Goal: Task Accomplishment & Management: Manage account settings

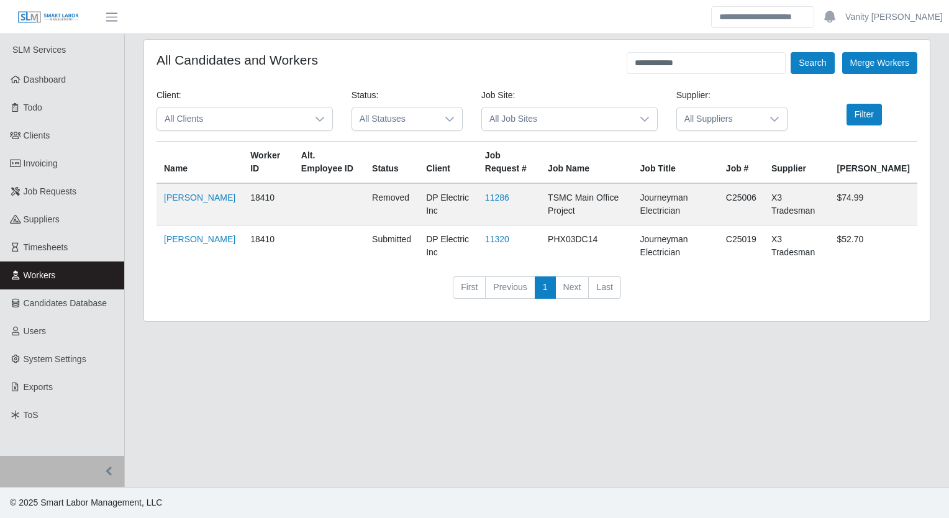
drag, startPoint x: 0, startPoint y: 0, endPoint x: 301, endPoint y: 346, distance: 459.1
click at [303, 349] on main "**********" at bounding box center [537, 260] width 824 height 453
click at [21, 188] on link "Job Requests" at bounding box center [62, 192] width 124 height 28
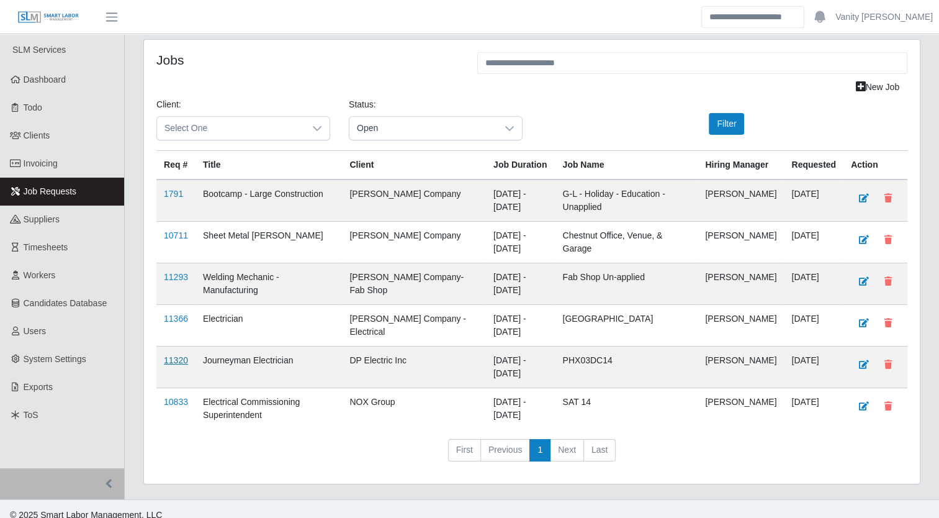
click at [177, 365] on link "11320" at bounding box center [176, 360] width 24 height 10
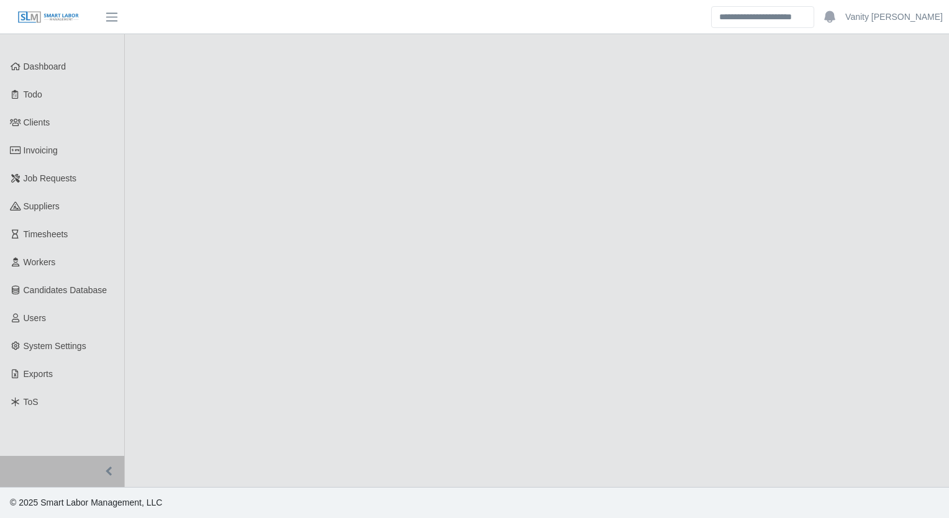
select select "****"
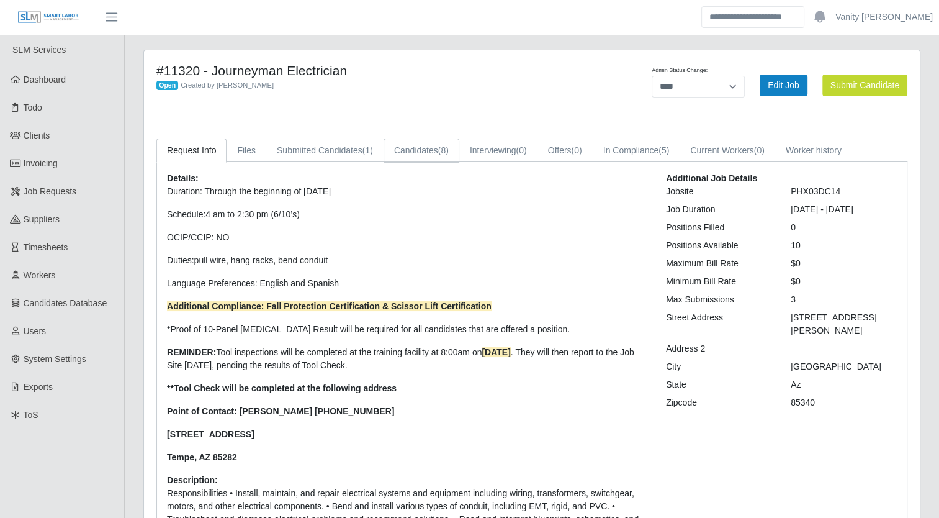
click at [422, 159] on link "Candidates (8)" at bounding box center [422, 150] width 76 height 24
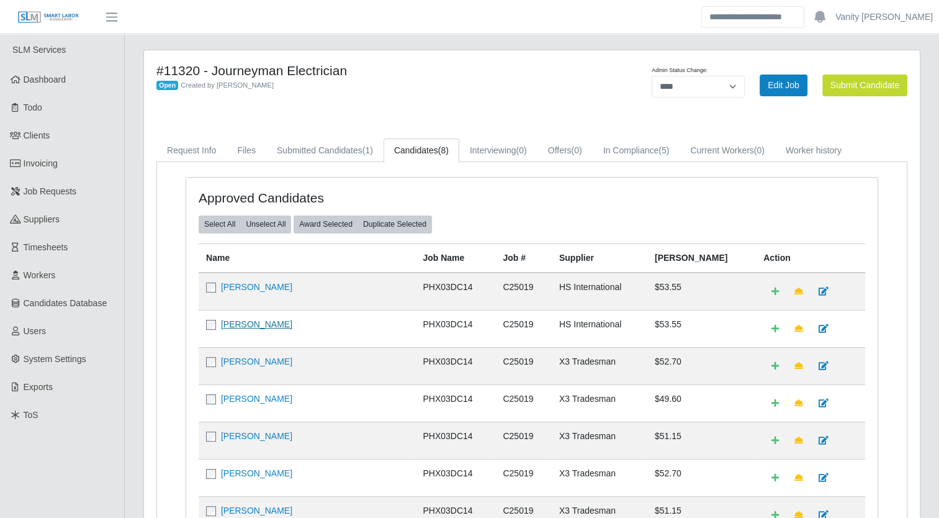
click at [268, 319] on link "Samuel Figueroa Perea" at bounding box center [256, 324] width 71 height 10
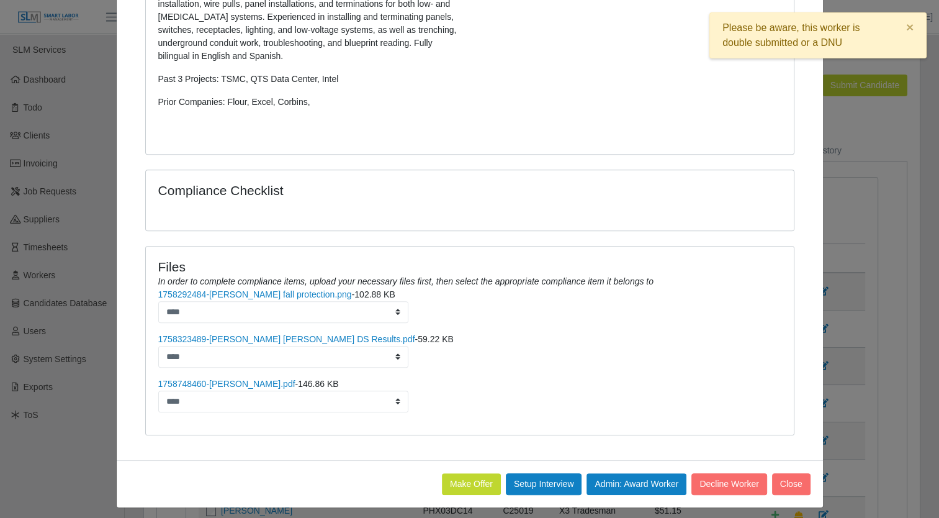
scroll to position [519, 0]
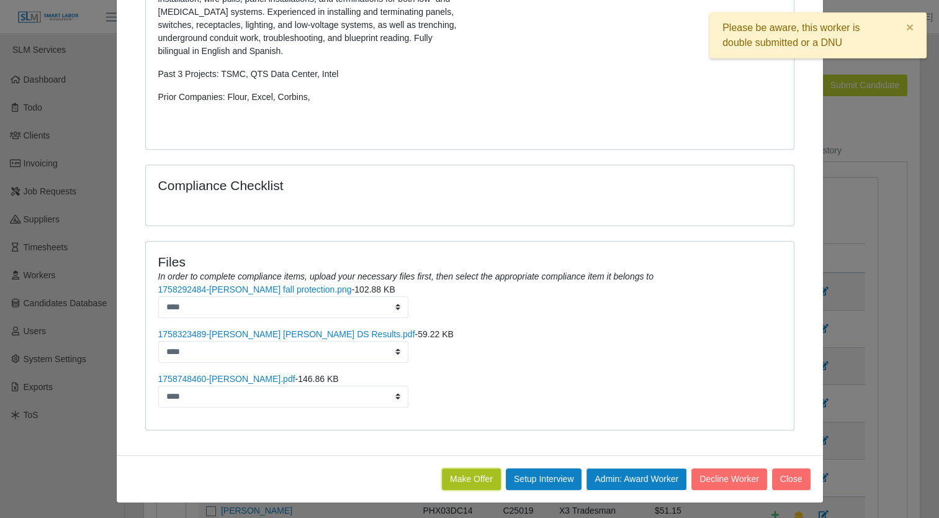
click at [469, 478] on button "Make Offer" at bounding box center [471, 479] width 59 height 22
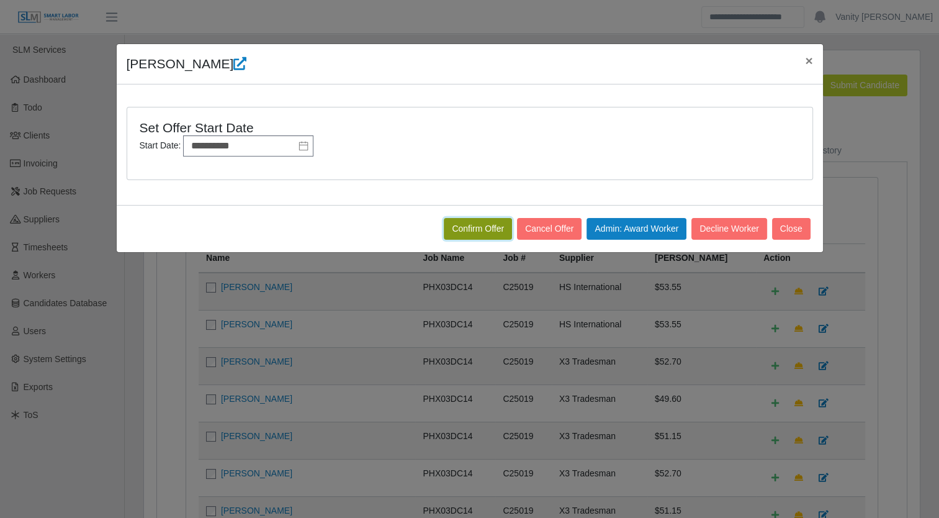
click at [467, 225] on button "Confirm Offer" at bounding box center [478, 229] width 68 height 22
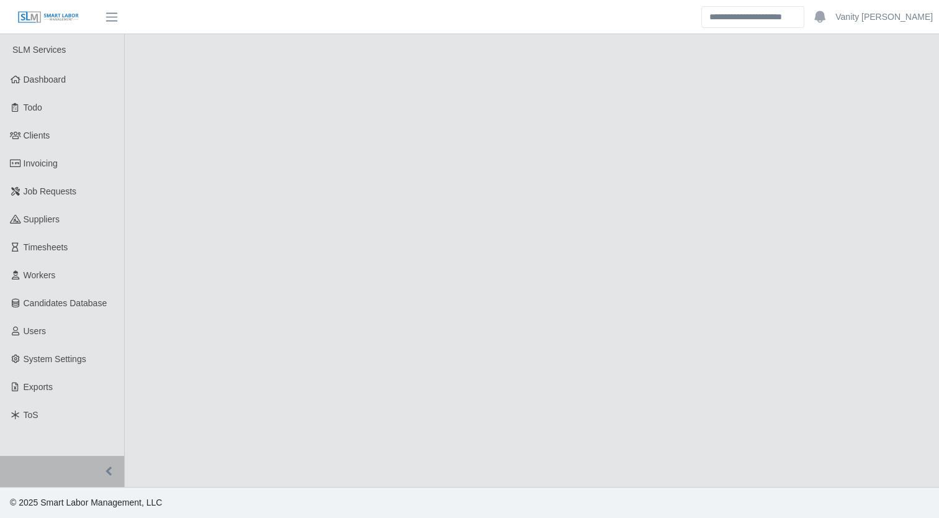
select select "****"
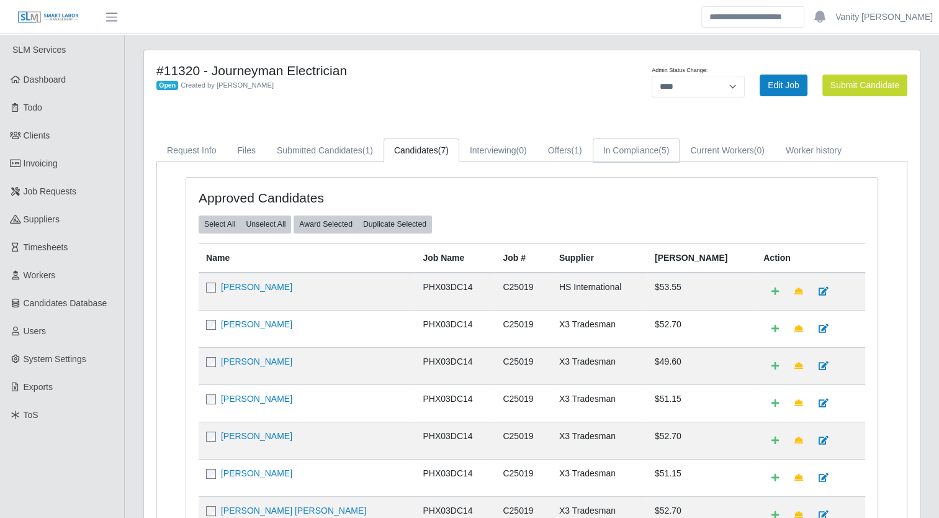
click at [624, 160] on link "In Compliance (5)" at bounding box center [637, 150] width 88 height 24
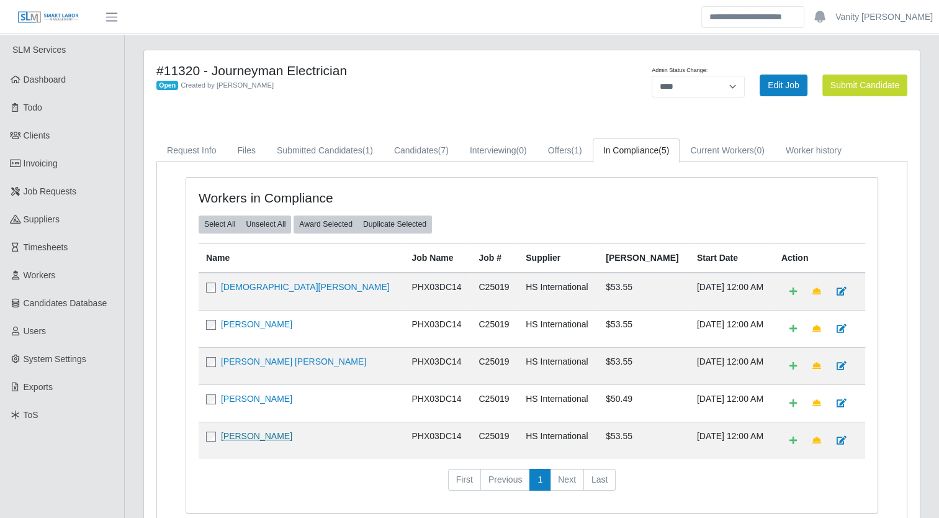
click at [266, 432] on link "[PERSON_NAME]" at bounding box center [256, 436] width 71 height 10
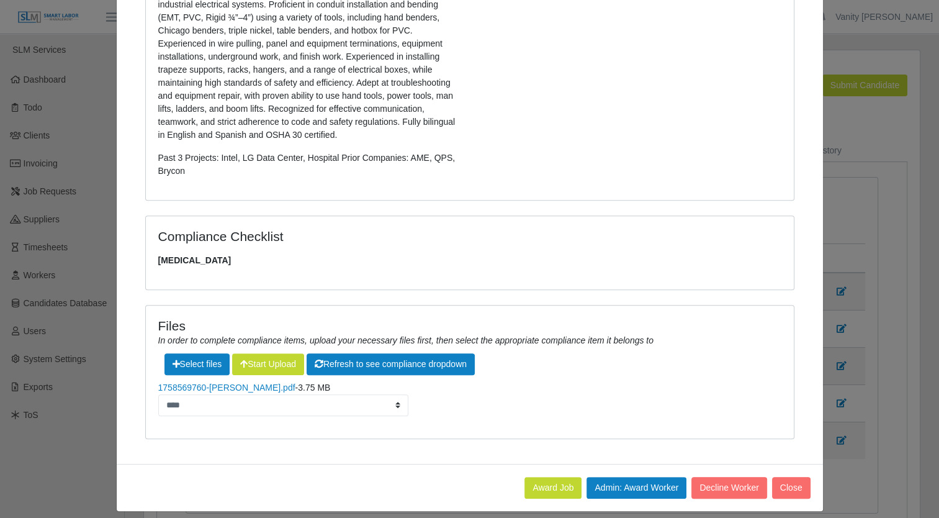
scroll to position [460, 0]
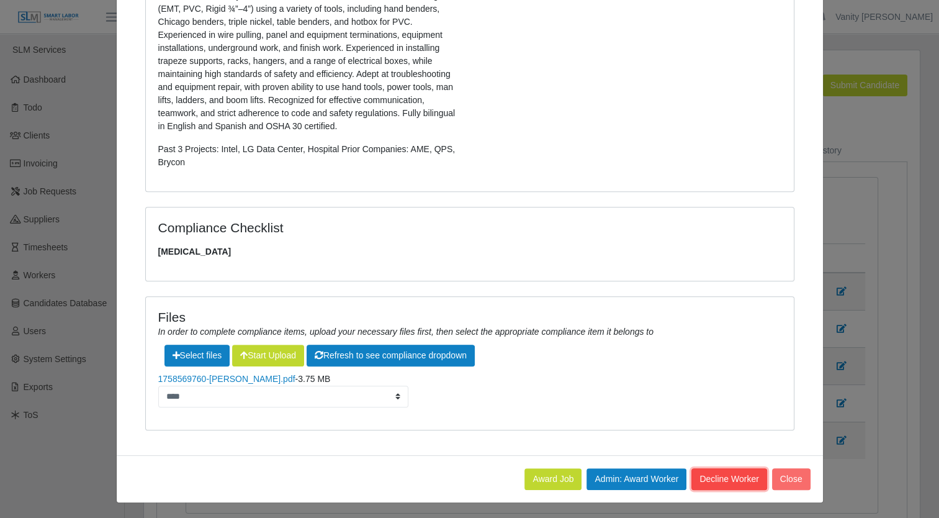
click at [720, 476] on button "Decline Worker" at bounding box center [729, 479] width 75 height 22
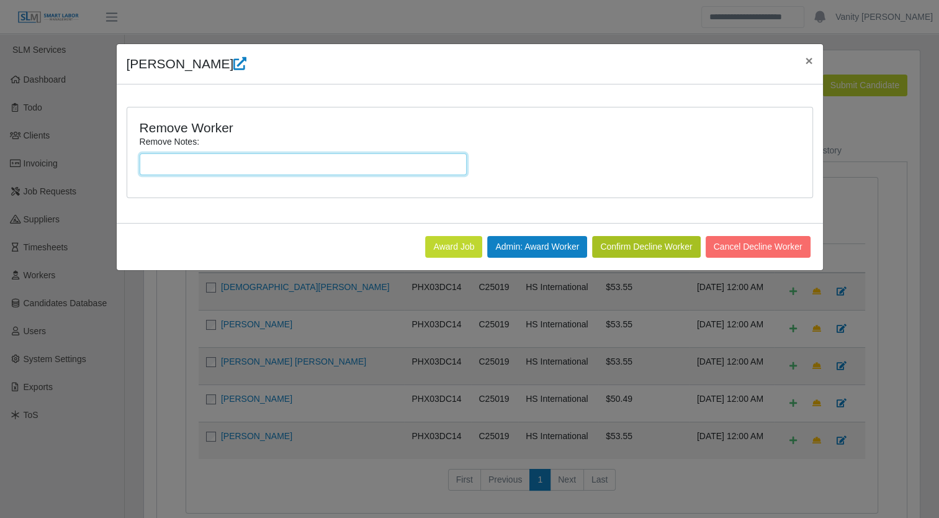
click at [307, 163] on input "Remove Notes:" at bounding box center [303, 164] width 327 height 22
type input "**********"
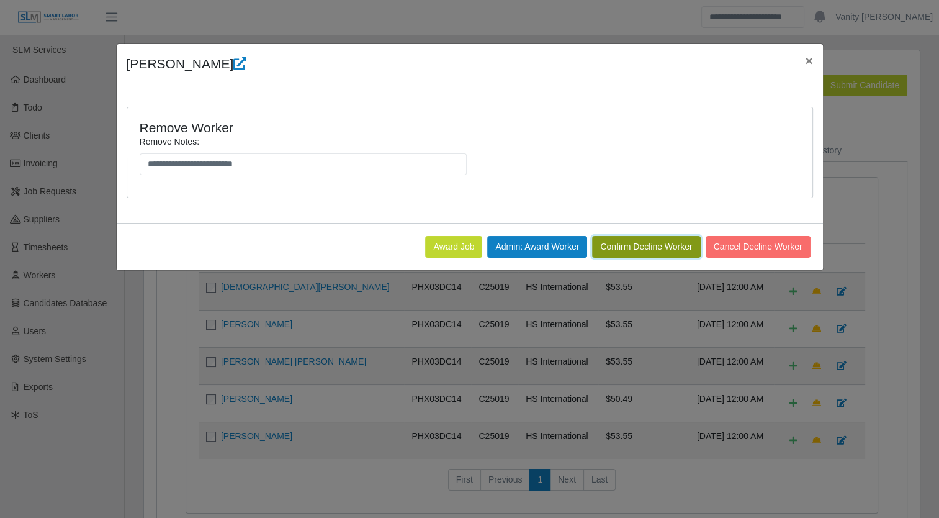
click at [655, 250] on button "Confirm Decline Worker" at bounding box center [646, 247] width 108 height 22
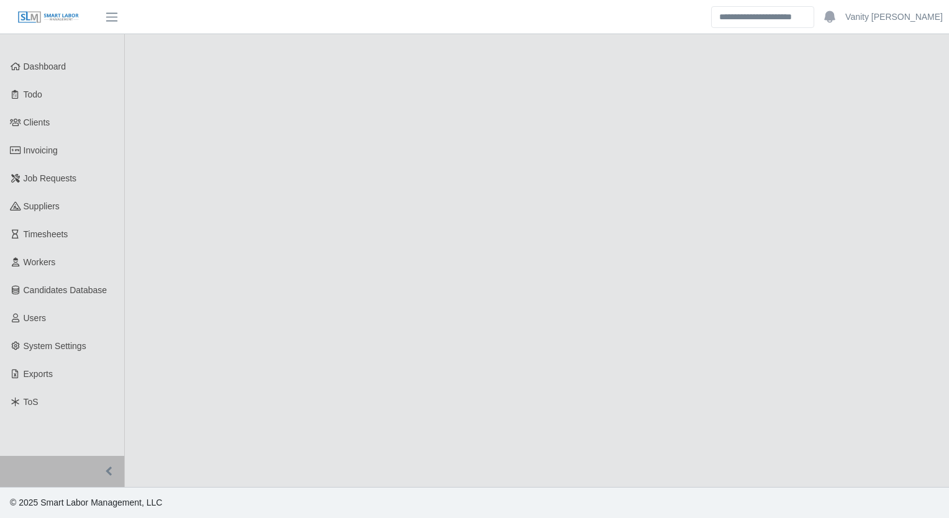
select select "****"
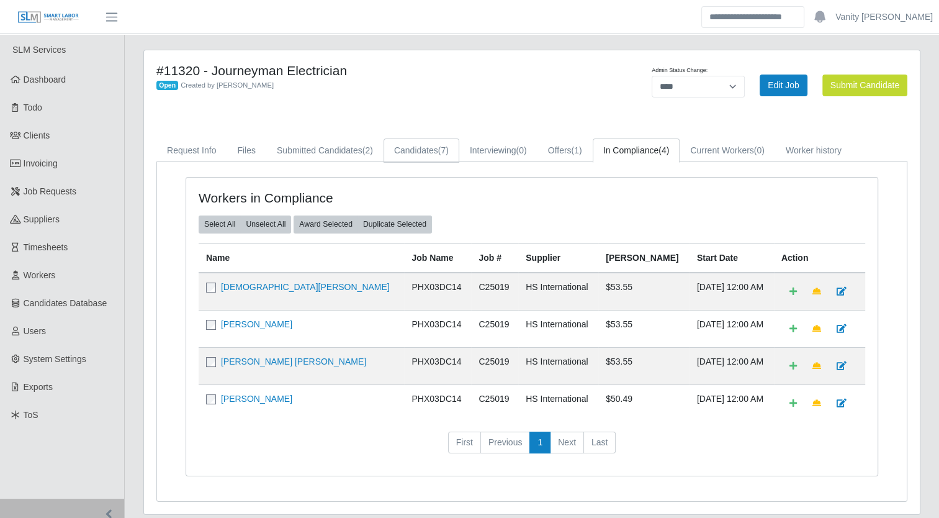
click at [414, 153] on link "Candidates (7)" at bounding box center [422, 150] width 76 height 24
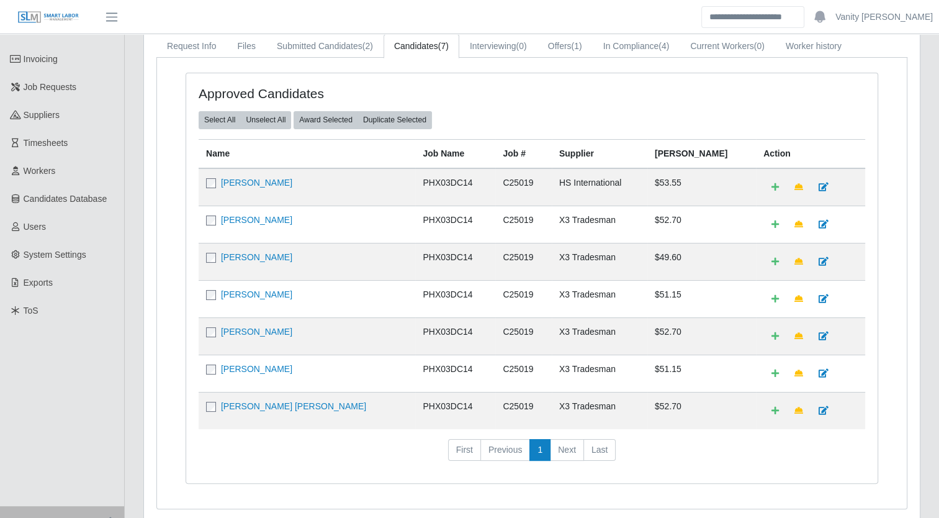
scroll to position [124, 0]
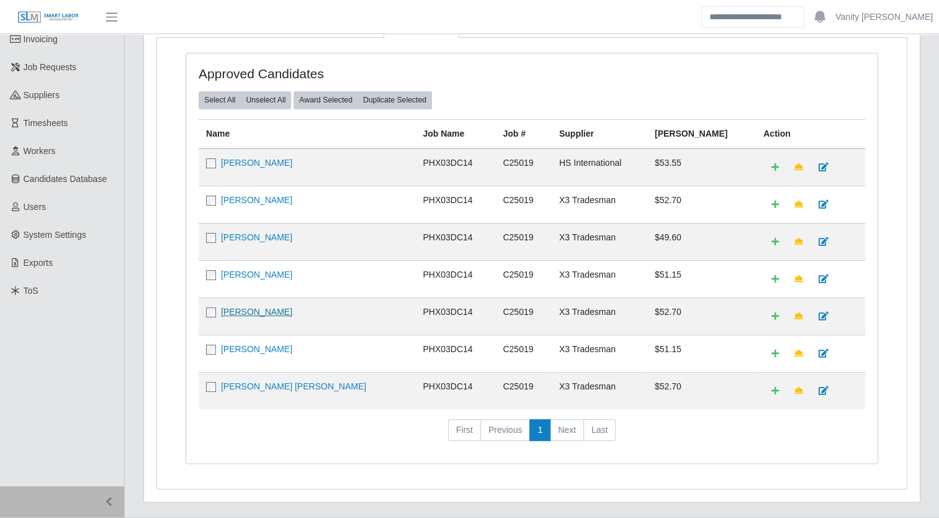
click at [245, 312] on link "[PERSON_NAME]" at bounding box center [256, 312] width 71 height 10
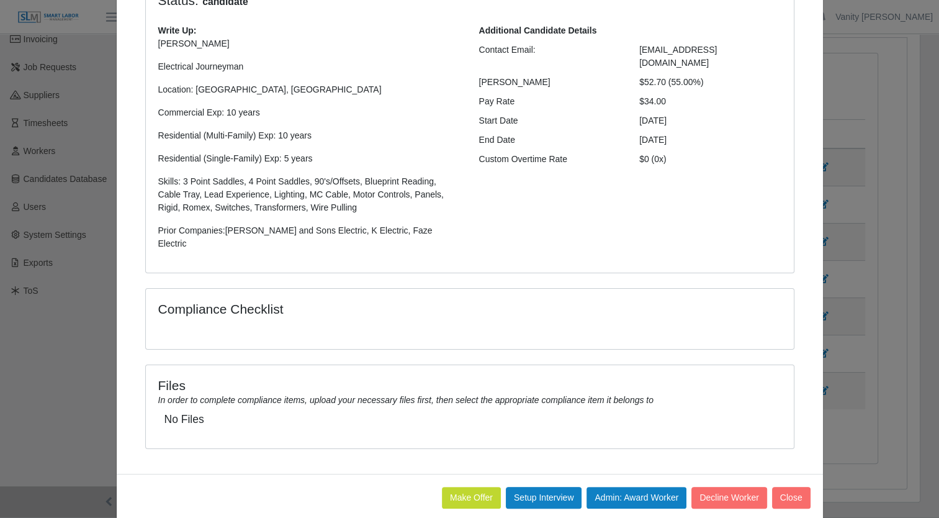
scroll to position [133, 0]
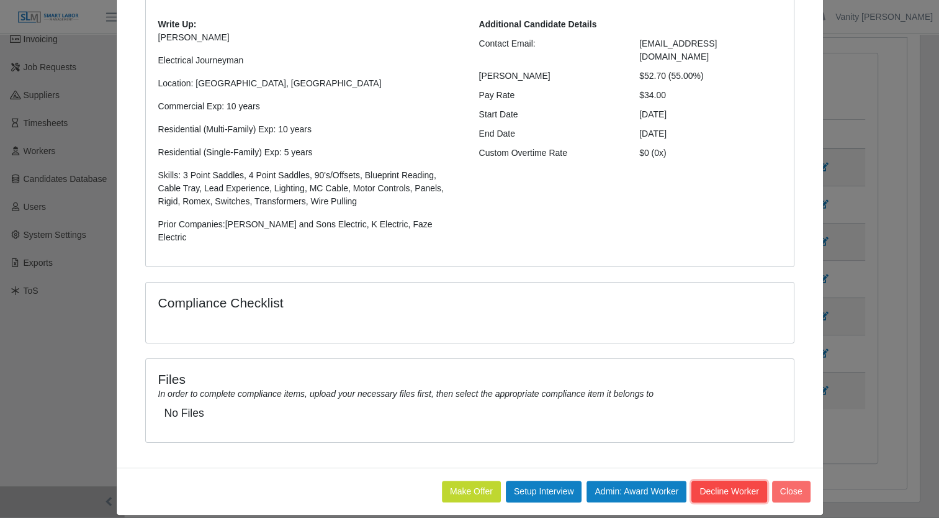
click at [720, 481] on button "Decline Worker" at bounding box center [729, 492] width 75 height 22
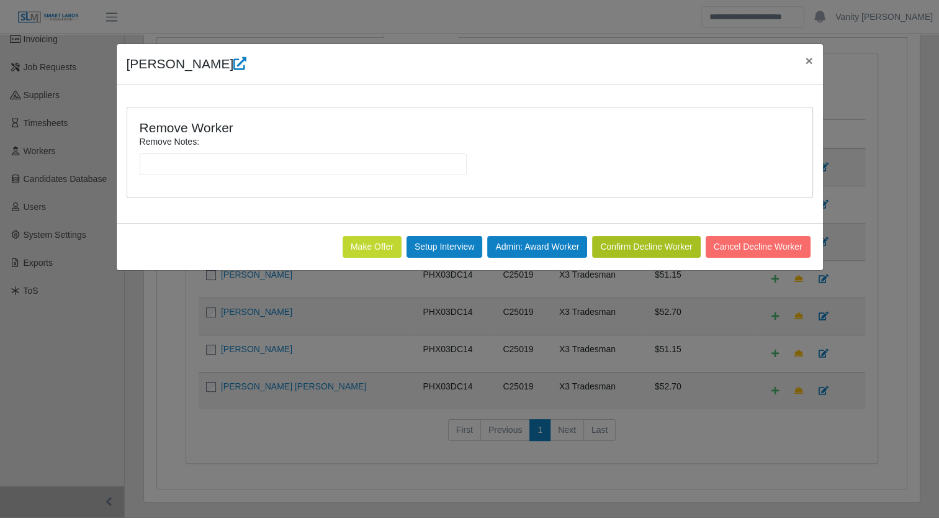
scroll to position [0, 0]
click at [281, 173] on input "Remove Notes:" at bounding box center [303, 164] width 327 height 22
click at [517, 113] on div "Remove Worker Remove Notes:" at bounding box center [469, 152] width 685 height 90
click at [631, 250] on button "Confirm Decline Worker" at bounding box center [646, 247] width 108 height 22
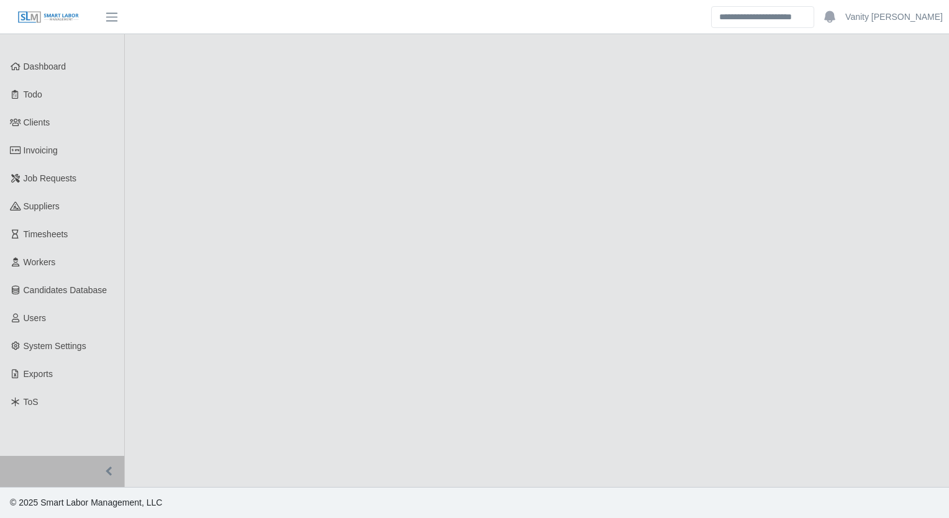
select select "****"
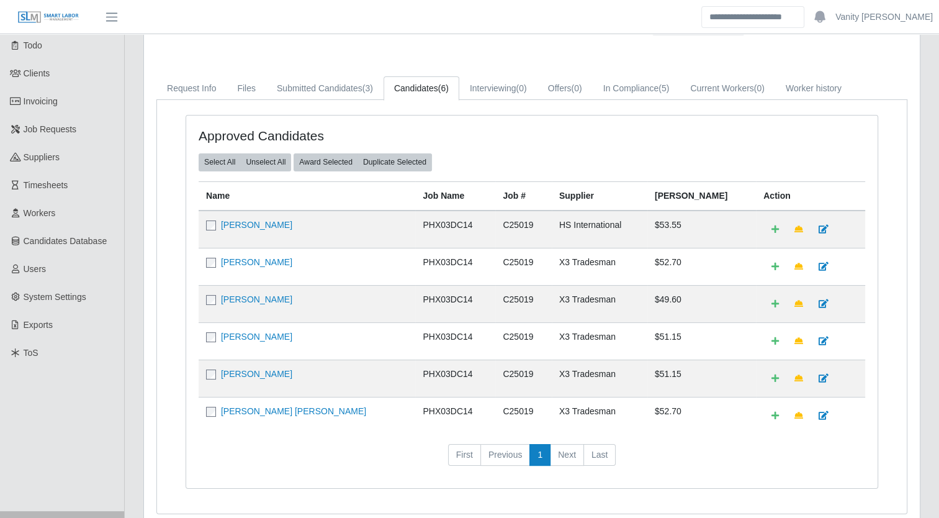
scroll to position [113, 0]
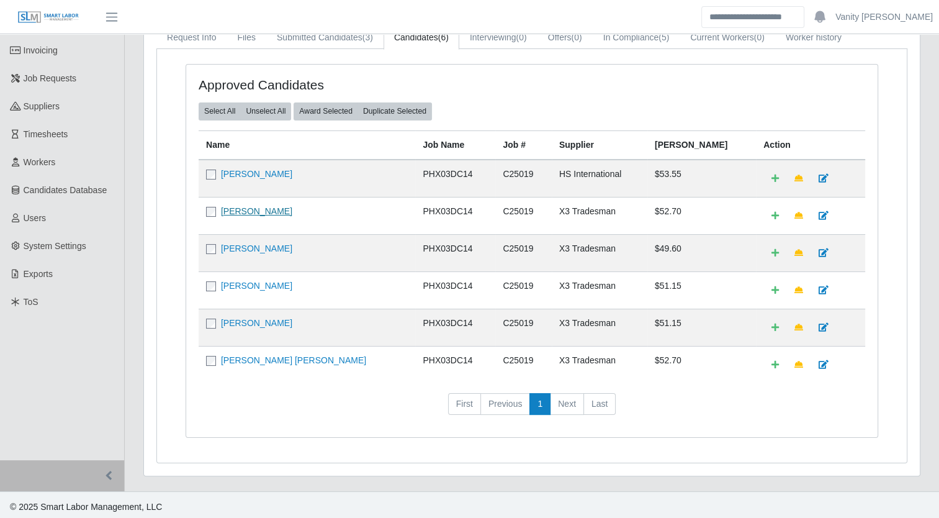
click at [256, 207] on link "[PERSON_NAME]" at bounding box center [256, 211] width 71 height 10
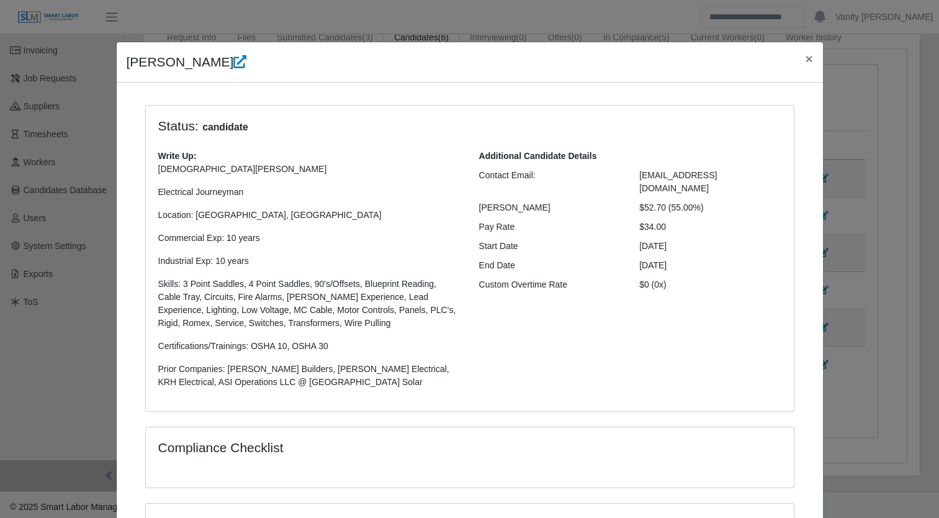
scroll to position [0, 0]
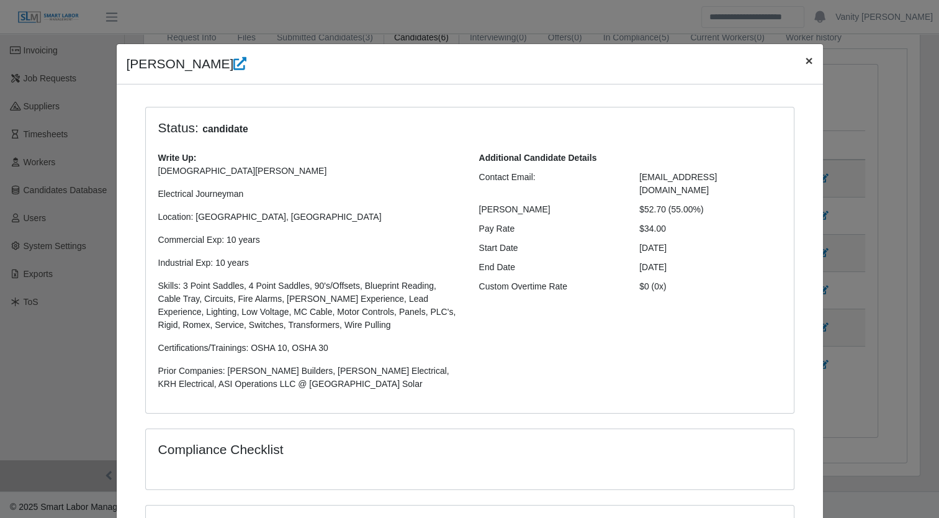
click at [805, 65] on span "×" at bounding box center [808, 60] width 7 height 14
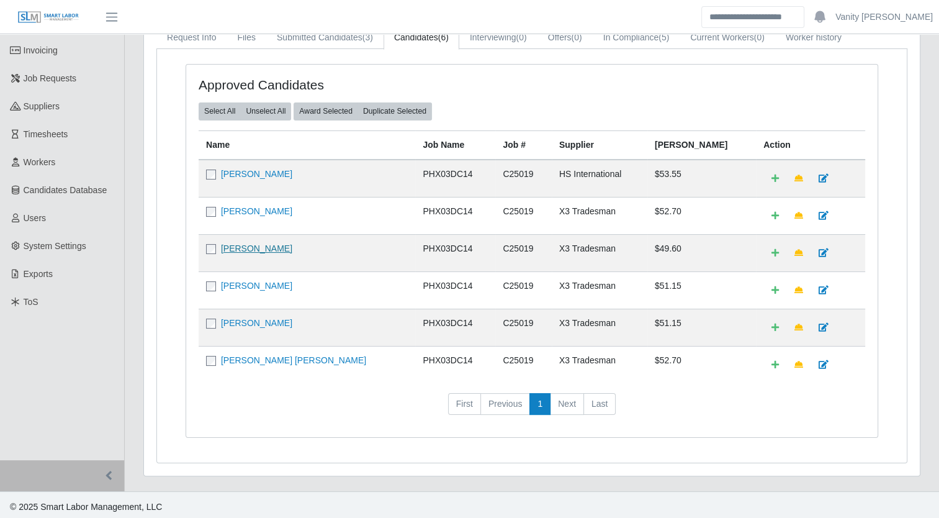
click at [243, 245] on link "Fabian Gaxiola Valdez" at bounding box center [256, 248] width 71 height 10
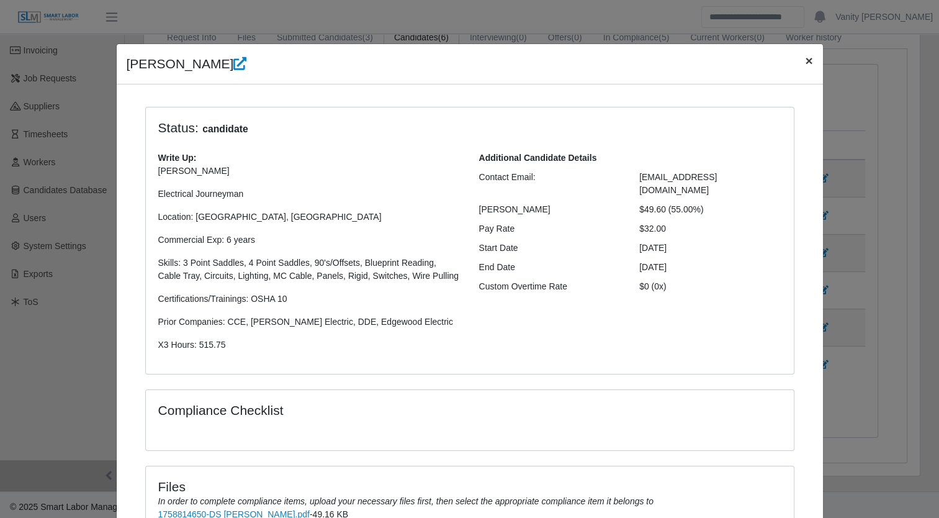
click at [805, 66] on span "×" at bounding box center [808, 60] width 7 height 14
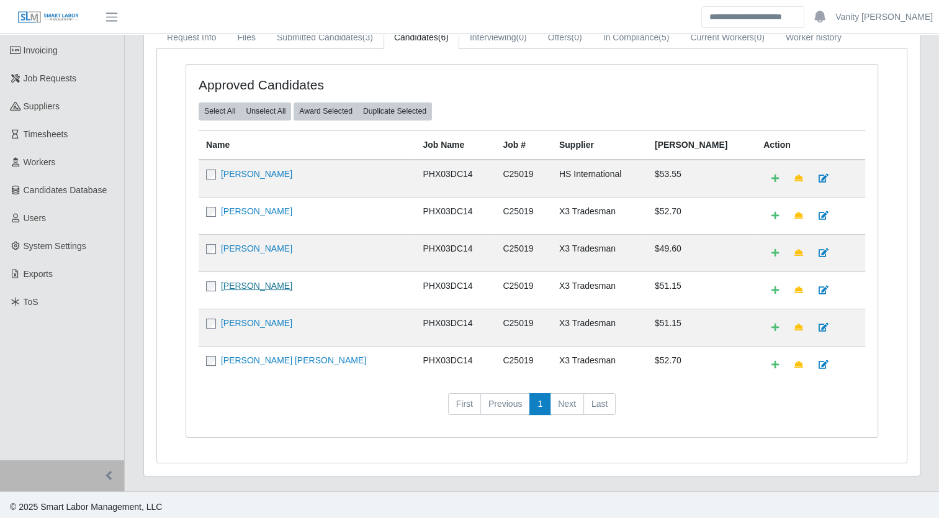
click at [251, 284] on link "Martin Diaz" at bounding box center [256, 286] width 71 height 10
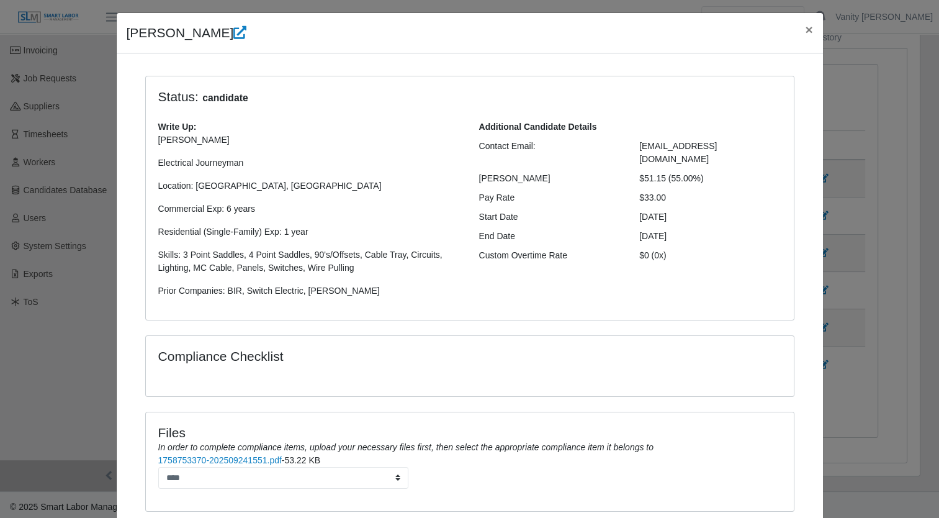
scroll to position [112, 0]
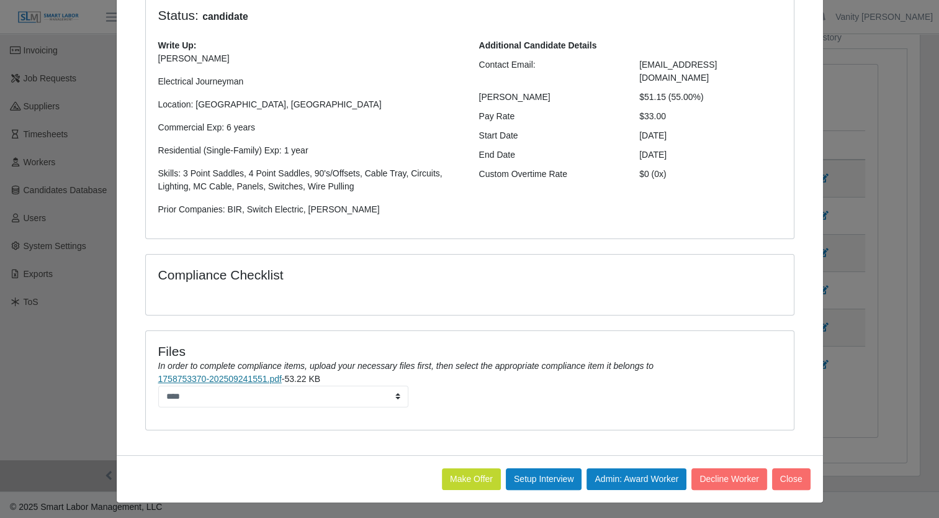
click at [215, 377] on link "1758753370-202509241551.pdf" at bounding box center [220, 379] width 124 height 10
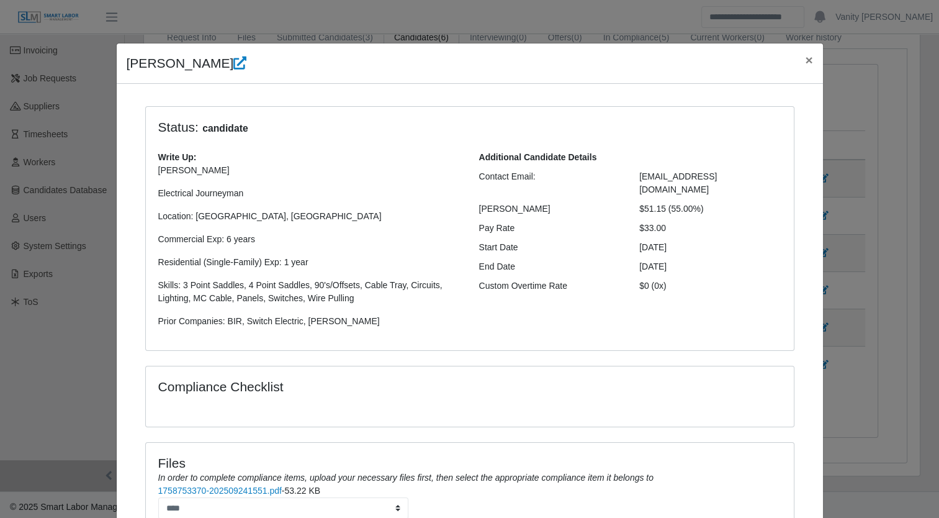
scroll to position [0, 0]
click at [805, 63] on span "×" at bounding box center [808, 60] width 7 height 14
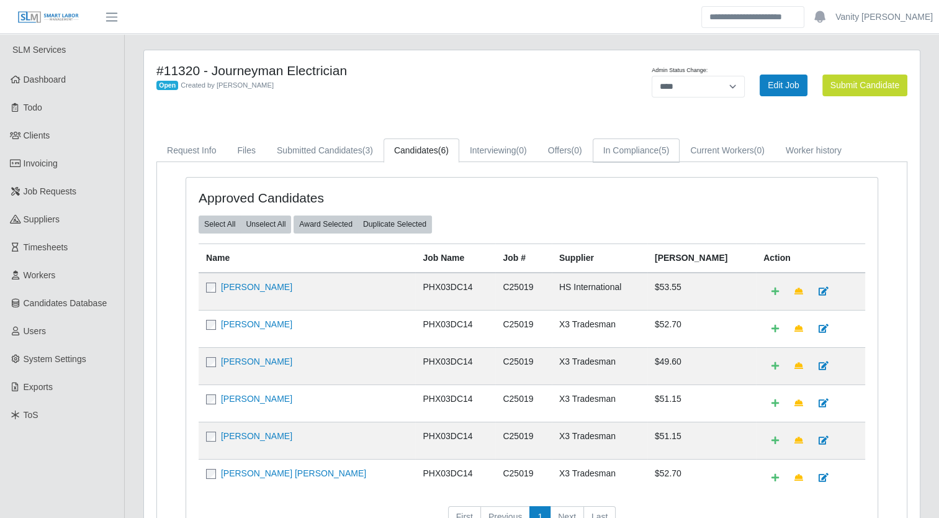
click at [623, 152] on link "In Compliance (5)" at bounding box center [637, 150] width 88 height 24
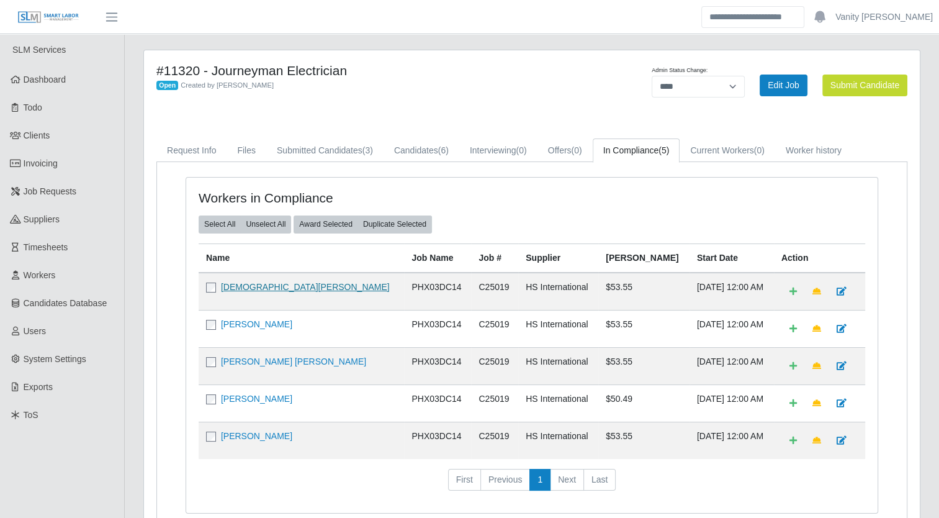
click at [252, 283] on link "[DEMOGRAPHIC_DATA][PERSON_NAME]" at bounding box center [305, 287] width 169 height 10
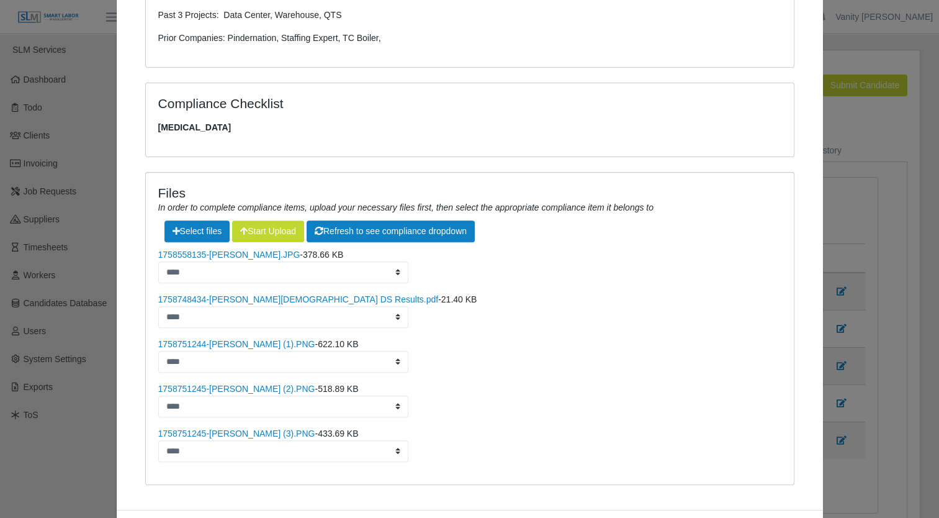
scroll to position [435, 0]
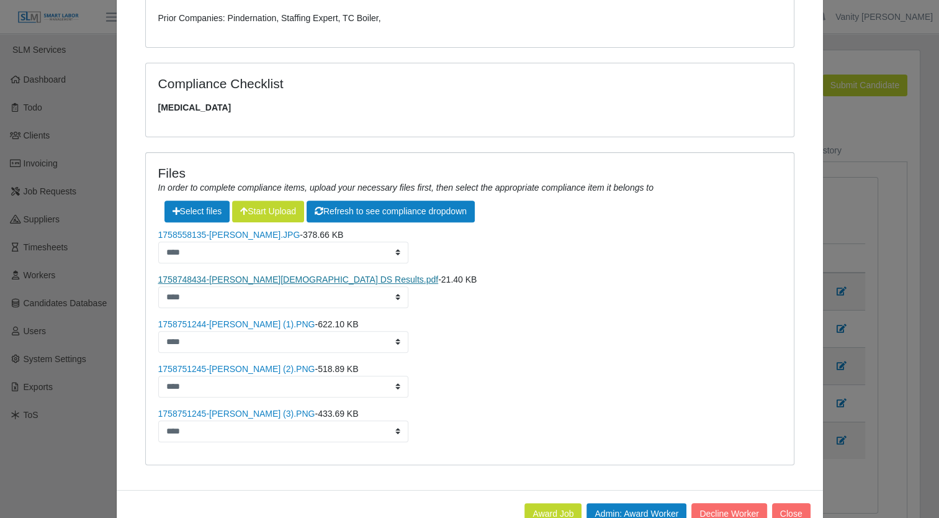
click at [241, 280] on link "1758748434-[PERSON_NAME][DEMOGRAPHIC_DATA] DS Results.pdf" at bounding box center [298, 279] width 281 height 10
click at [222, 235] on link "1758558135-[PERSON_NAME].JPG" at bounding box center [229, 235] width 142 height 10
click at [237, 324] on link "1758751244-Jesus Valez (1).PNG" at bounding box center [236, 324] width 157 height 10
click at [209, 364] on link "1758751245-Jesus Valez (2).PNG" at bounding box center [236, 369] width 157 height 10
click at [251, 412] on link "1758751245-Jesus Valez (3).PNG" at bounding box center [236, 414] width 157 height 10
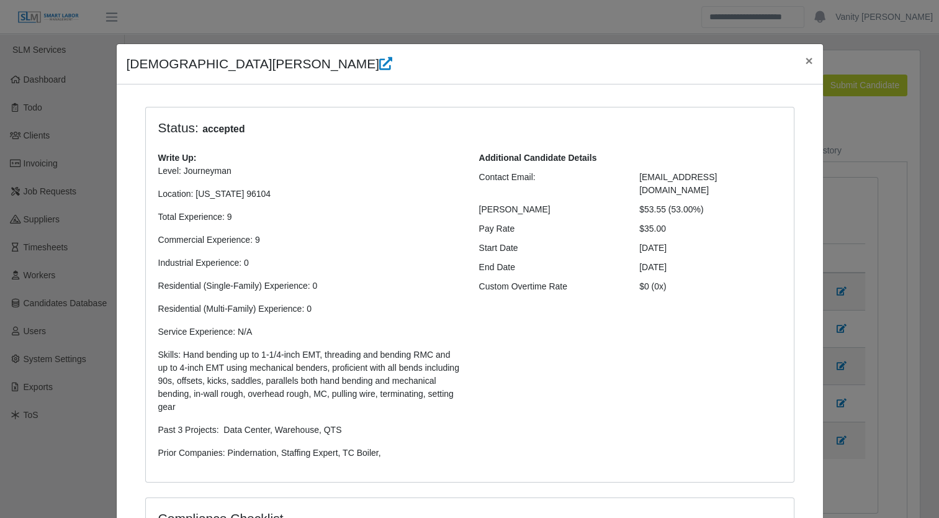
scroll to position [0, 0]
click at [805, 65] on span "×" at bounding box center [808, 60] width 7 height 14
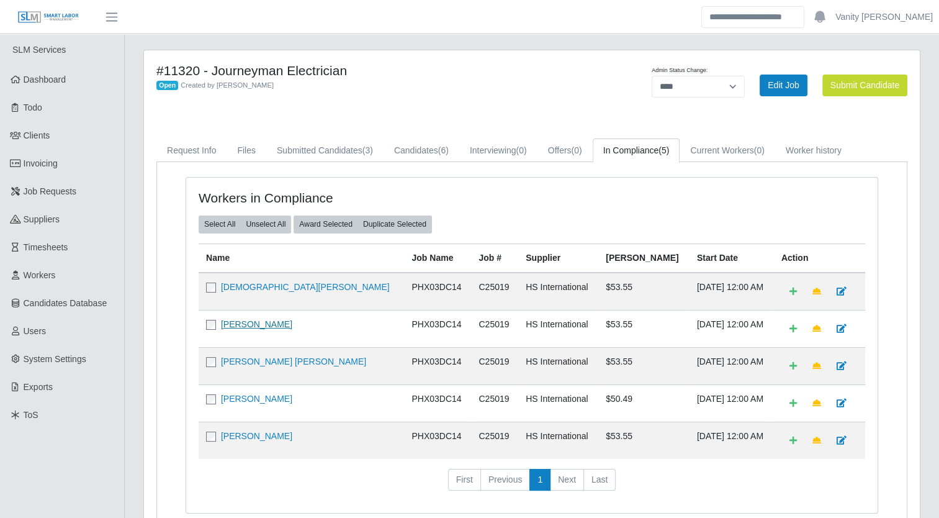
click at [236, 323] on link "[PERSON_NAME]" at bounding box center [256, 324] width 71 height 10
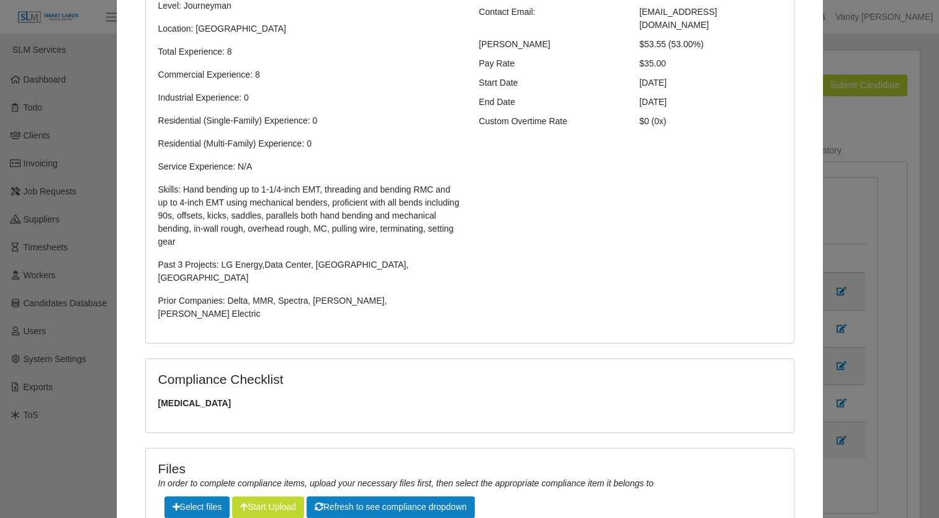
scroll to position [310, 0]
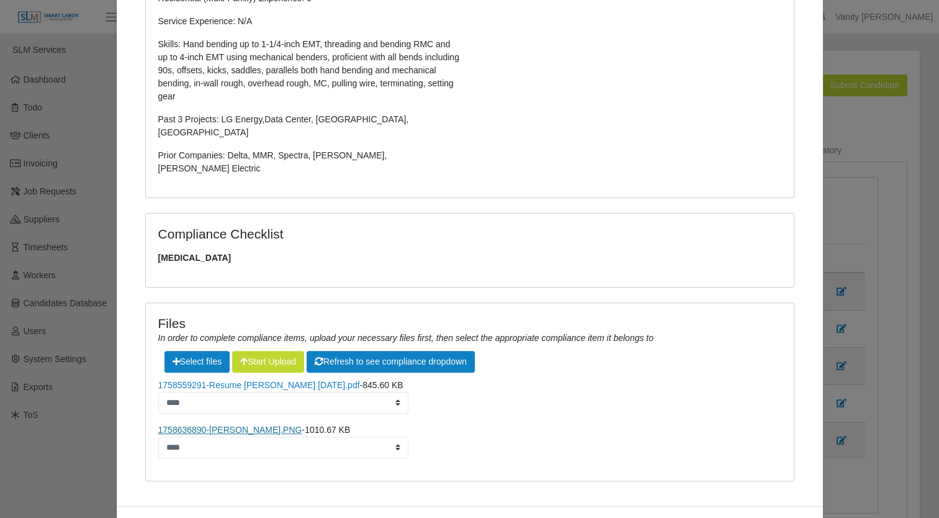
click at [244, 425] on link "1758636890-[PERSON_NAME].PNG" at bounding box center [230, 430] width 144 height 10
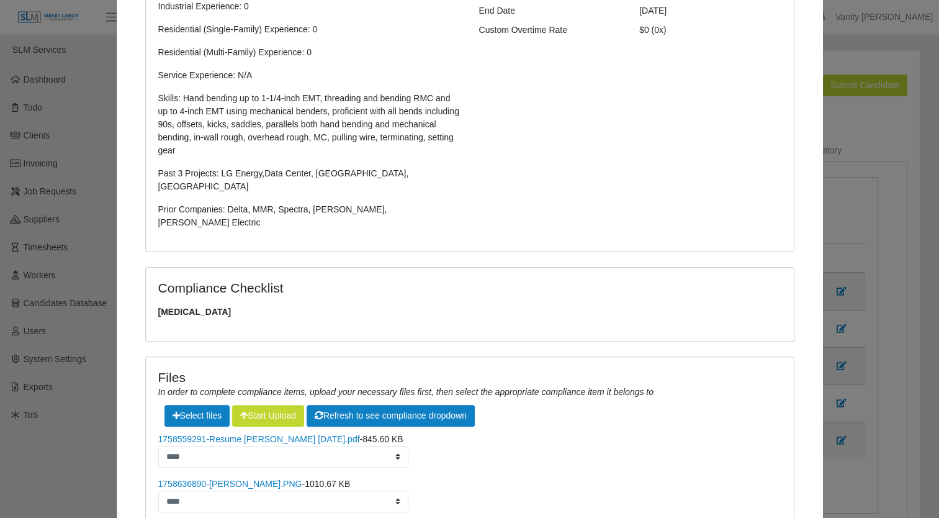
scroll to position [0, 0]
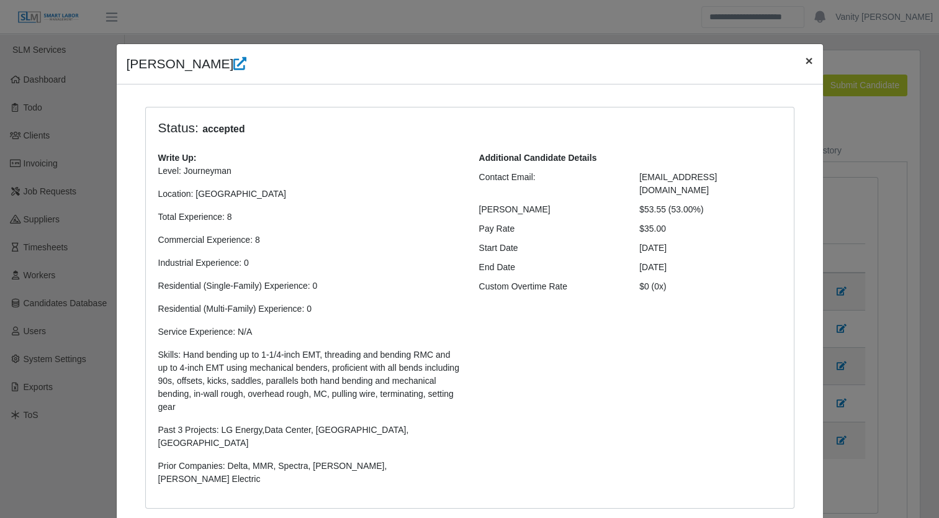
click at [805, 57] on span "×" at bounding box center [808, 60] width 7 height 14
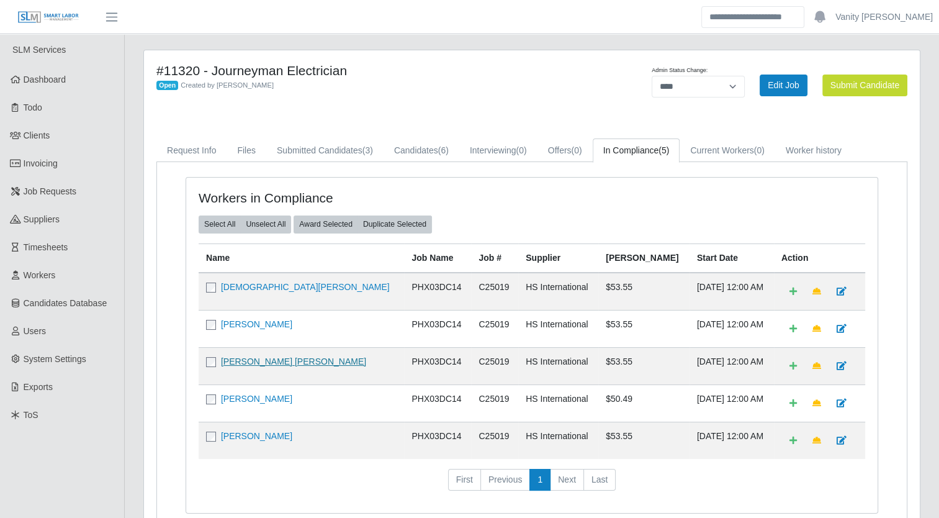
click at [240, 360] on link "[PERSON_NAME] [PERSON_NAME]" at bounding box center [293, 361] width 145 height 10
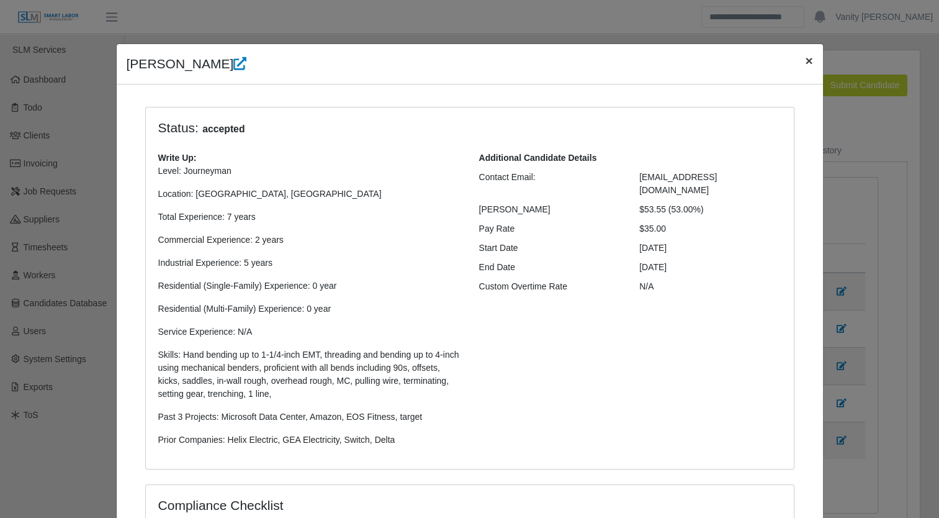
click at [805, 57] on span "×" at bounding box center [808, 60] width 7 height 14
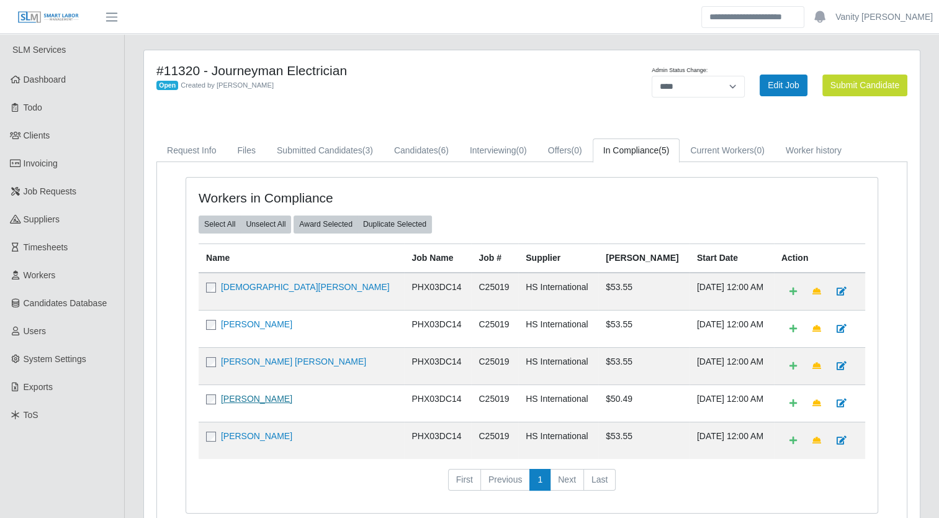
click at [237, 399] on link "[PERSON_NAME]" at bounding box center [256, 399] width 71 height 10
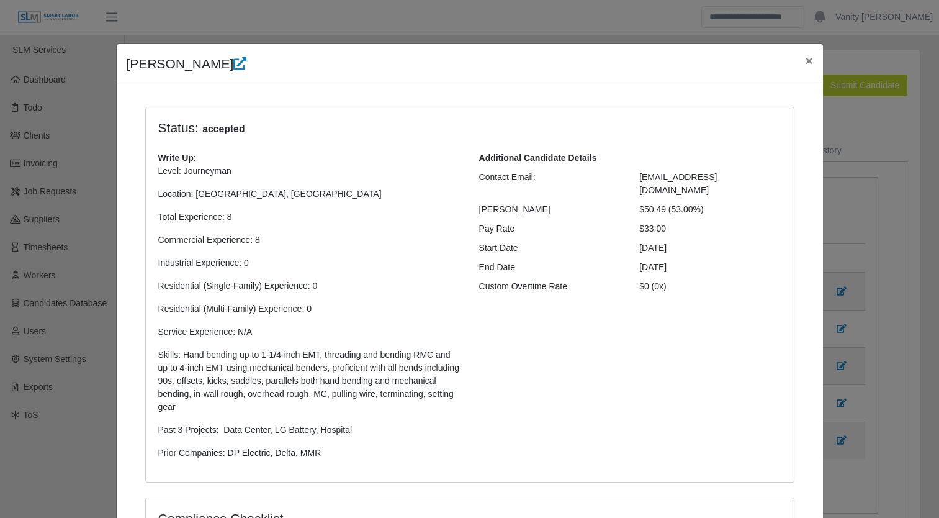
scroll to position [373, 0]
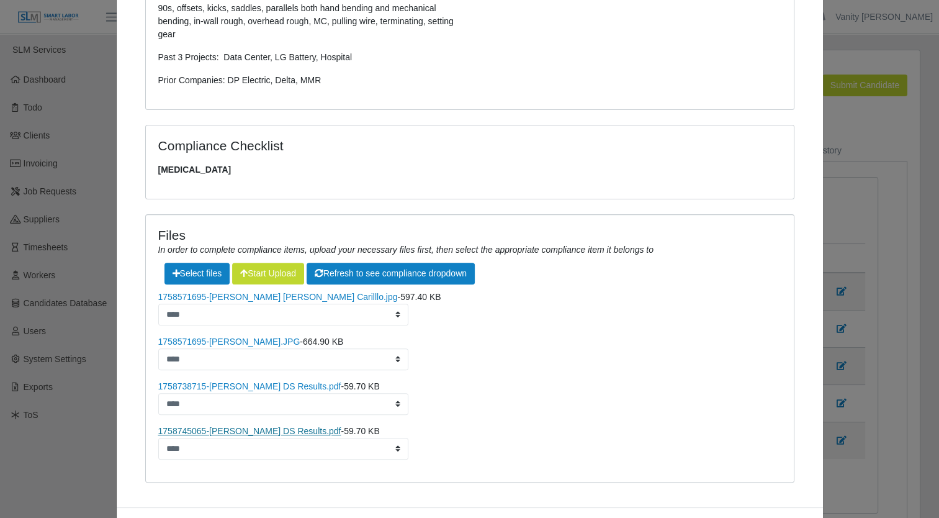
click at [258, 432] on link "1758745065-[PERSON_NAME] DS Results.pdf" at bounding box center [249, 431] width 183 height 10
click at [243, 341] on link "1758571695-[PERSON_NAME].JPG" at bounding box center [229, 342] width 142 height 10
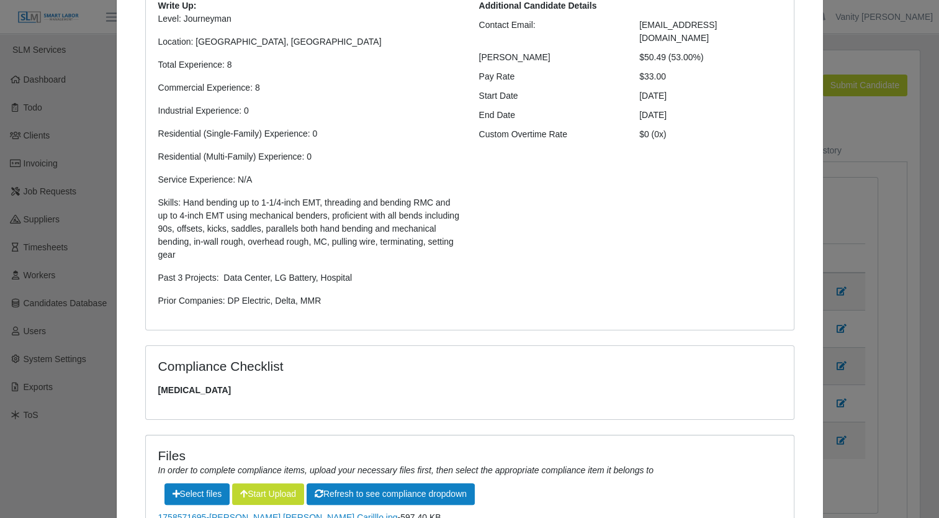
scroll to position [0, 0]
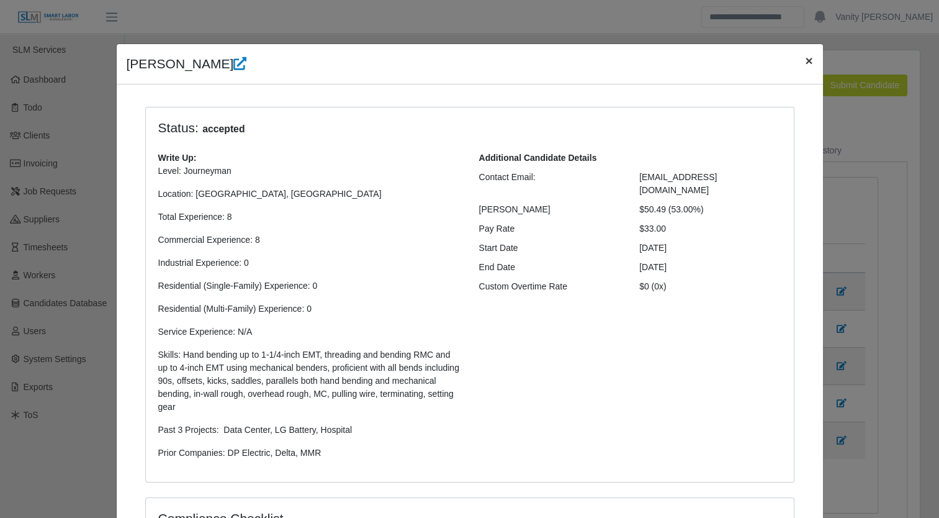
click at [805, 55] on span "×" at bounding box center [808, 60] width 7 height 14
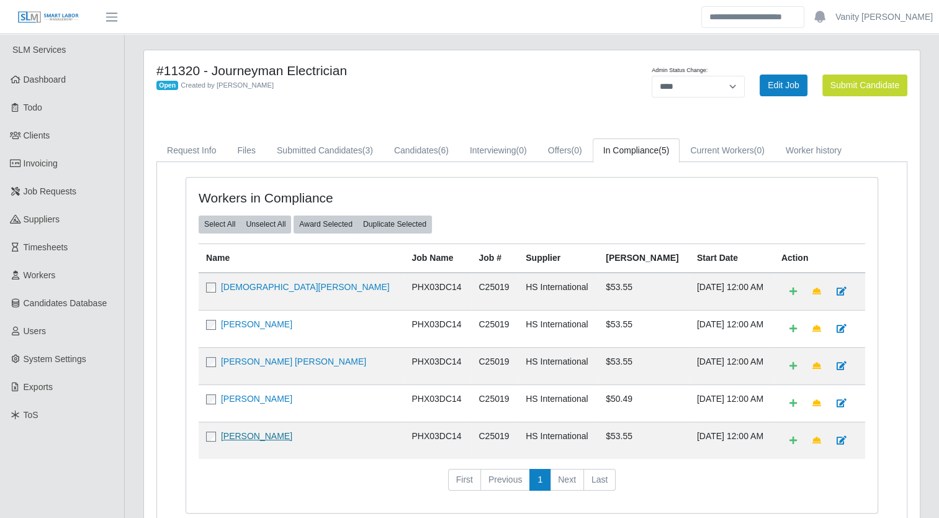
click at [246, 432] on link "[PERSON_NAME]" at bounding box center [256, 436] width 71 height 10
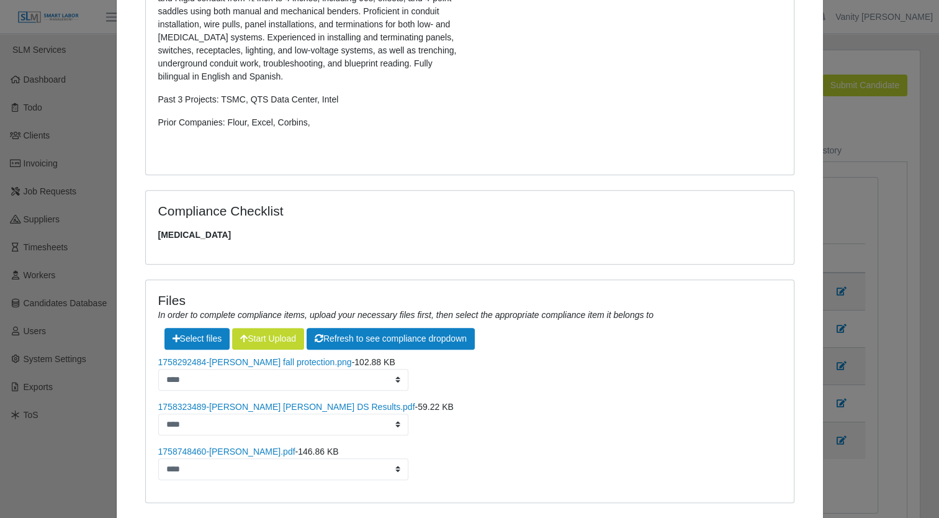
scroll to position [497, 0]
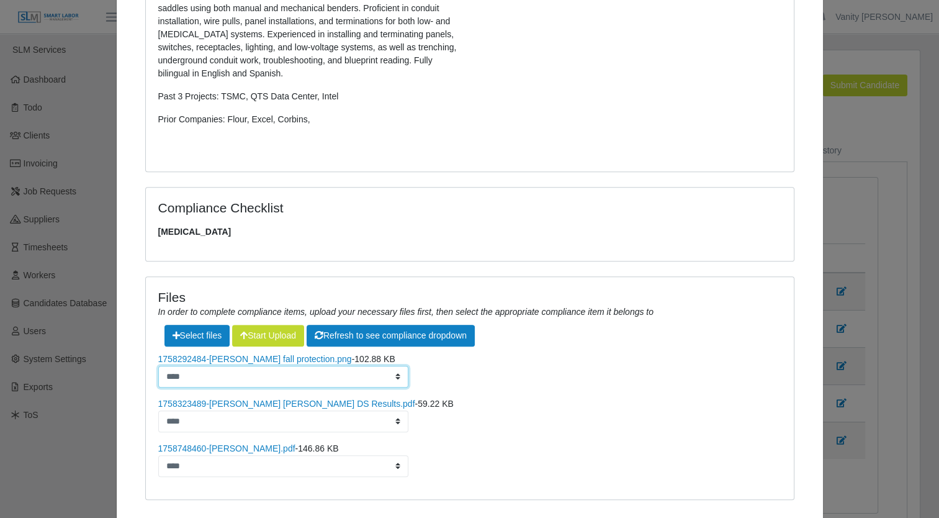
click at [245, 376] on select "**********" at bounding box center [283, 377] width 251 height 22
click at [158, 366] on select "**********" at bounding box center [283, 377] width 251 height 22
click at [561, 378] on li "**********" at bounding box center [469, 370] width 623 height 35
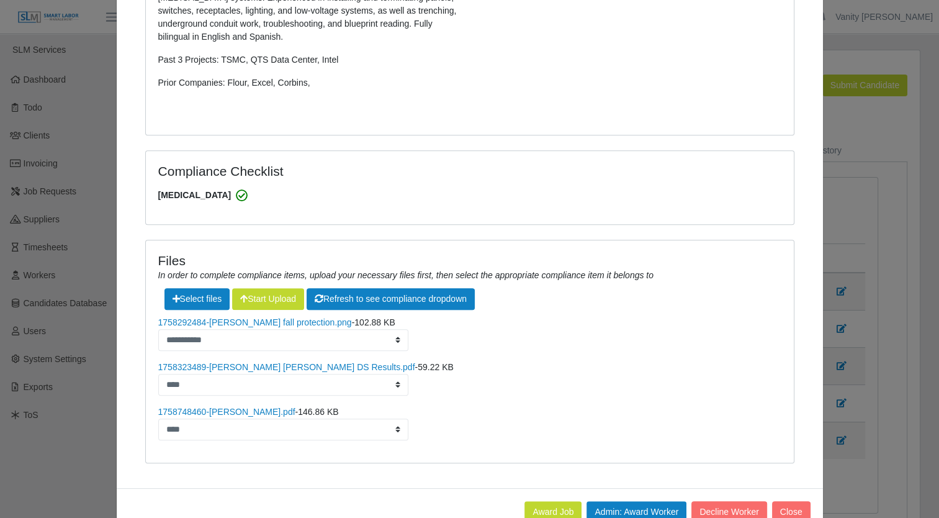
scroll to position [566, 0]
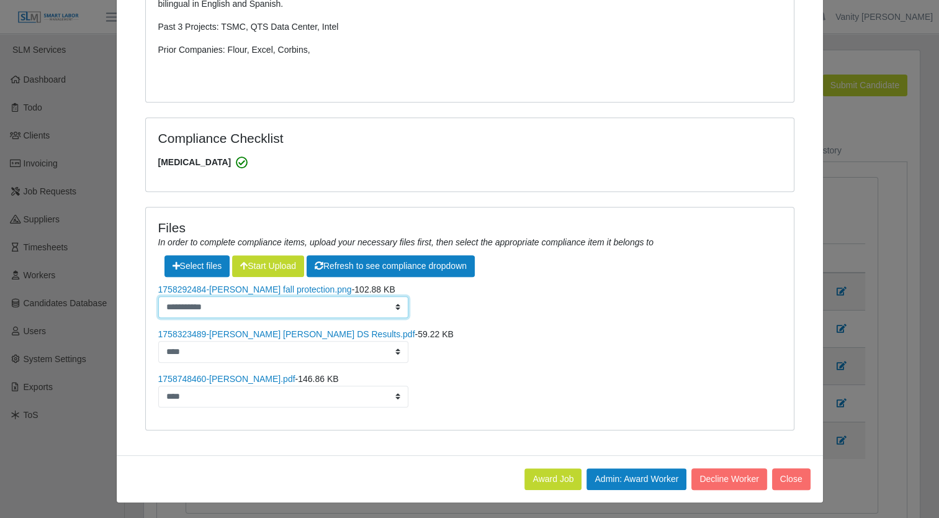
drag, startPoint x: 316, startPoint y: 304, endPoint x: 301, endPoint y: 317, distance: 20.3
click at [316, 304] on select "**********" at bounding box center [283, 307] width 251 height 22
select select "*"
click at [158, 296] on select "**********" at bounding box center [283, 307] width 251 height 22
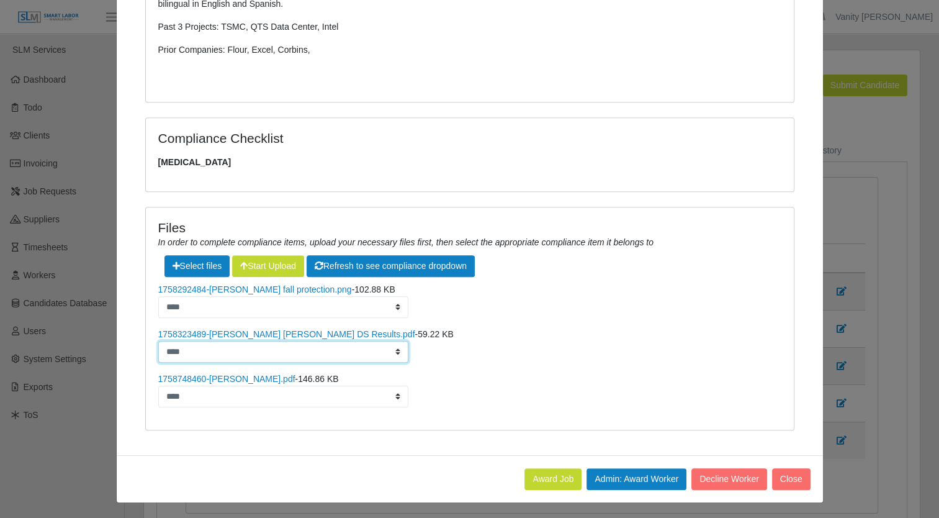
click at [266, 356] on select "**********" at bounding box center [283, 352] width 251 height 22
select select "**********"
click at [158, 341] on select "**********" at bounding box center [283, 352] width 251 height 22
click at [563, 354] on li "**********" at bounding box center [469, 345] width 623 height 35
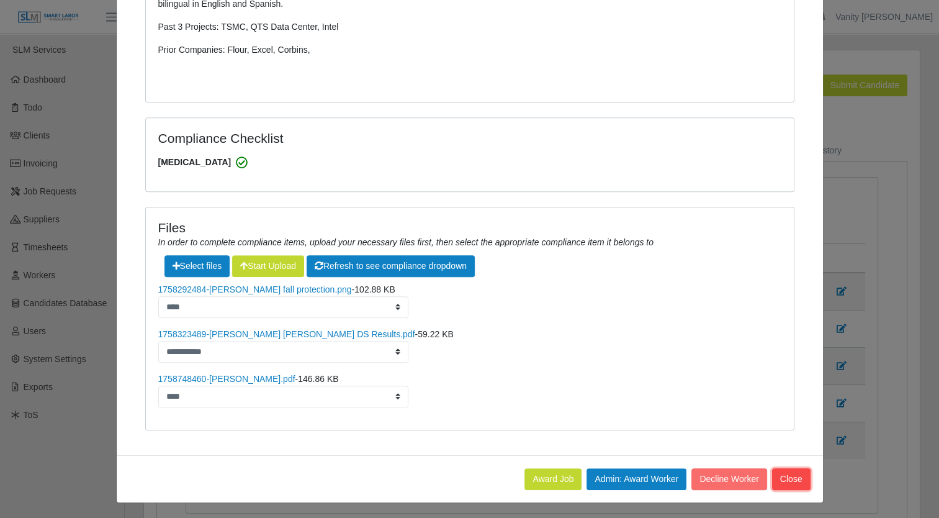
click at [777, 476] on button "Close" at bounding box center [791, 479] width 38 height 22
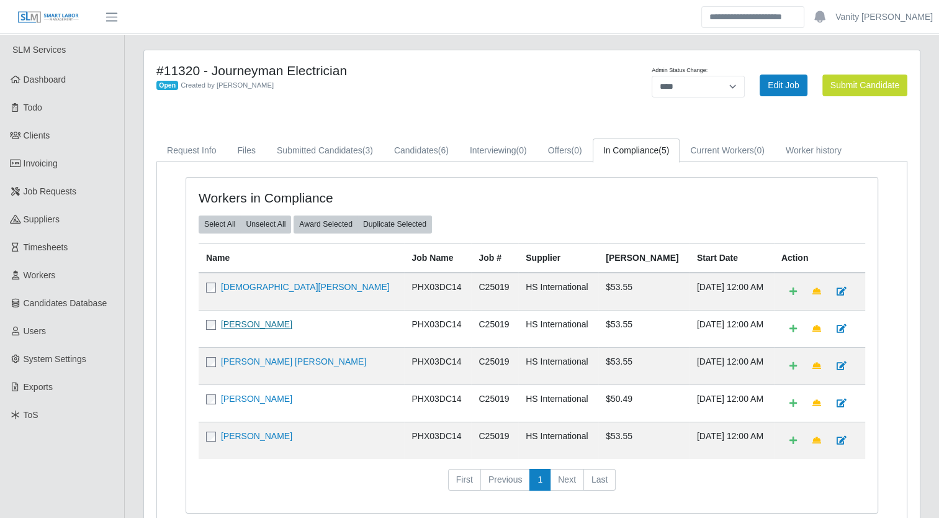
click at [235, 320] on link "[PERSON_NAME]" at bounding box center [256, 324] width 71 height 10
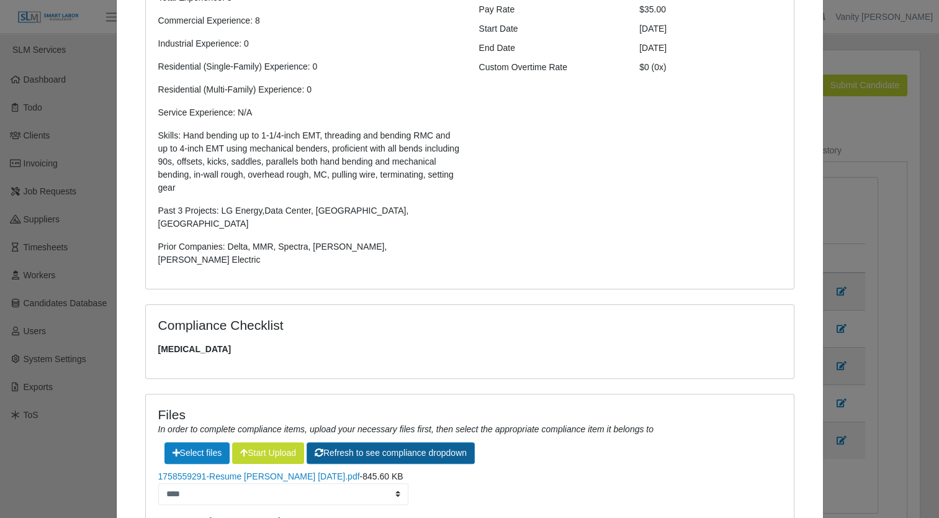
scroll to position [335, 0]
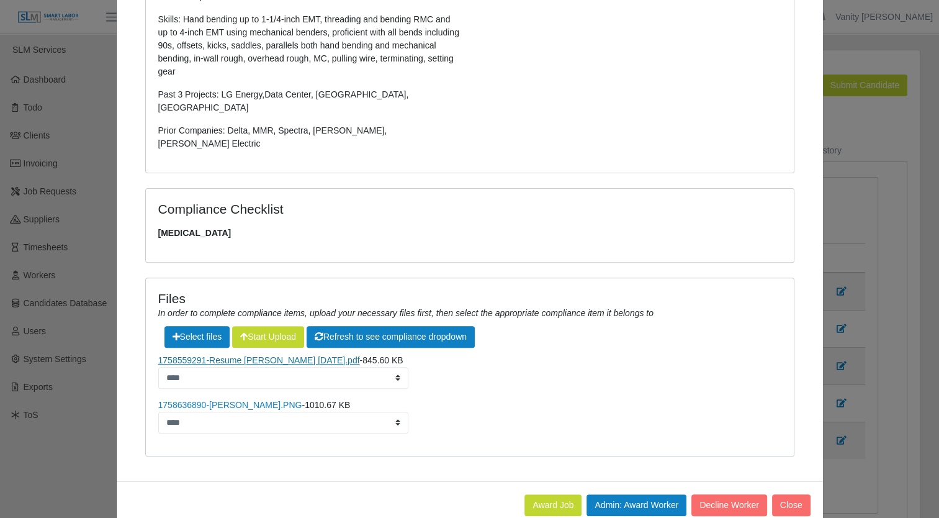
click at [222, 355] on link "1758559291-Resume Carlos Rios Today.pdf" at bounding box center [259, 360] width 202 height 10
click at [196, 400] on link "1758636890-[PERSON_NAME].PNG" at bounding box center [230, 405] width 144 height 10
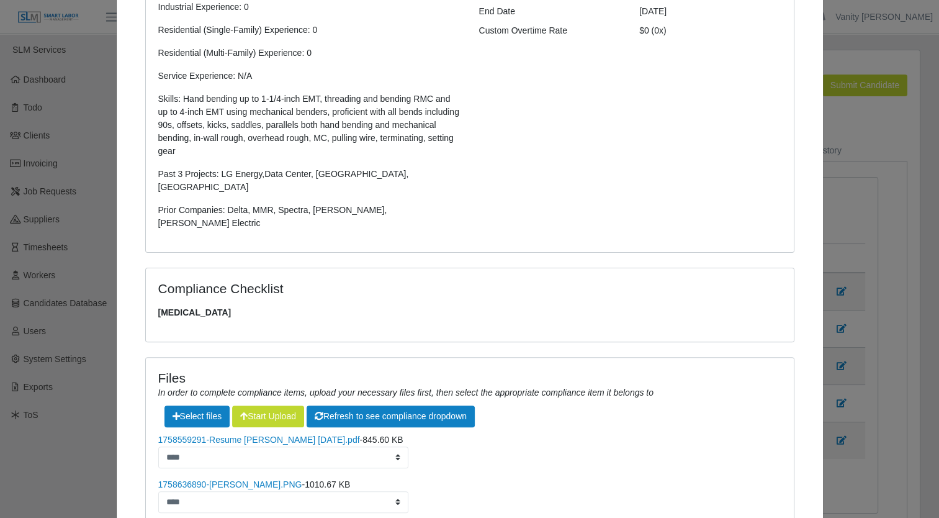
scroll to position [25, 0]
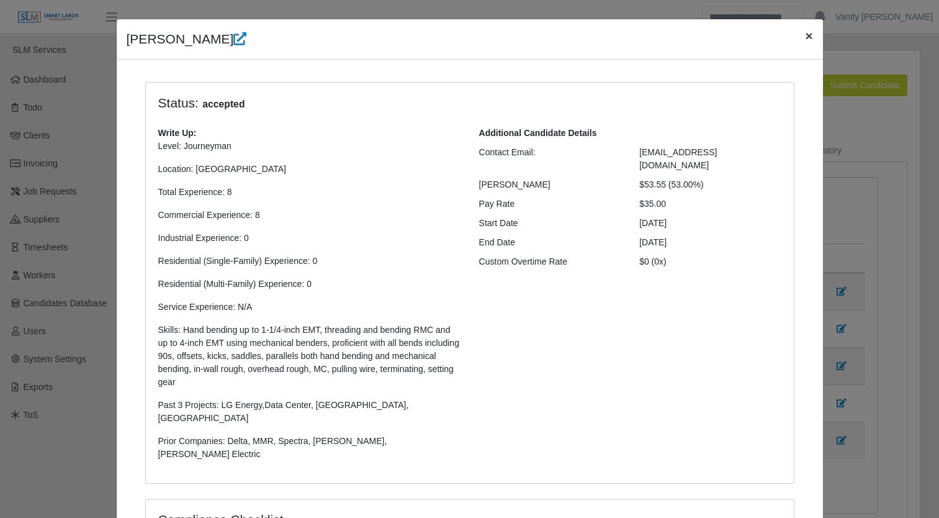
click at [805, 32] on span "×" at bounding box center [808, 36] width 7 height 14
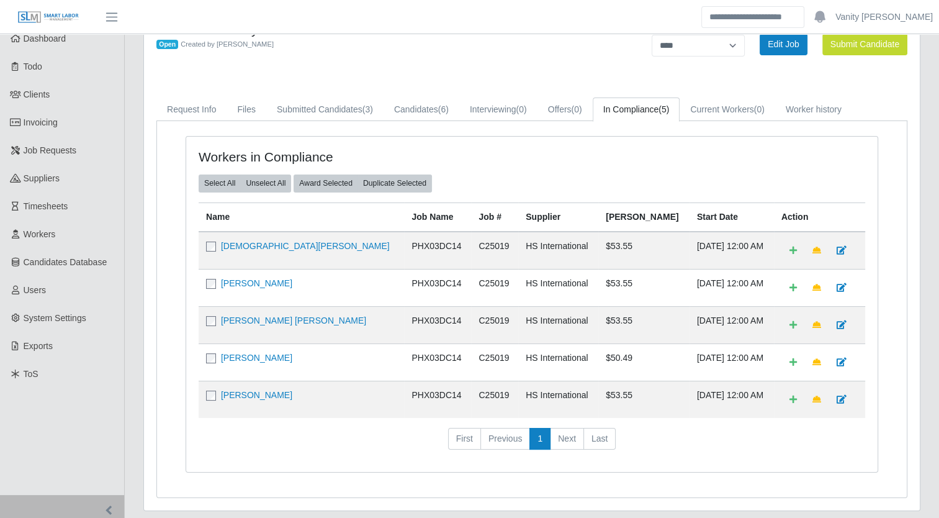
scroll to position [62, 0]
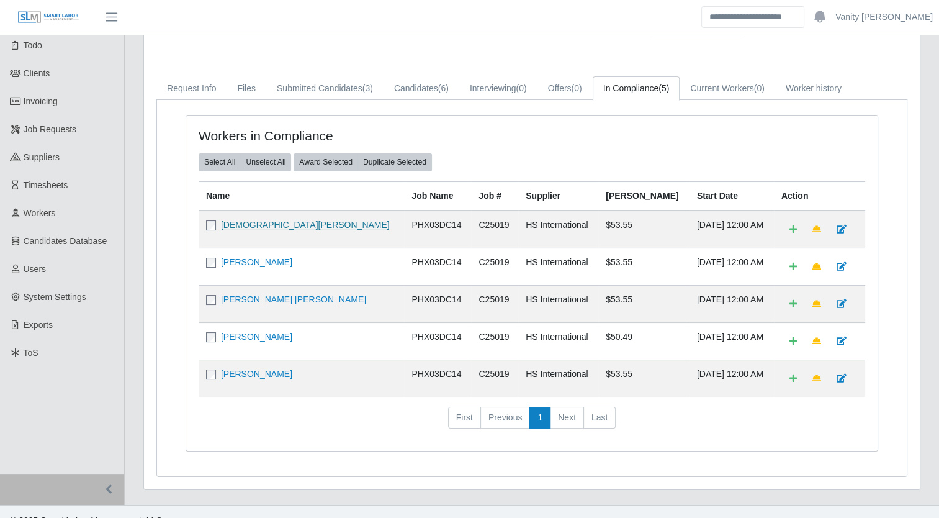
click at [263, 220] on link "[DEMOGRAPHIC_DATA][PERSON_NAME]" at bounding box center [305, 225] width 169 height 10
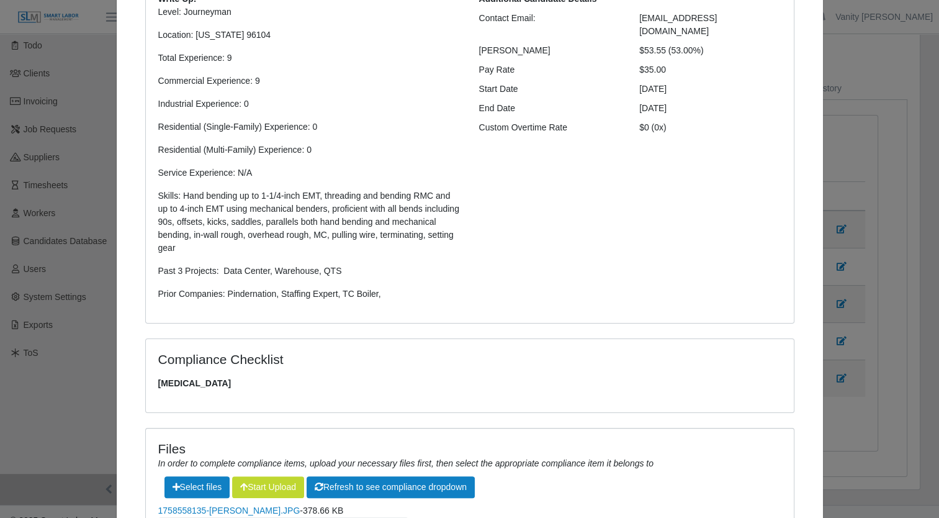
scroll to position [0, 0]
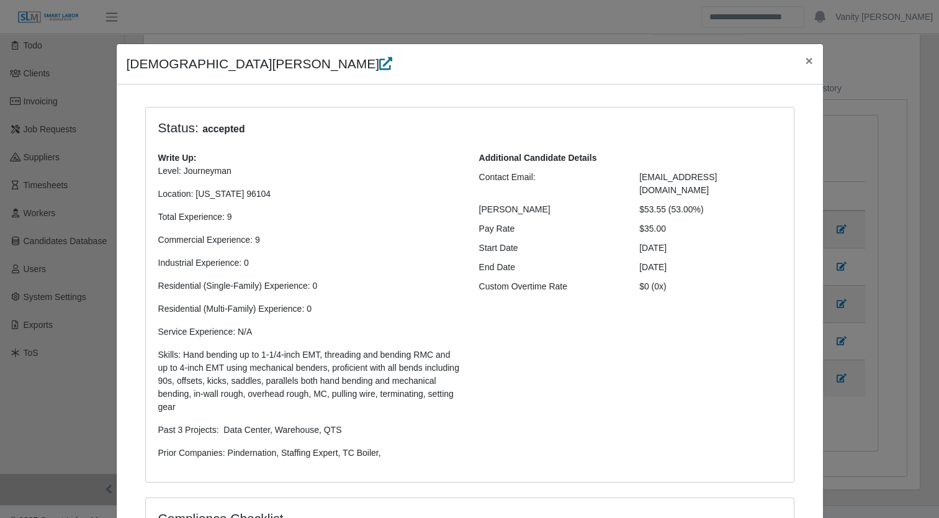
click at [379, 65] on icon at bounding box center [385, 63] width 13 height 13
click at [805, 57] on span "×" at bounding box center [808, 60] width 7 height 14
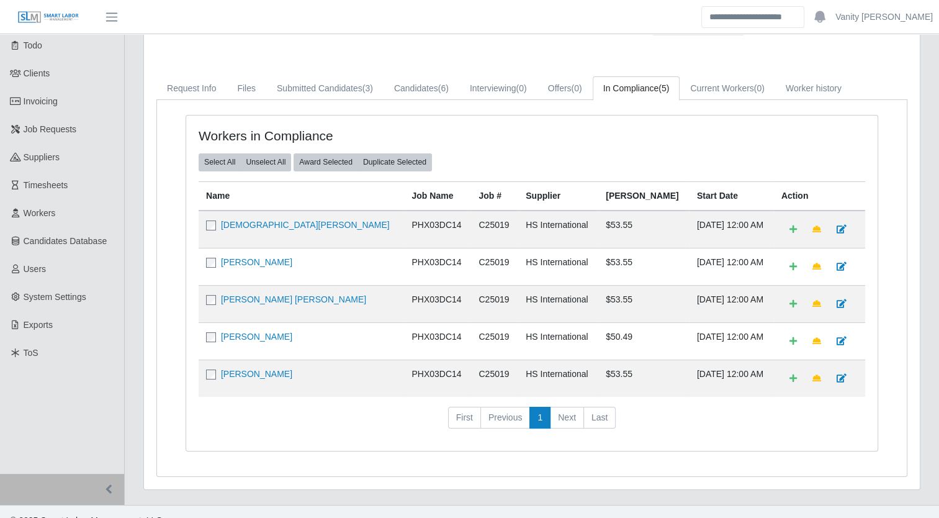
click at [233, 252] on td "[PERSON_NAME]" at bounding box center [302, 266] width 206 height 37
click at [233, 257] on link "[PERSON_NAME]" at bounding box center [256, 262] width 71 height 10
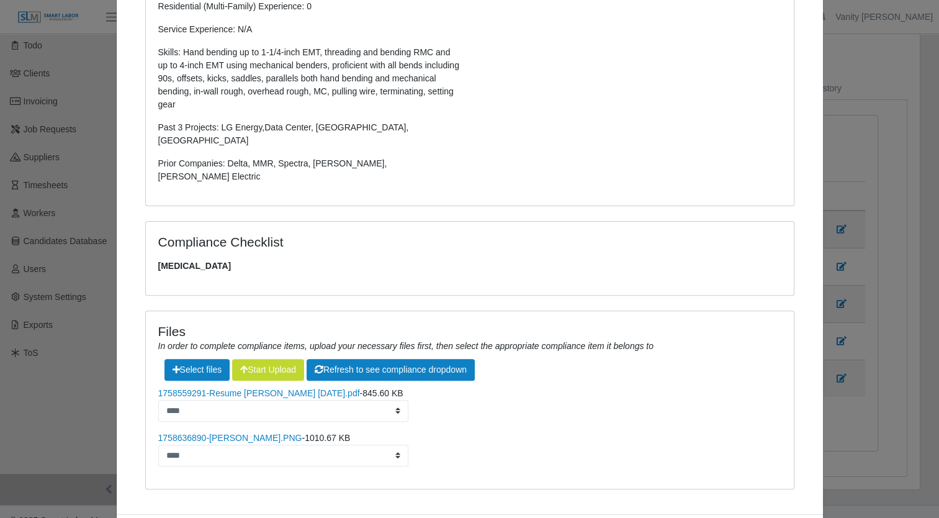
scroll to position [310, 0]
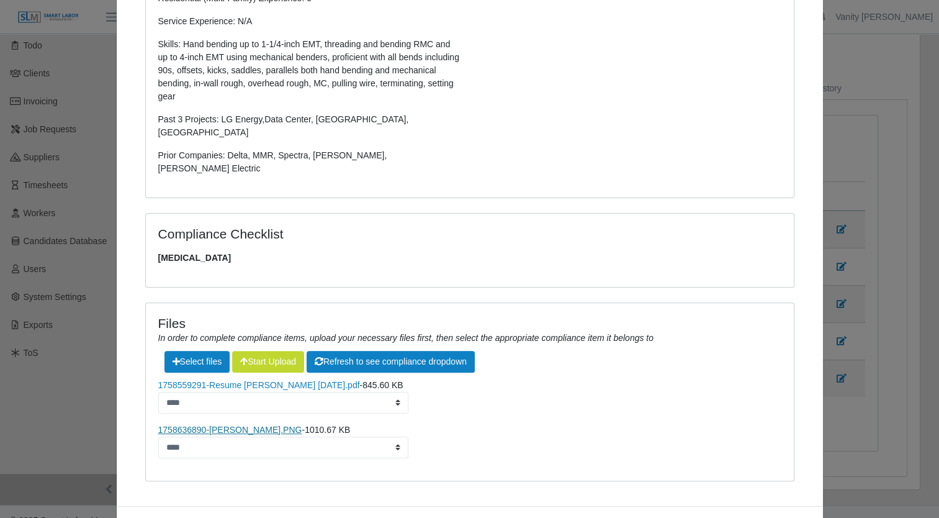
click at [243, 425] on link "1758636890-[PERSON_NAME].PNG" at bounding box center [230, 430] width 144 height 10
click at [210, 380] on link "1758559291-Resume Carlos Rios Today.pdf" at bounding box center [259, 385] width 202 height 10
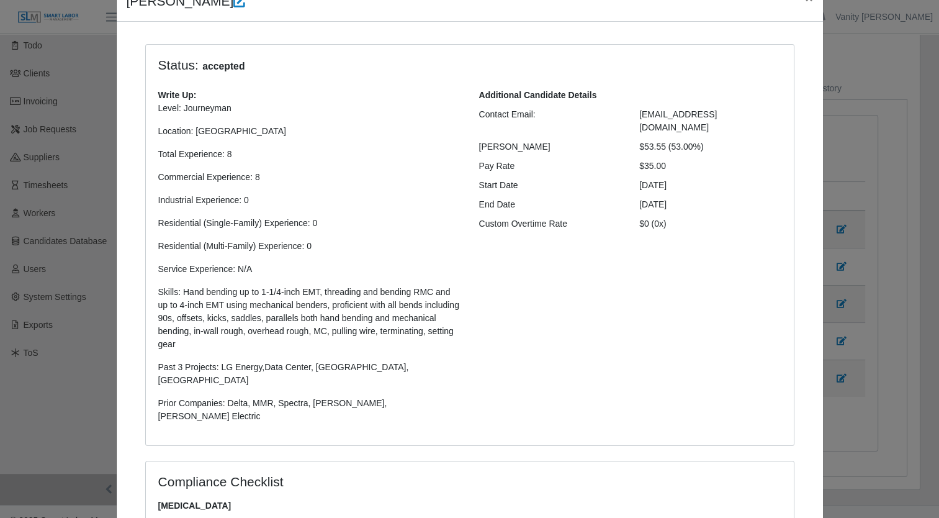
scroll to position [0, 0]
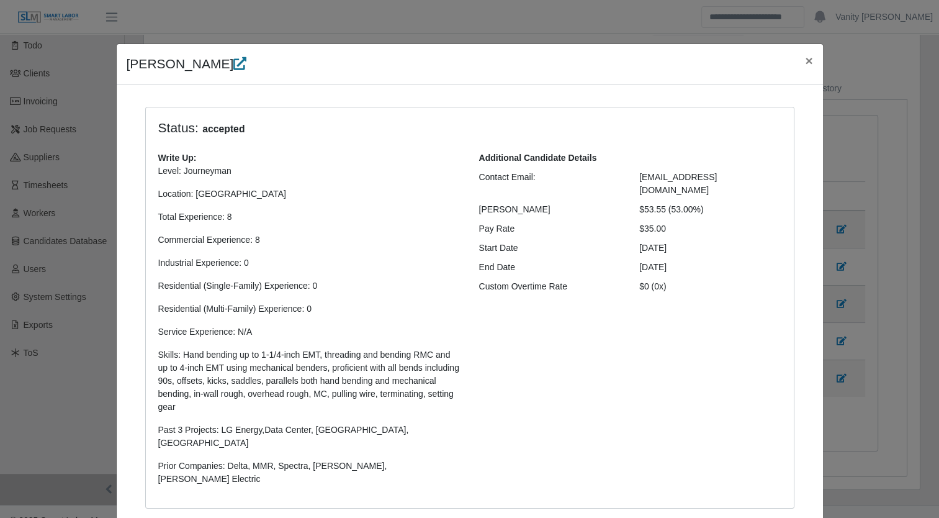
click at [233, 63] on icon at bounding box center [239, 63] width 13 height 13
click at [805, 65] on span "×" at bounding box center [808, 60] width 7 height 14
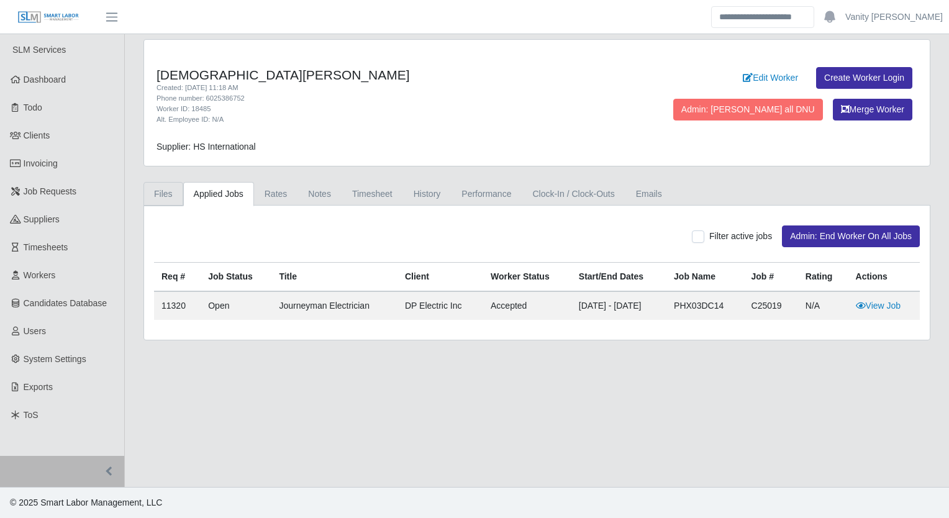
click at [174, 189] on link "Files" at bounding box center [163, 194] width 40 height 24
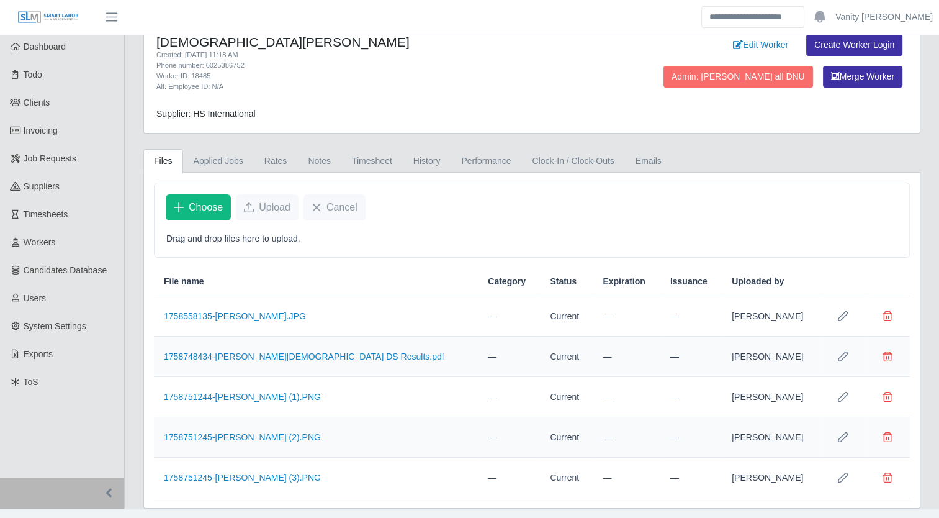
scroll to position [52, 0]
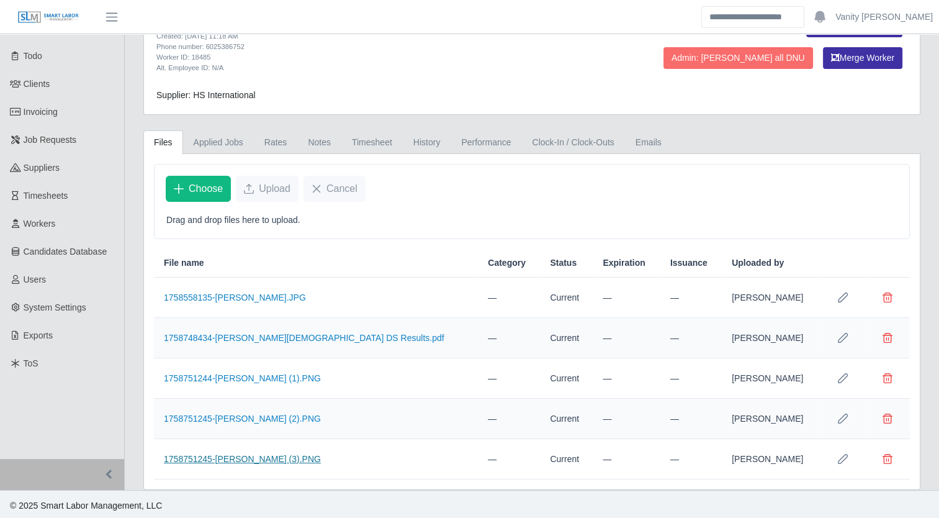
click at [266, 458] on link "1758751245-[PERSON_NAME] (3).PNG" at bounding box center [242, 459] width 157 height 10
click at [885, 458] on span "Delete file" at bounding box center [888, 459] width 10 height 10
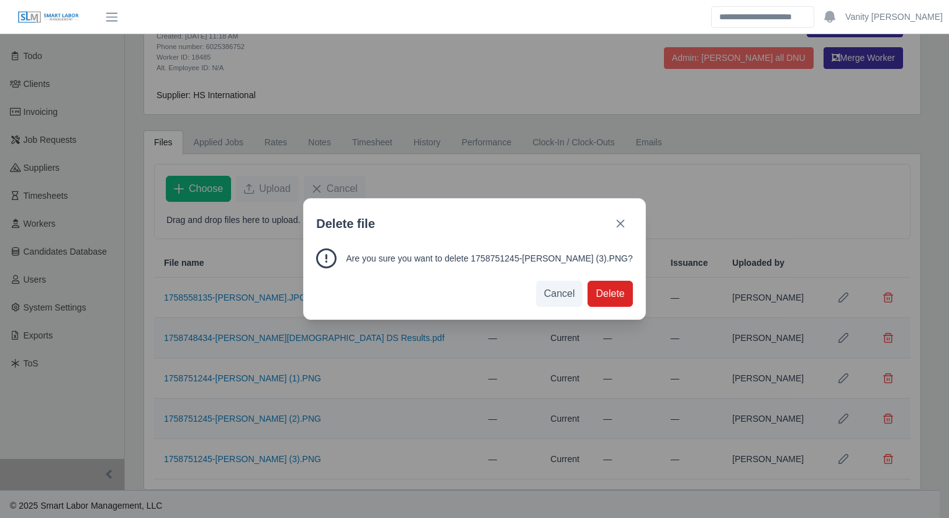
click at [595, 297] on span "Delete" at bounding box center [609, 293] width 29 height 15
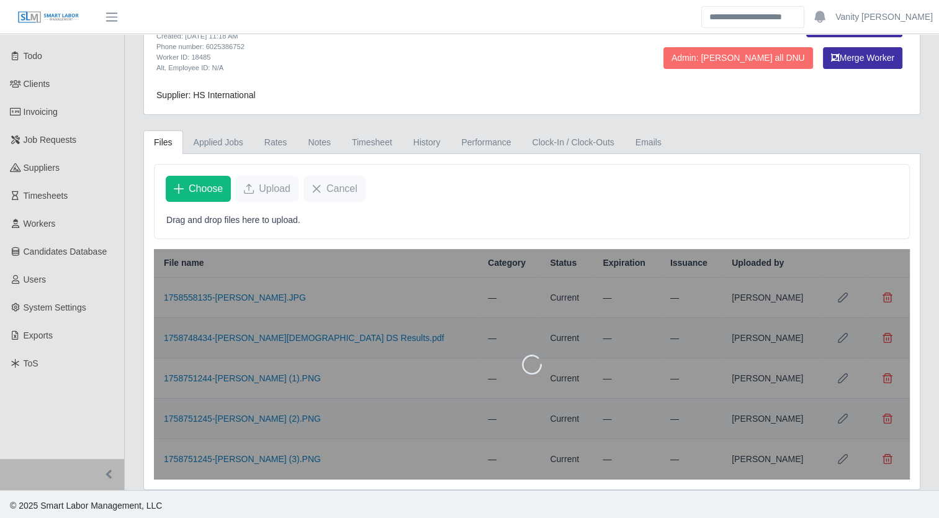
scroll to position [11, 0]
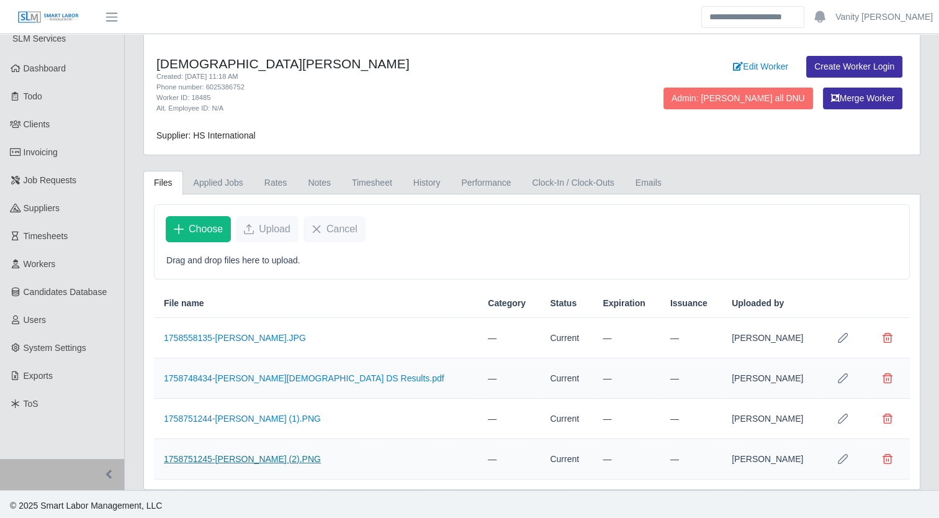
click at [217, 456] on link "1758751245-[PERSON_NAME] (2).PNG" at bounding box center [242, 459] width 157 height 10
click at [887, 461] on button "Delete file" at bounding box center [887, 458] width 25 height 25
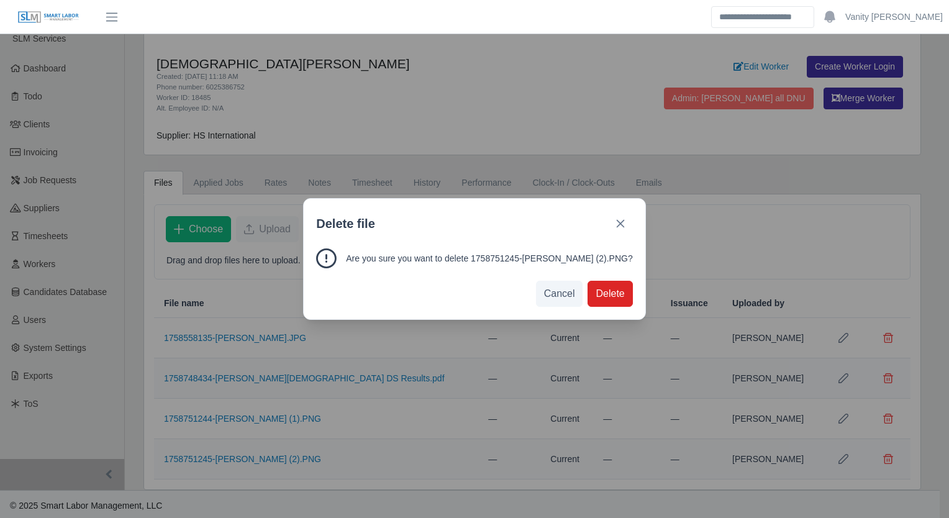
click at [595, 300] on span "Delete" at bounding box center [609, 293] width 29 height 15
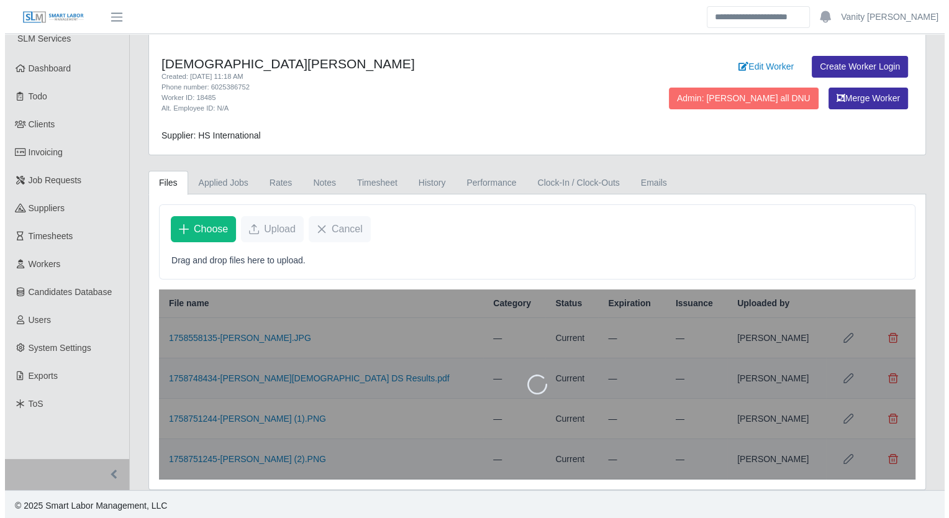
scroll to position [0, 0]
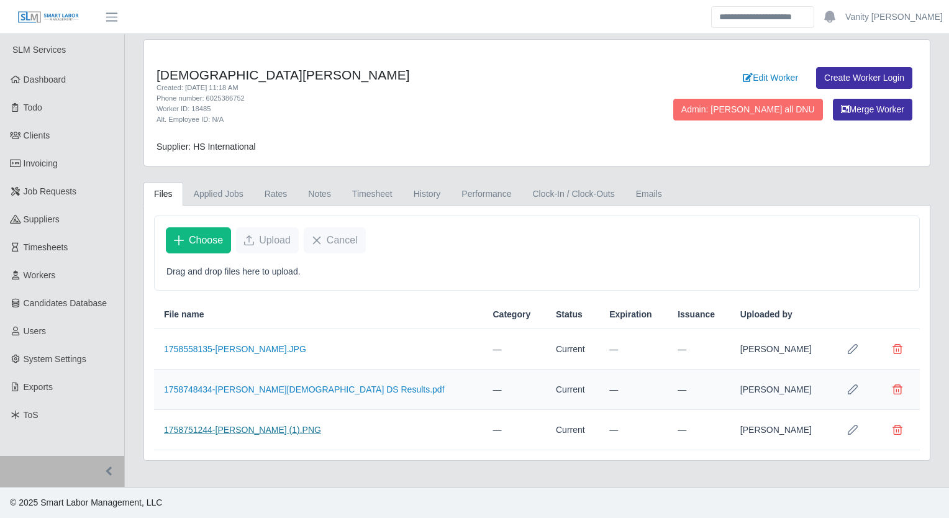
click at [262, 425] on link "1758751244-[PERSON_NAME] (1).PNG" at bounding box center [242, 430] width 157 height 10
click at [245, 425] on link "1758751244-[PERSON_NAME] (1).PNG" at bounding box center [242, 430] width 157 height 10
click at [895, 425] on span "Delete file" at bounding box center [897, 430] width 10 height 10
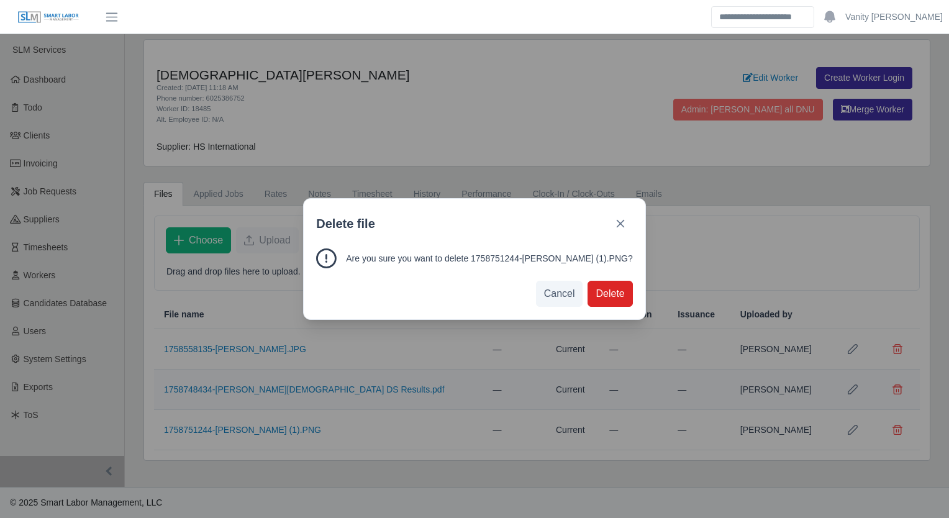
click at [595, 289] on span "Delete" at bounding box center [609, 293] width 29 height 15
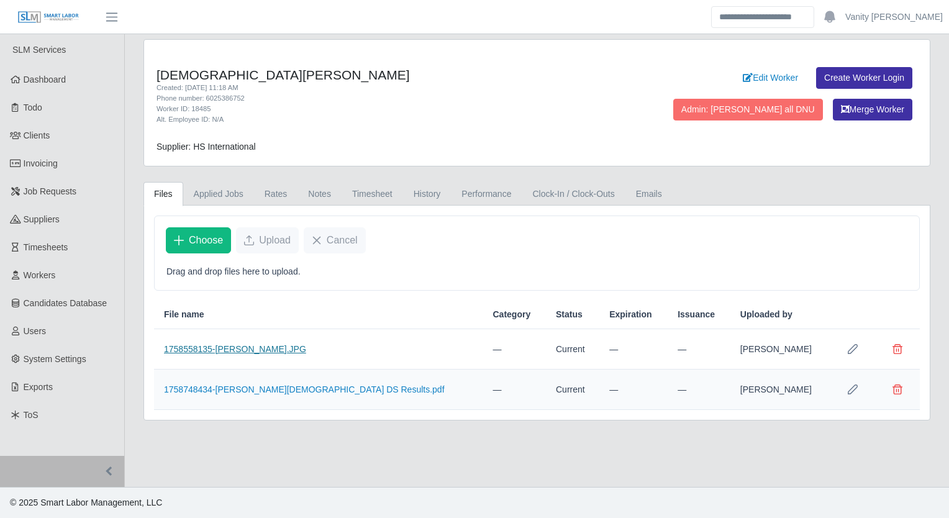
click at [201, 346] on link "1758558135-Jesus Valdez.JPG" at bounding box center [235, 349] width 142 height 10
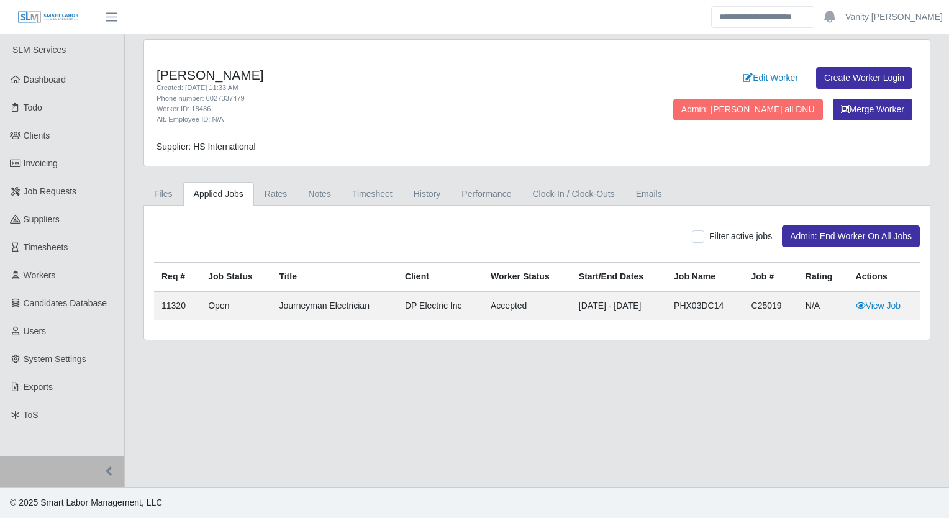
click at [159, 210] on div "Filter active jobs Admin: End Worker On All Jobs Req # Job Status Title Client …" at bounding box center [536, 273] width 785 height 134
click at [159, 195] on link "Files" at bounding box center [163, 194] width 40 height 24
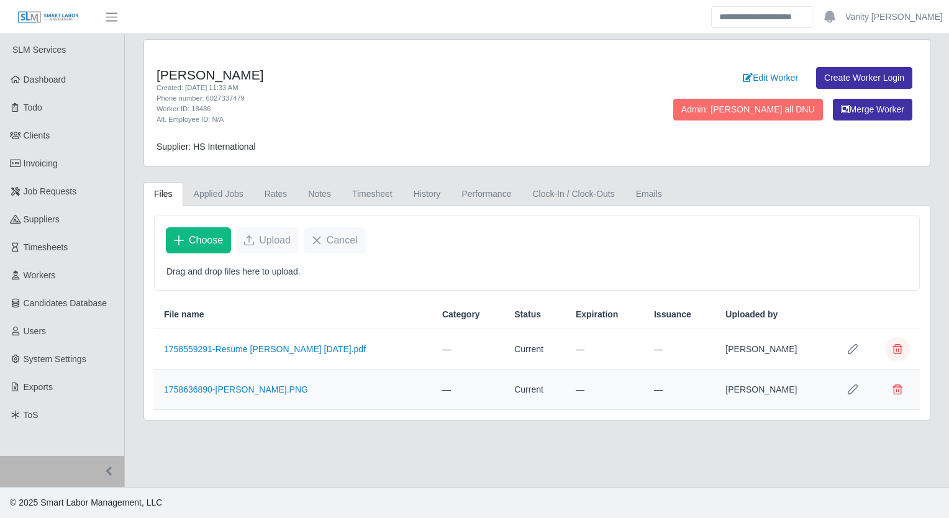
click at [903, 347] on button "Delete file" at bounding box center [897, 349] width 25 height 25
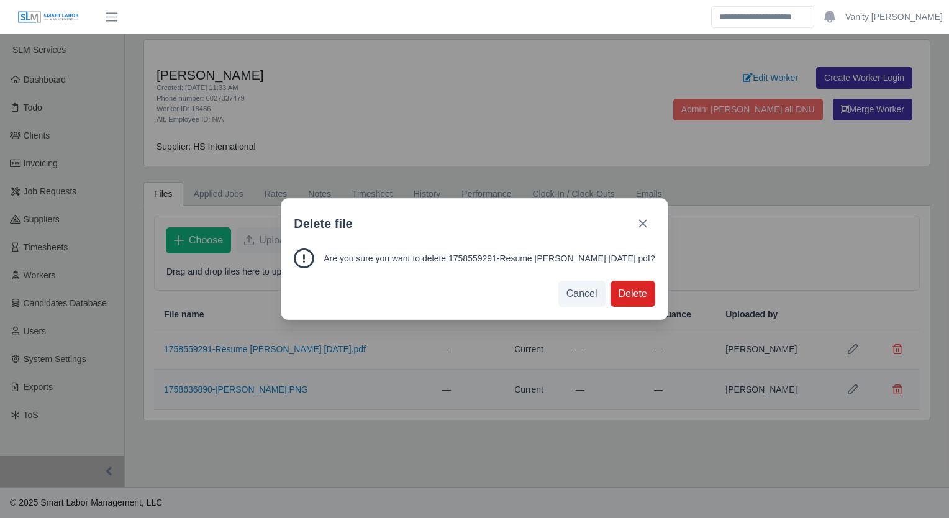
click at [614, 304] on button "Delete" at bounding box center [632, 294] width 45 height 26
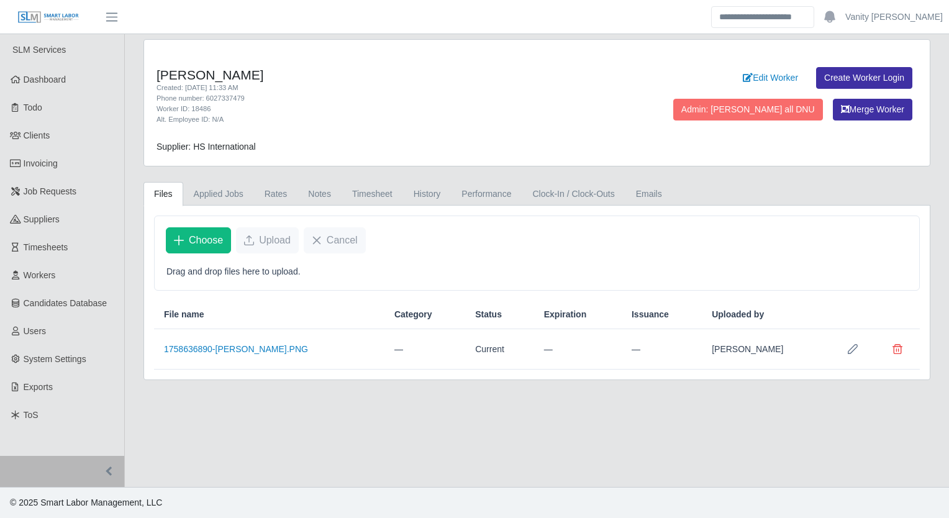
click at [241, 339] on td "1758636890-[PERSON_NAME].PNG" at bounding box center [269, 349] width 230 height 40
click at [236, 350] on link "1758636890-[PERSON_NAME].PNG" at bounding box center [236, 349] width 144 height 10
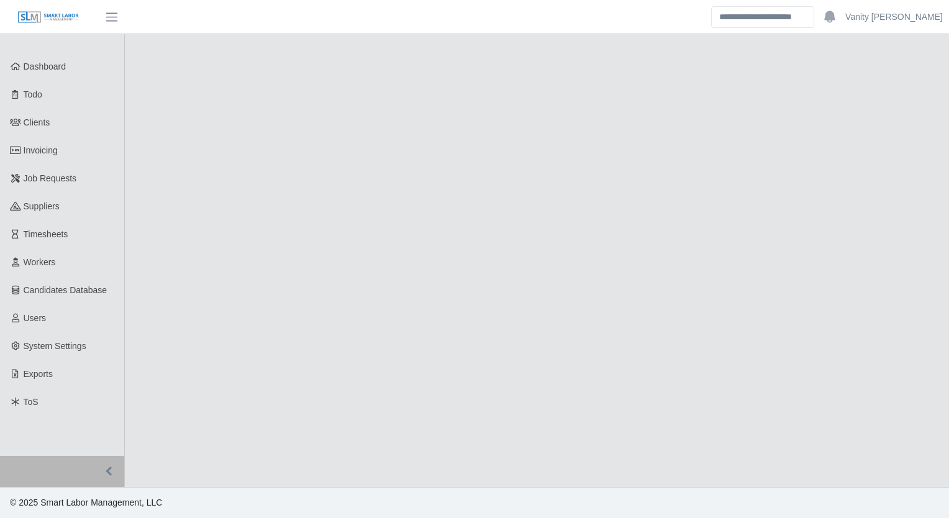
select select "****"
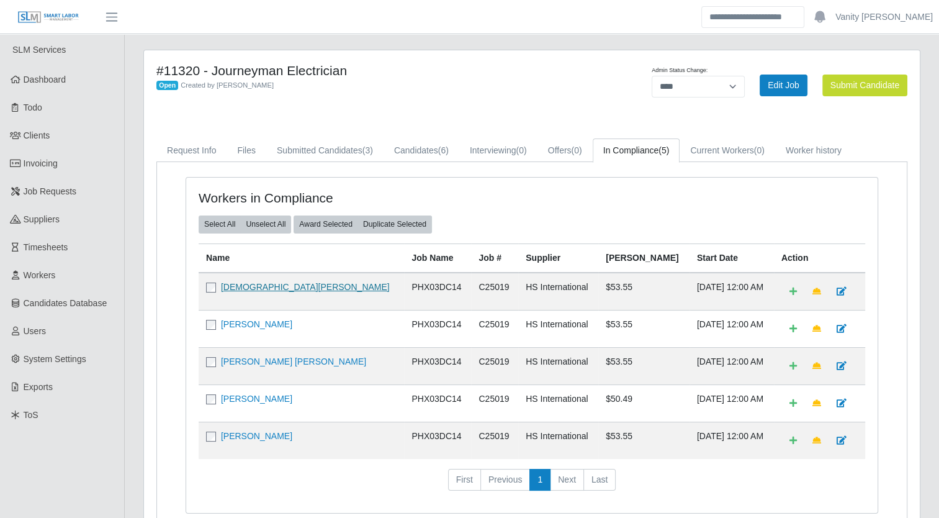
click at [255, 285] on link "[DEMOGRAPHIC_DATA][PERSON_NAME]" at bounding box center [305, 287] width 169 height 10
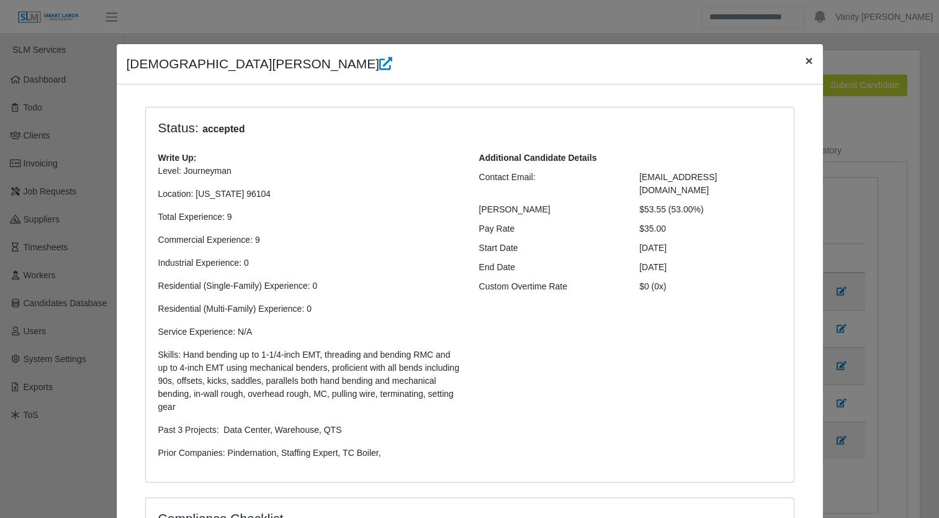
click at [805, 63] on span "×" at bounding box center [808, 60] width 7 height 14
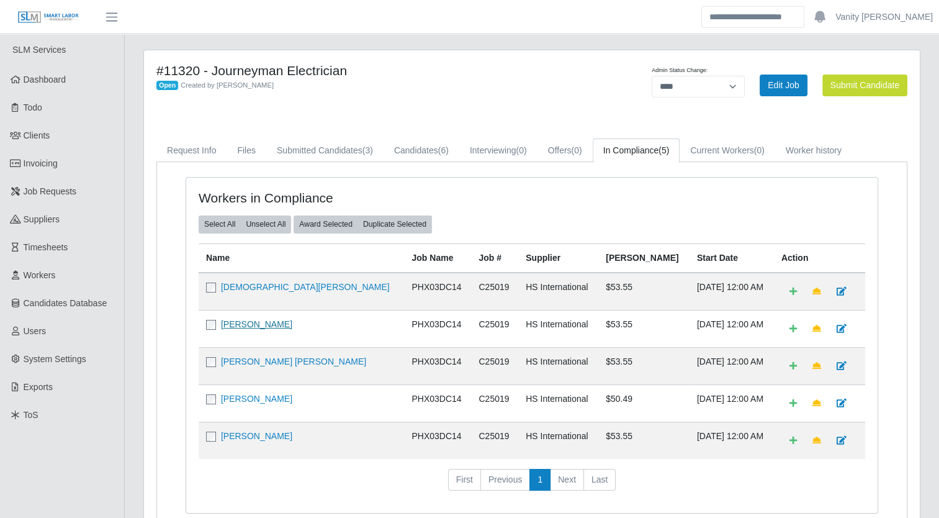
click at [241, 323] on link "[PERSON_NAME]" at bounding box center [256, 324] width 71 height 10
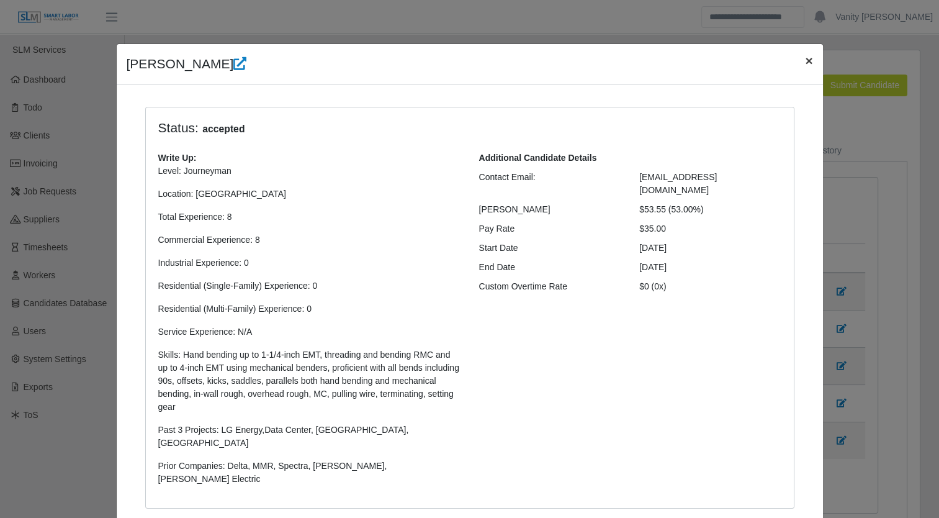
click at [805, 53] on span "×" at bounding box center [808, 60] width 7 height 14
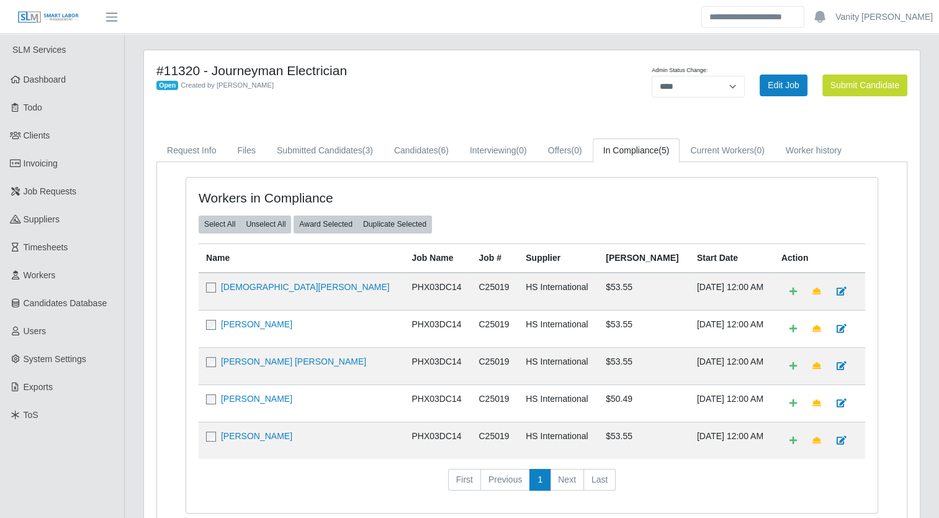
click at [250, 350] on td "[PERSON_NAME] [PERSON_NAME]" at bounding box center [302, 365] width 206 height 37
click at [251, 356] on link "[PERSON_NAME] [PERSON_NAME]" at bounding box center [293, 361] width 145 height 10
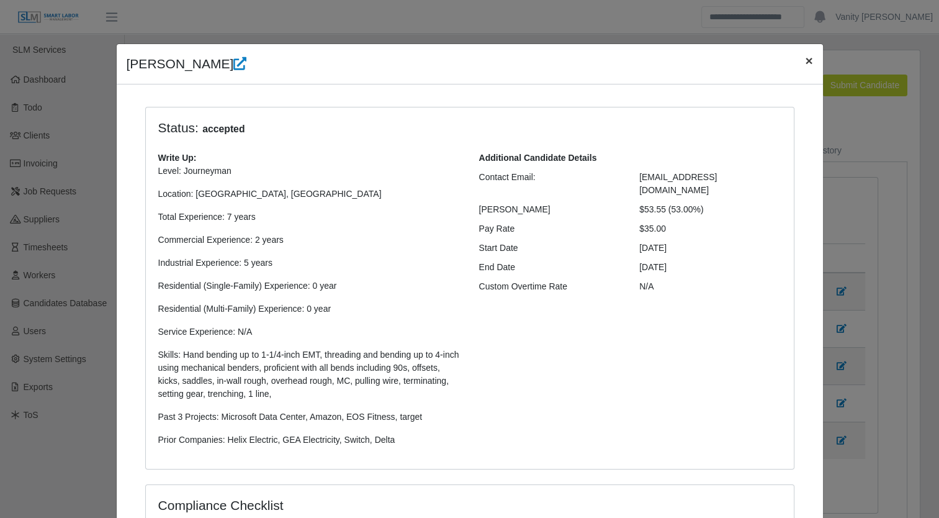
click at [806, 62] on span "×" at bounding box center [808, 60] width 7 height 14
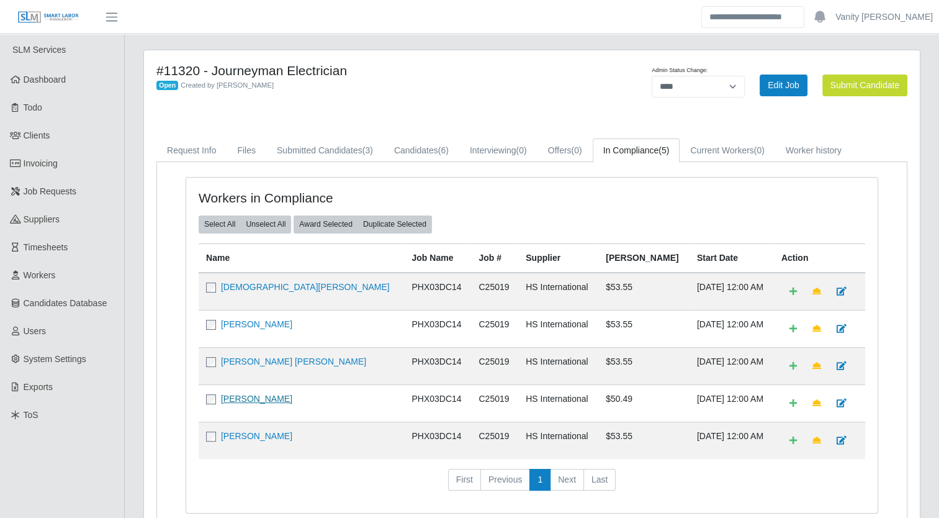
click at [238, 396] on link "[PERSON_NAME]" at bounding box center [256, 399] width 71 height 10
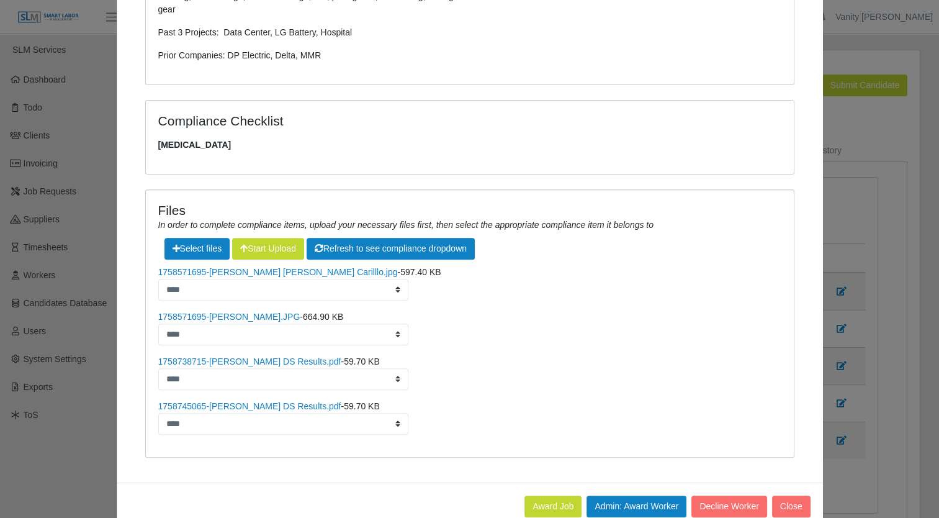
scroll to position [425, 0]
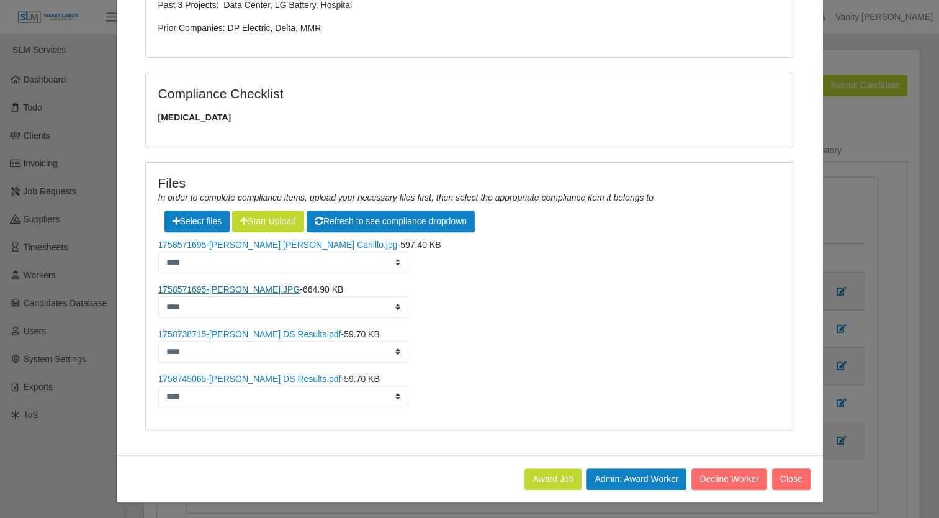
click at [173, 284] on link "1758571695-[PERSON_NAME].JPG" at bounding box center [229, 289] width 142 height 10
click at [202, 240] on link "1758571695-[PERSON_NAME] [PERSON_NAME] Carilllo.jpg" at bounding box center [278, 245] width 240 height 10
click at [231, 376] on link "1758745065-[PERSON_NAME] DS Results.pdf" at bounding box center [249, 379] width 183 height 10
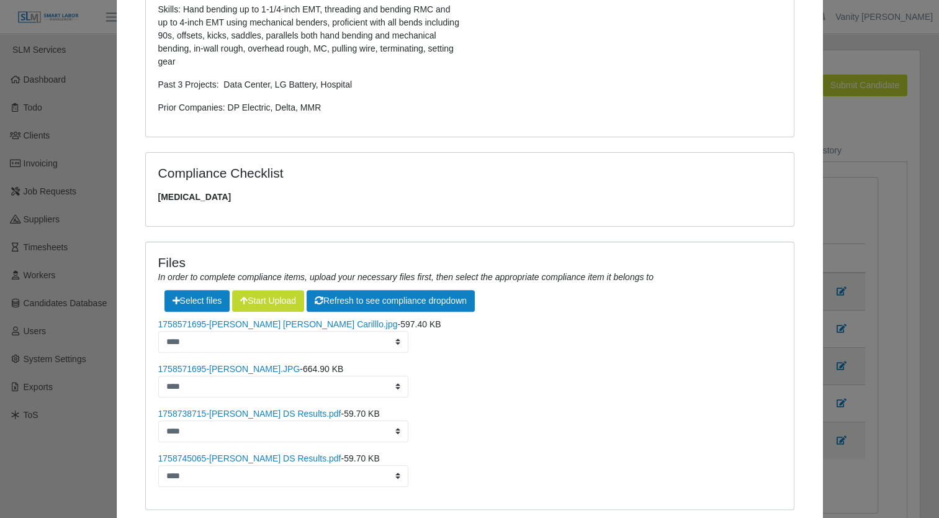
scroll to position [373, 0]
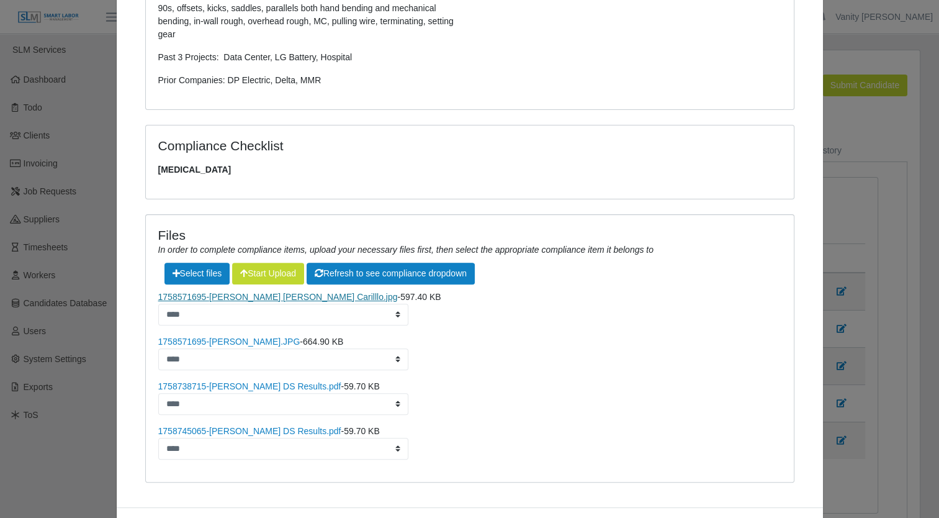
click at [189, 297] on link "1758571695-[PERSON_NAME] [PERSON_NAME] Carilllo.jpg" at bounding box center [278, 297] width 240 height 10
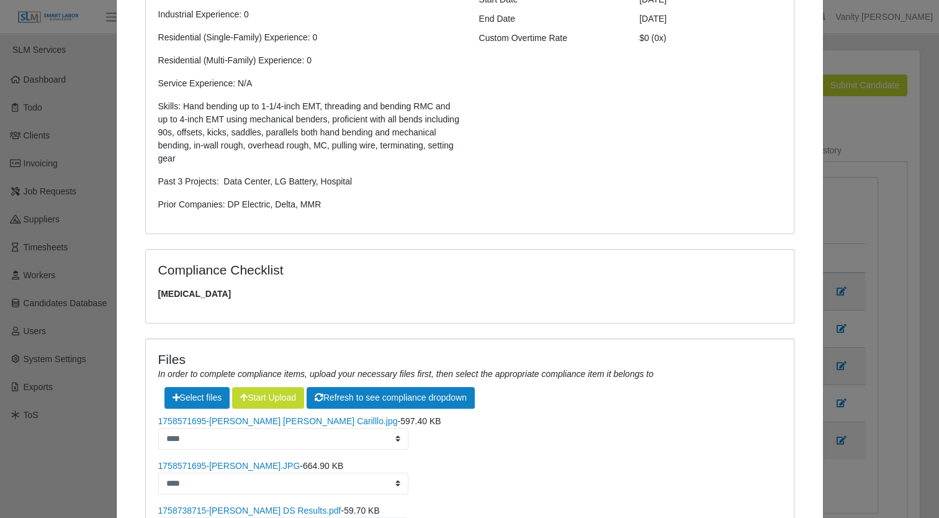
scroll to position [0, 0]
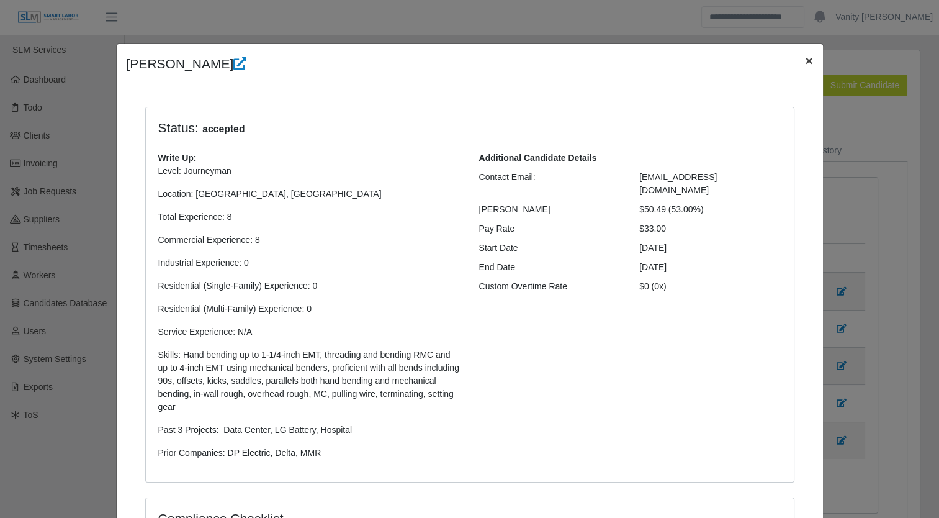
click at [805, 65] on span "×" at bounding box center [808, 60] width 7 height 14
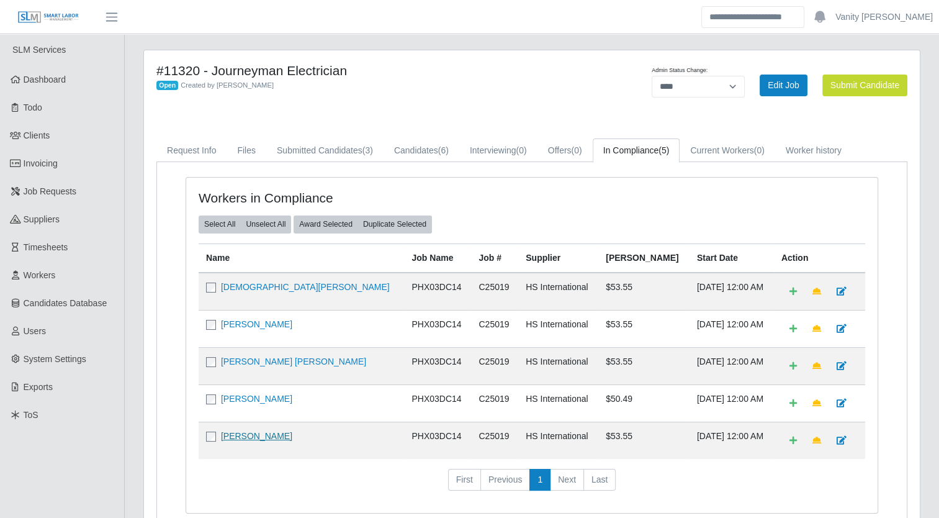
click at [246, 433] on link "[PERSON_NAME]" at bounding box center [256, 436] width 71 height 10
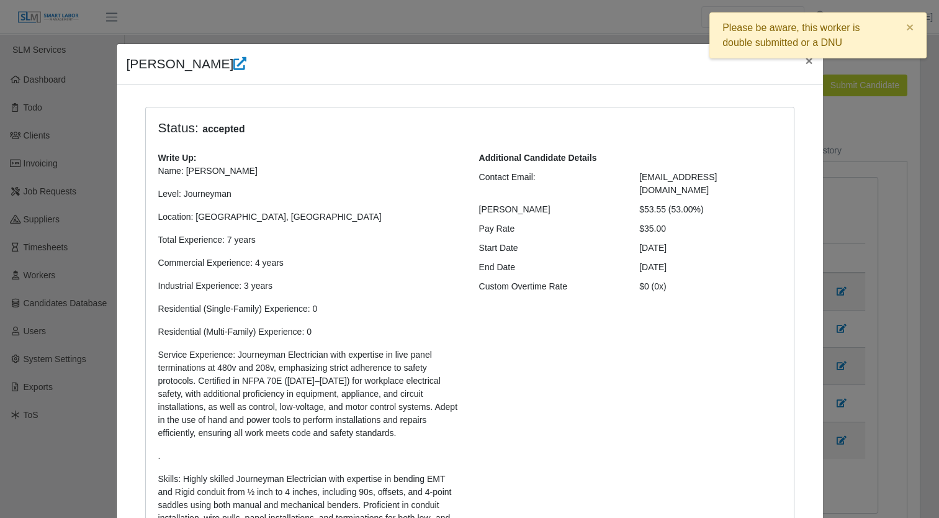
select select "**********"
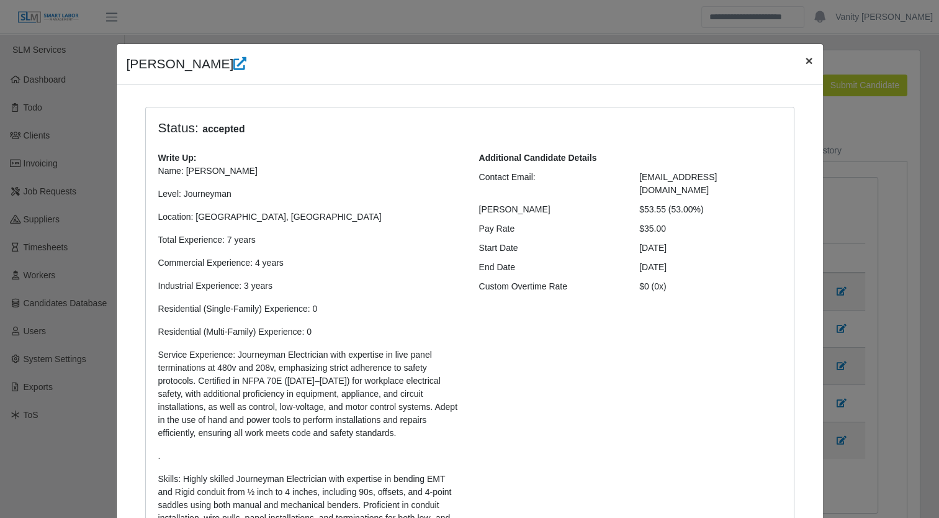
click at [805, 57] on span "×" at bounding box center [808, 60] width 7 height 14
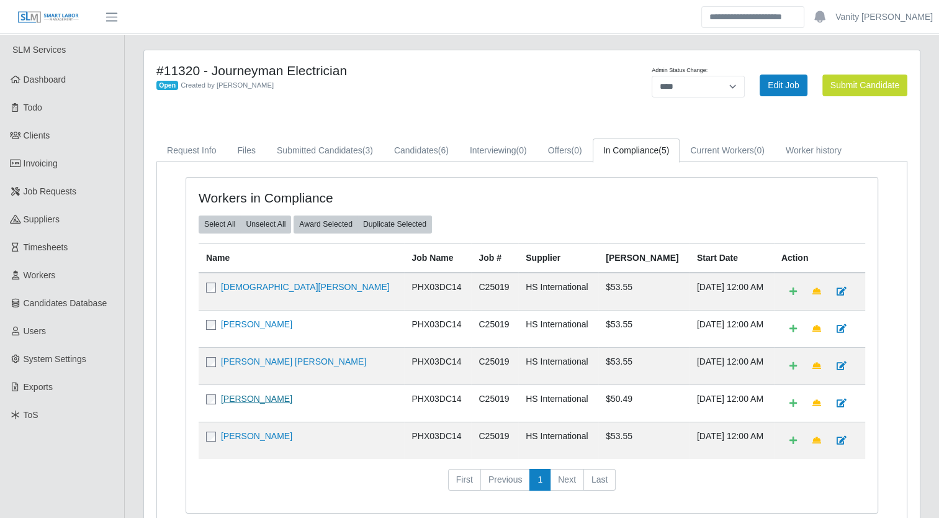
click at [283, 394] on link "[PERSON_NAME]" at bounding box center [256, 399] width 71 height 10
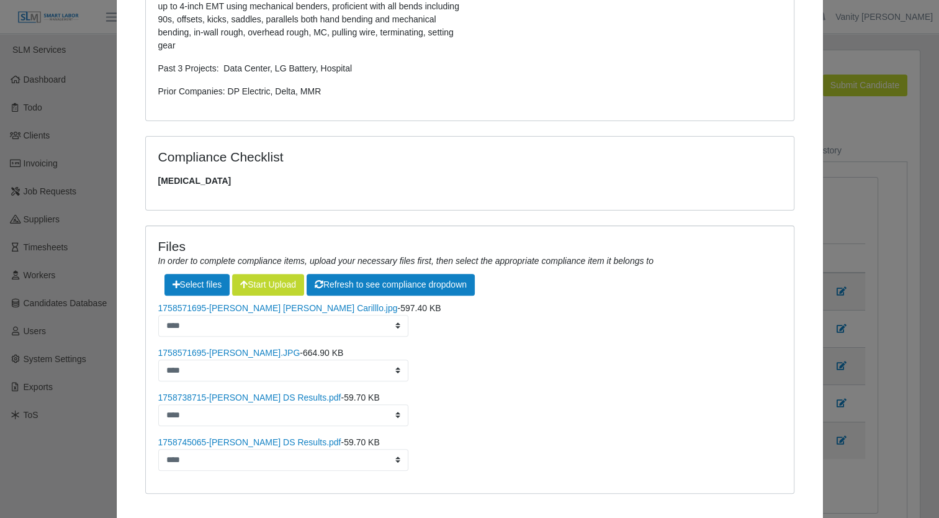
scroll to position [425, 0]
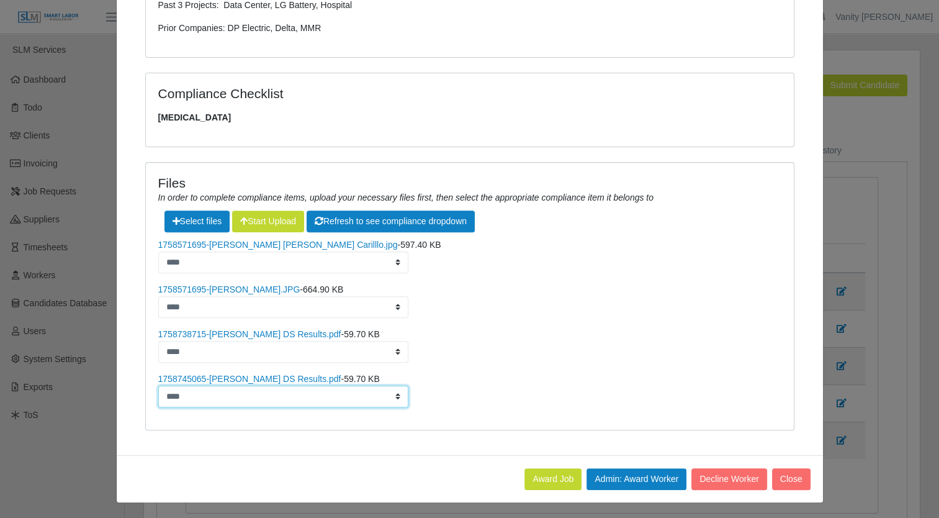
drag, startPoint x: 378, startPoint y: 396, endPoint x: 338, endPoint y: 404, distance: 39.9
click at [378, 396] on select "**********" at bounding box center [283, 397] width 251 height 22
select select "**********"
click at [158, 386] on select "**********" at bounding box center [283, 397] width 251 height 22
click at [650, 324] on ul "**********" at bounding box center [469, 322] width 623 height 169
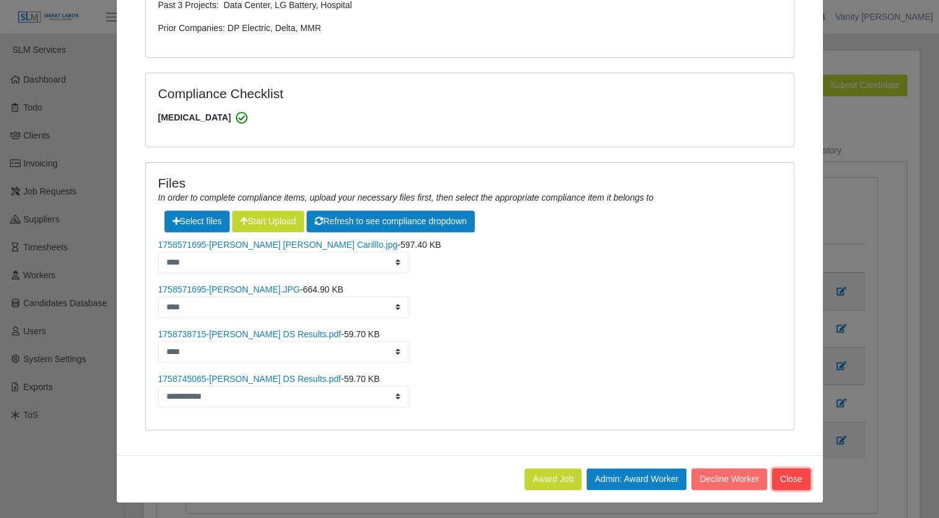
click at [782, 474] on button "Close" at bounding box center [791, 479] width 38 height 22
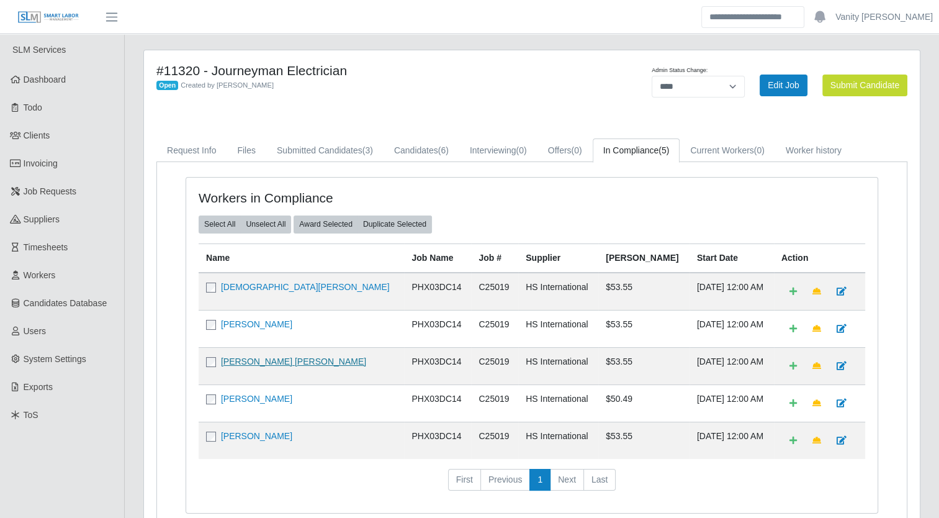
click at [264, 356] on link "[PERSON_NAME] [PERSON_NAME]" at bounding box center [293, 361] width 145 height 10
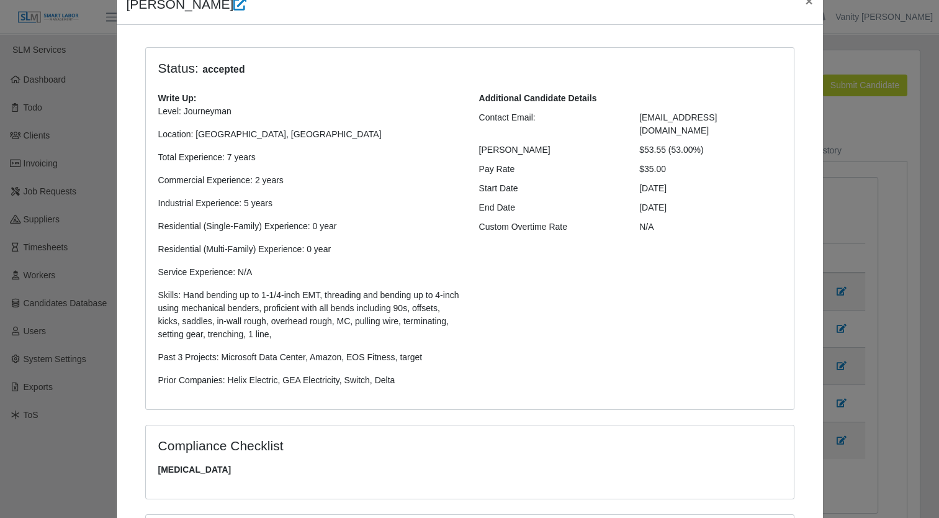
scroll to position [0, 0]
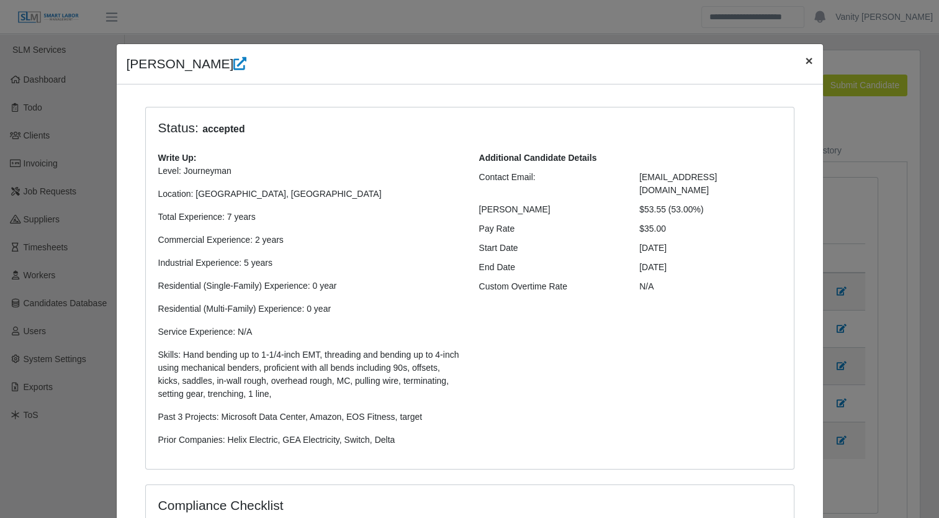
click at [806, 61] on span "×" at bounding box center [808, 60] width 7 height 14
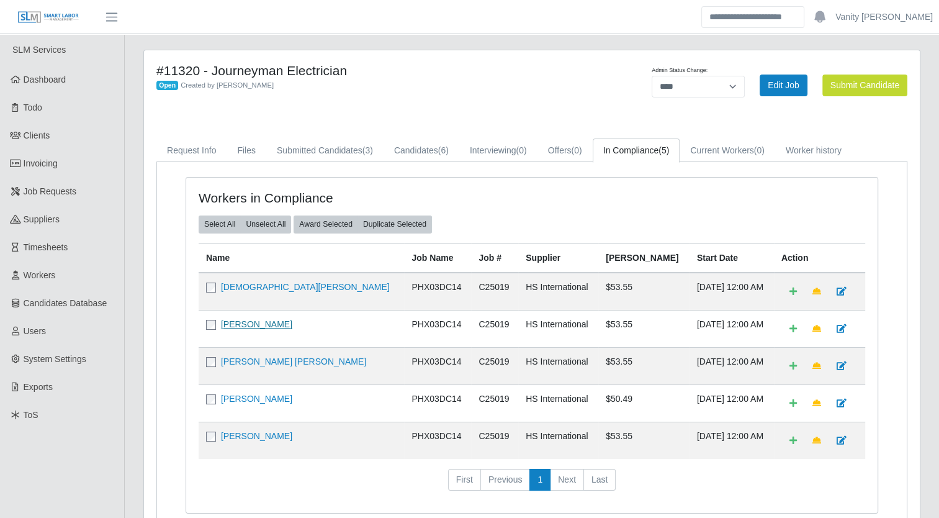
click at [261, 325] on link "[PERSON_NAME]" at bounding box center [256, 324] width 71 height 10
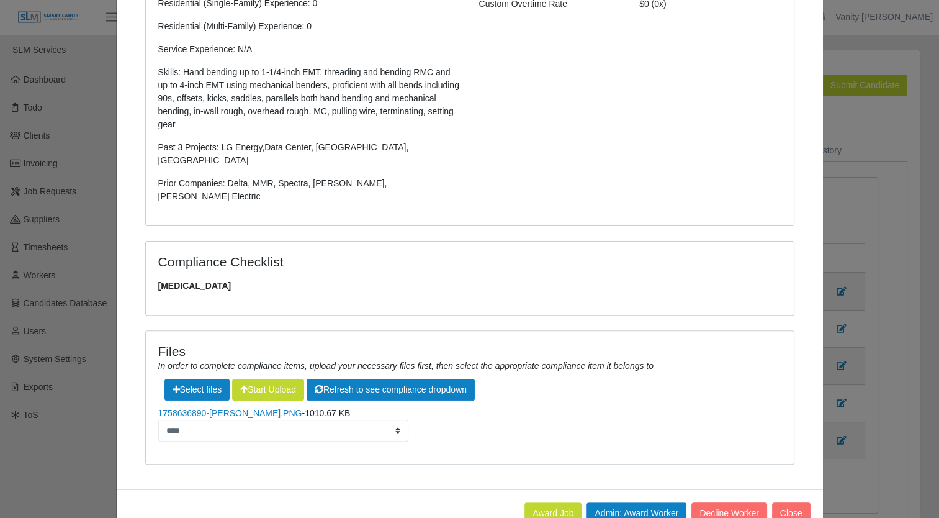
scroll to position [291, 0]
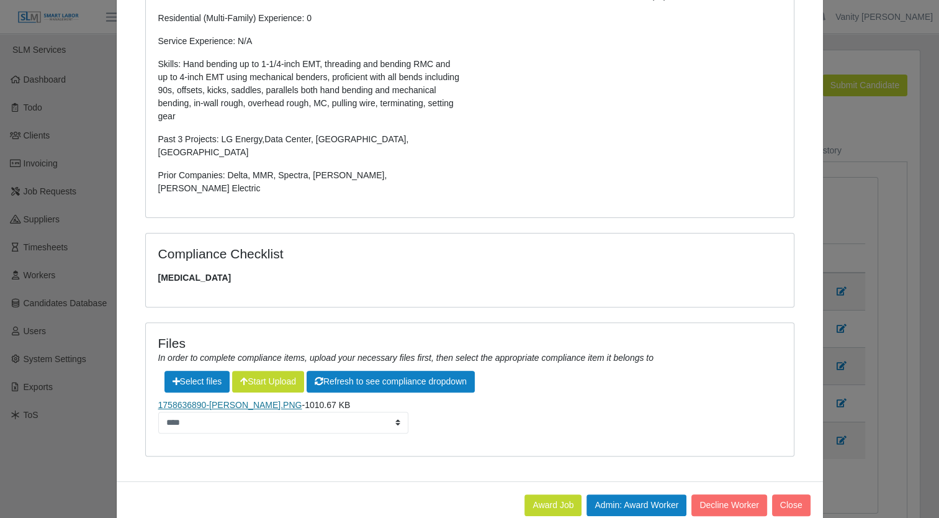
click at [238, 400] on link "1758636890-[PERSON_NAME].PNG" at bounding box center [230, 405] width 144 height 10
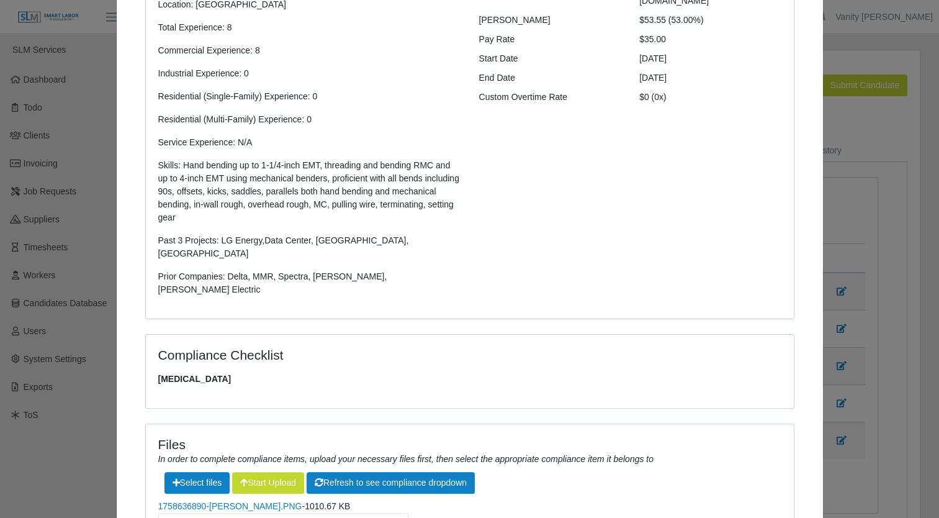
scroll to position [0, 0]
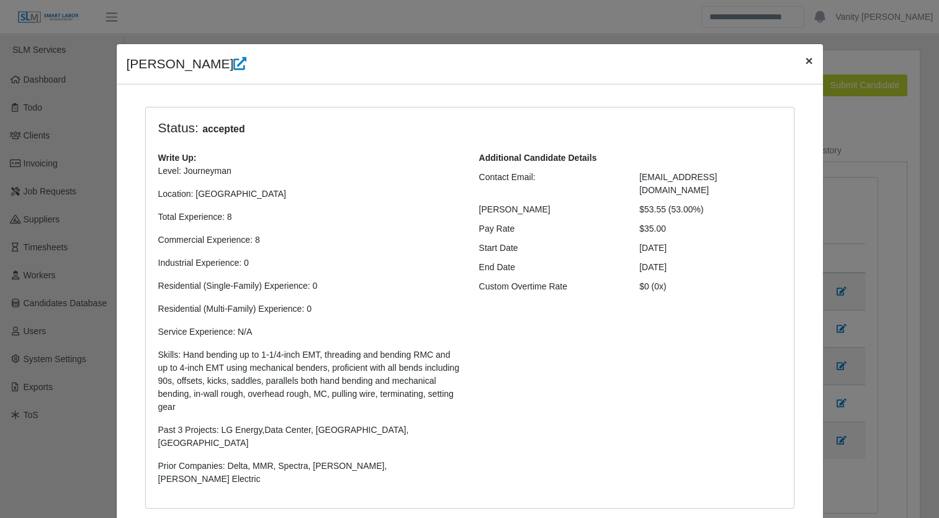
click at [807, 54] on span "×" at bounding box center [808, 60] width 7 height 14
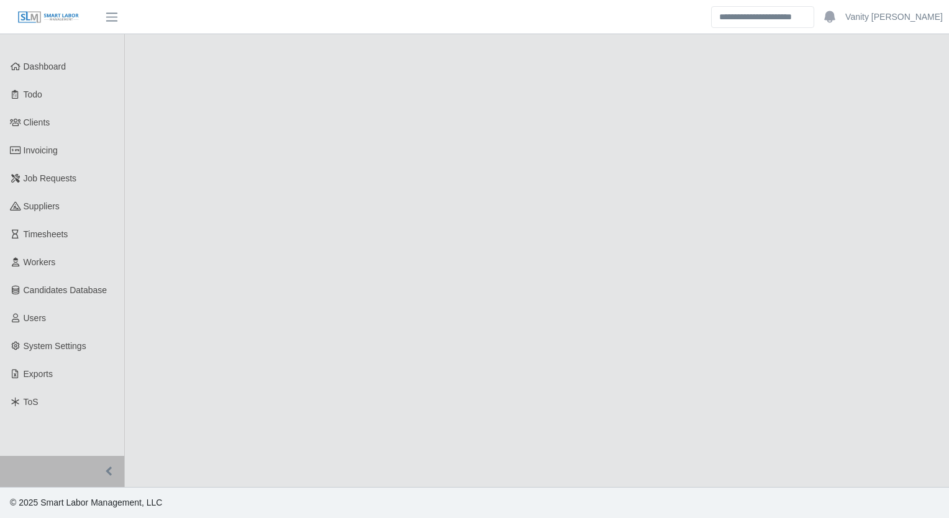
select select "****"
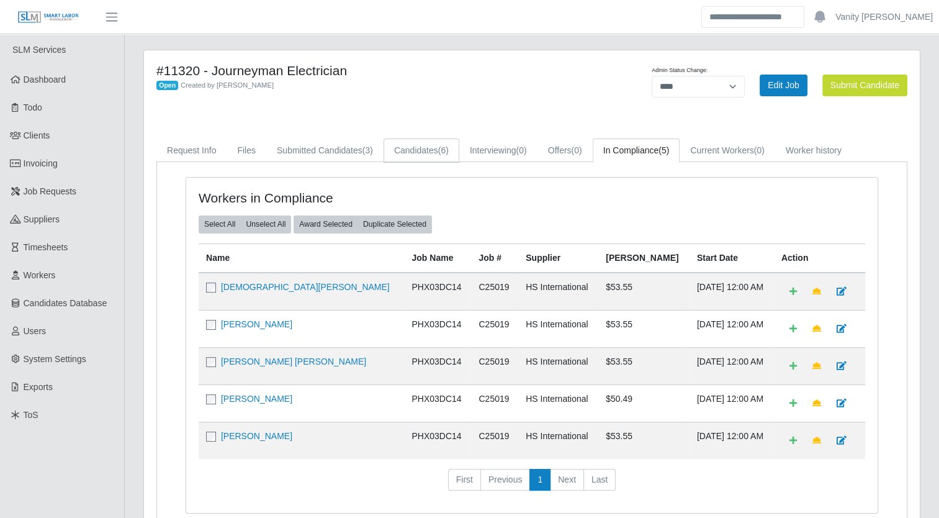
click at [407, 145] on link "Candidates (6)" at bounding box center [422, 150] width 76 height 24
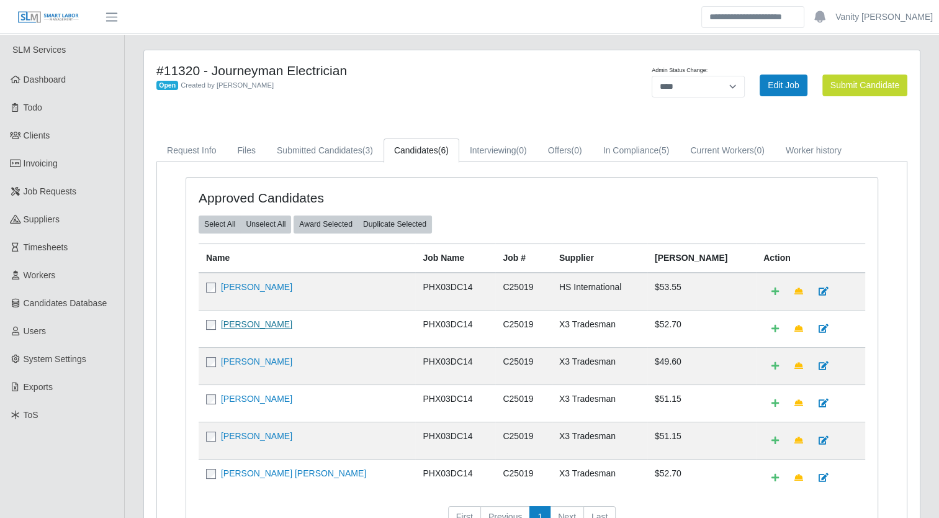
click at [238, 322] on link "[PERSON_NAME]" at bounding box center [256, 324] width 71 height 10
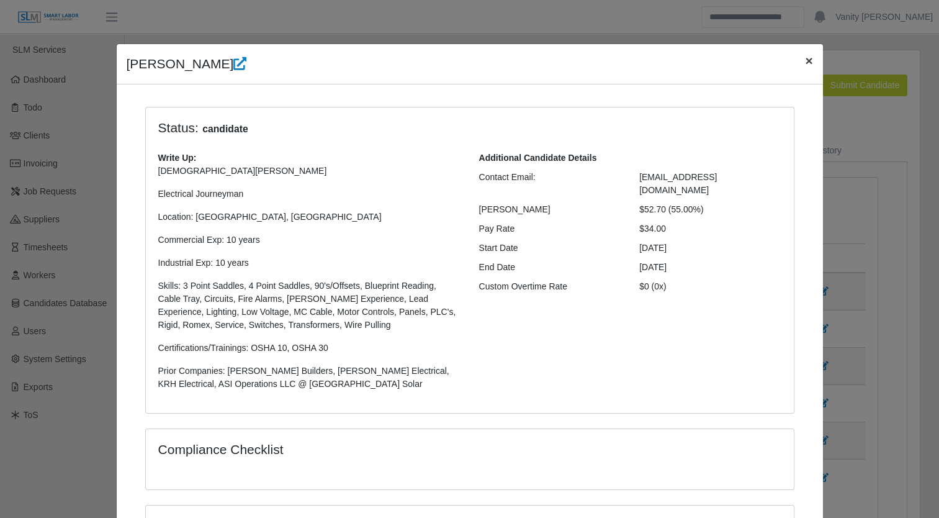
click at [805, 58] on span "×" at bounding box center [808, 60] width 7 height 14
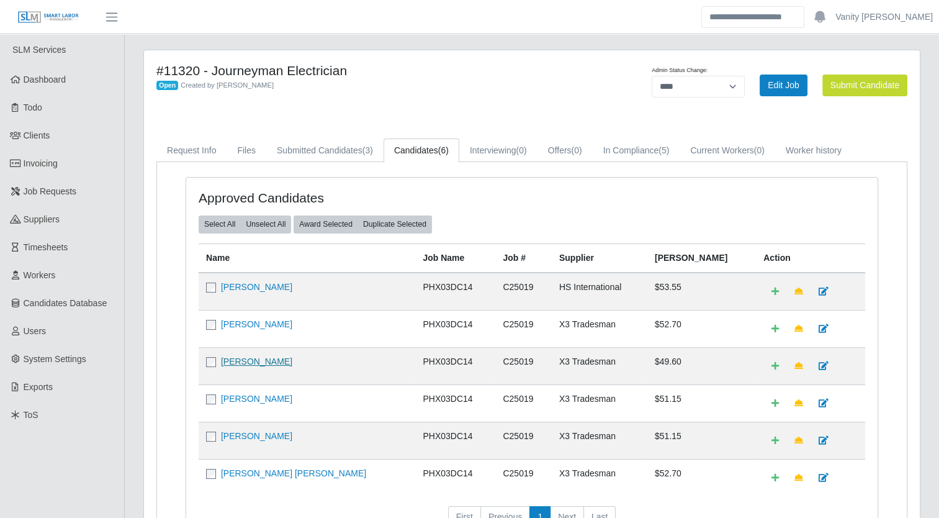
click at [258, 356] on link "[PERSON_NAME]" at bounding box center [256, 361] width 71 height 10
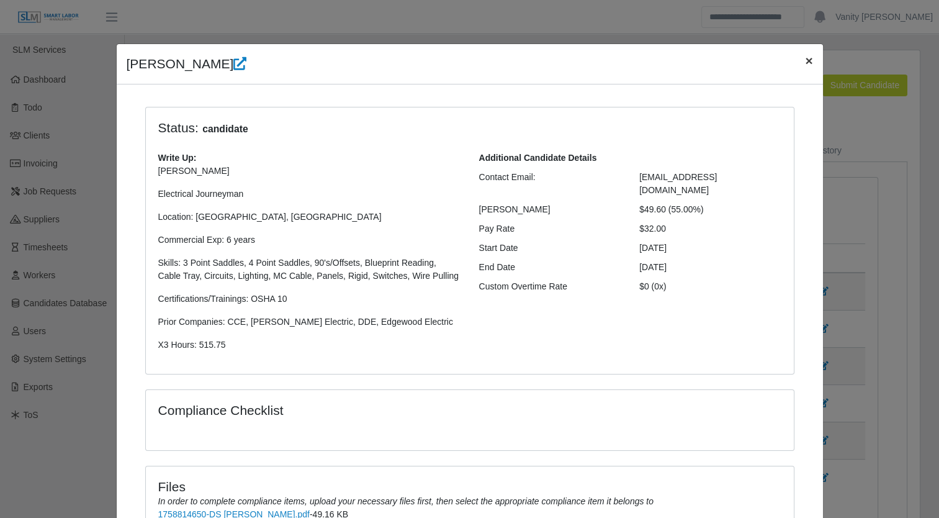
click at [805, 64] on span "×" at bounding box center [808, 60] width 7 height 14
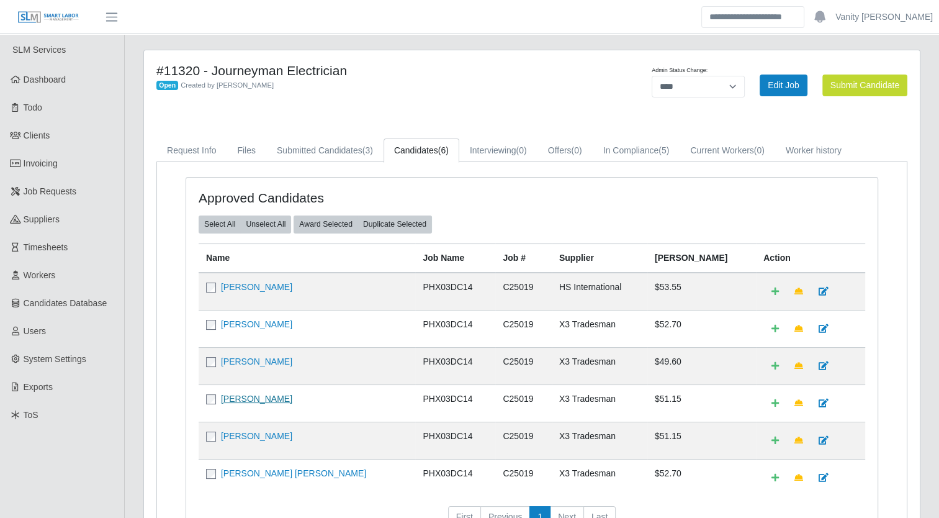
click at [226, 396] on link "[PERSON_NAME]" at bounding box center [256, 399] width 71 height 10
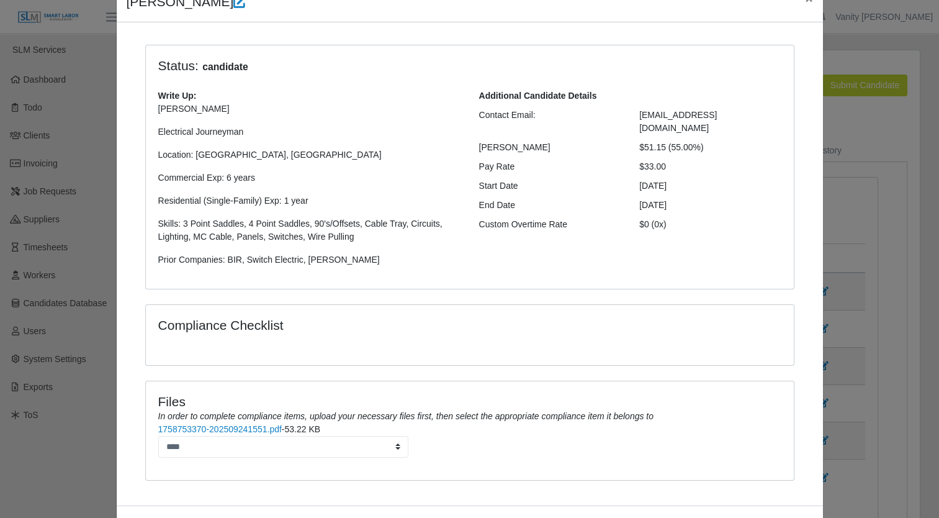
scroll to position [112, 0]
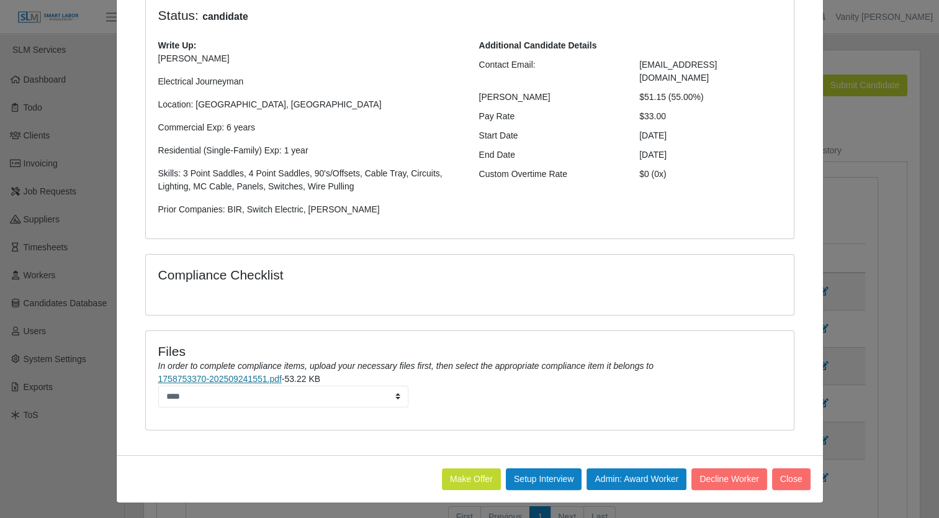
click at [242, 379] on link "1758753370-202509241551.pdf" at bounding box center [220, 379] width 124 height 10
click at [388, 399] on select "****" at bounding box center [283, 397] width 251 height 22
click at [441, 394] on li "1758753370-202509241551.pdf - 53.22 KB ****" at bounding box center [469, 390] width 623 height 35
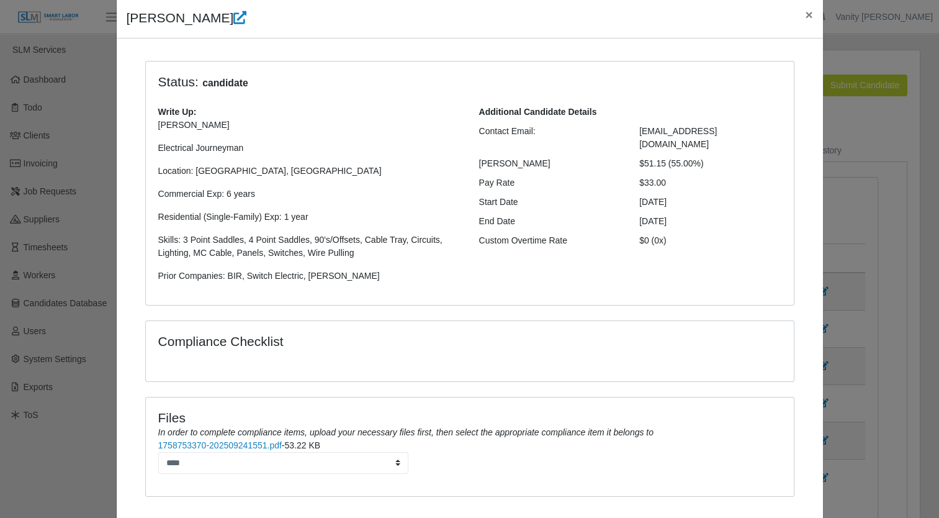
scroll to position [0, 0]
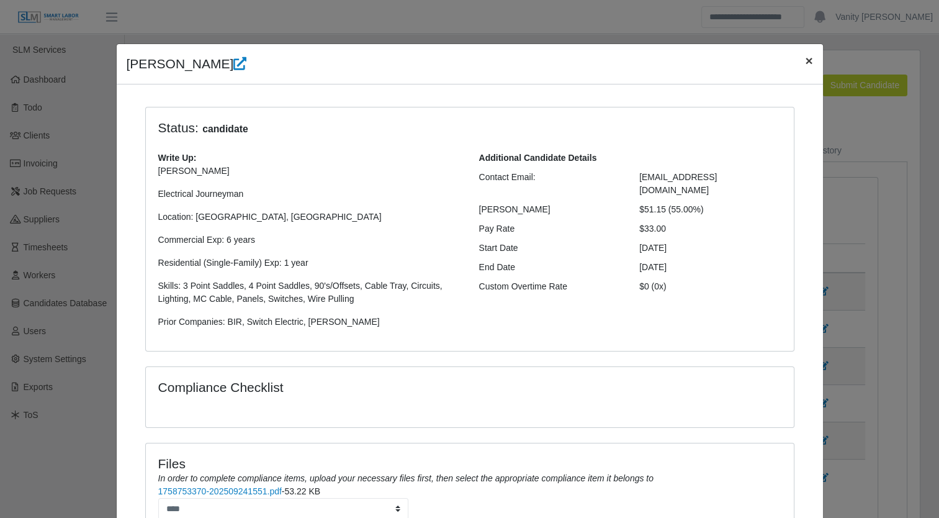
click at [805, 61] on span "×" at bounding box center [808, 60] width 7 height 14
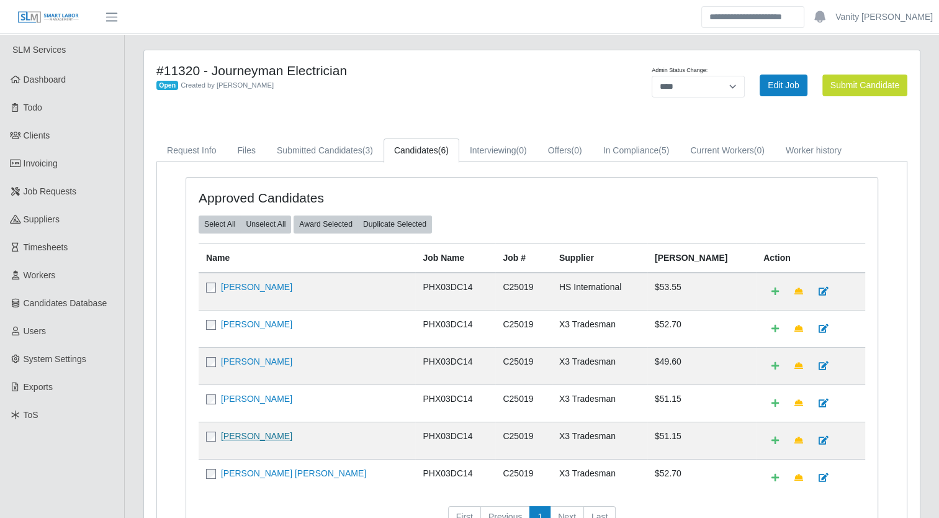
click at [255, 432] on link "[PERSON_NAME]" at bounding box center [256, 436] width 71 height 10
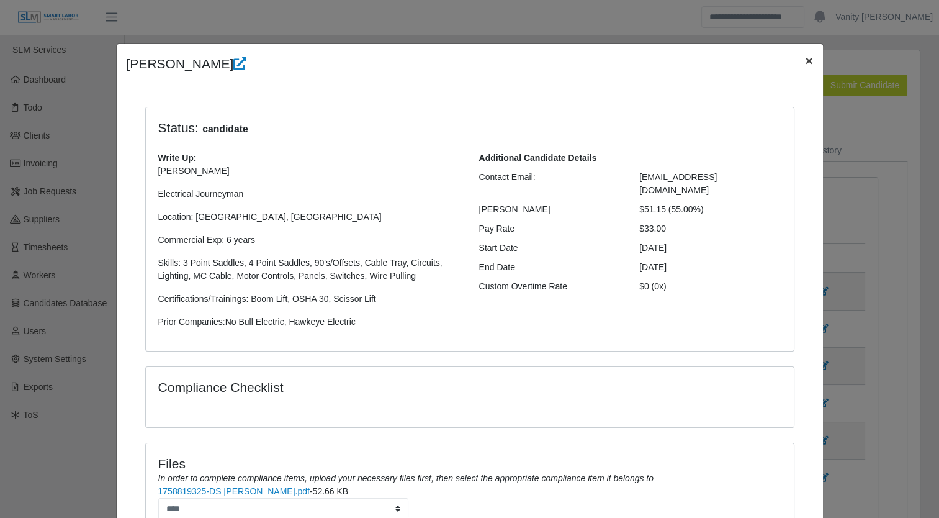
click at [805, 56] on span "×" at bounding box center [808, 60] width 7 height 14
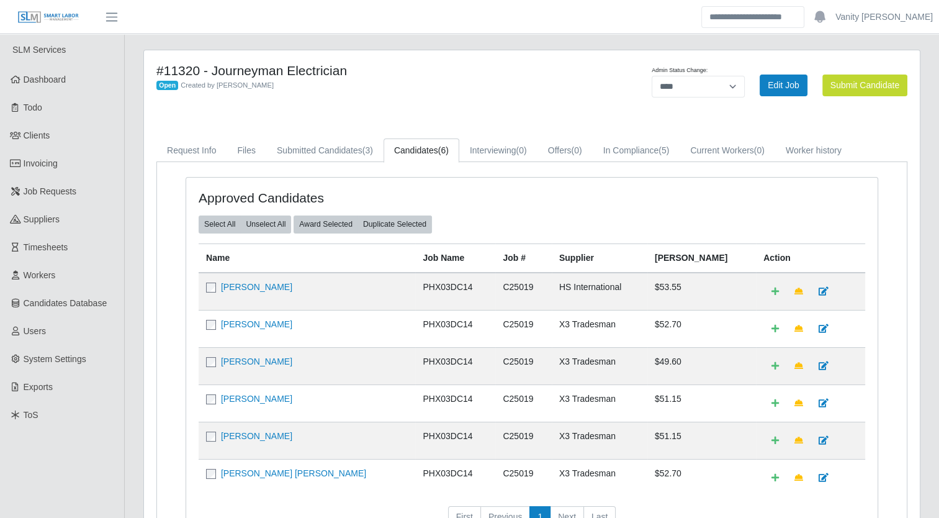
click at [280, 478] on td "[PERSON_NAME] [PERSON_NAME]" at bounding box center [307, 477] width 217 height 37
click at [281, 471] on link "[PERSON_NAME] [PERSON_NAME]" at bounding box center [293, 473] width 145 height 10
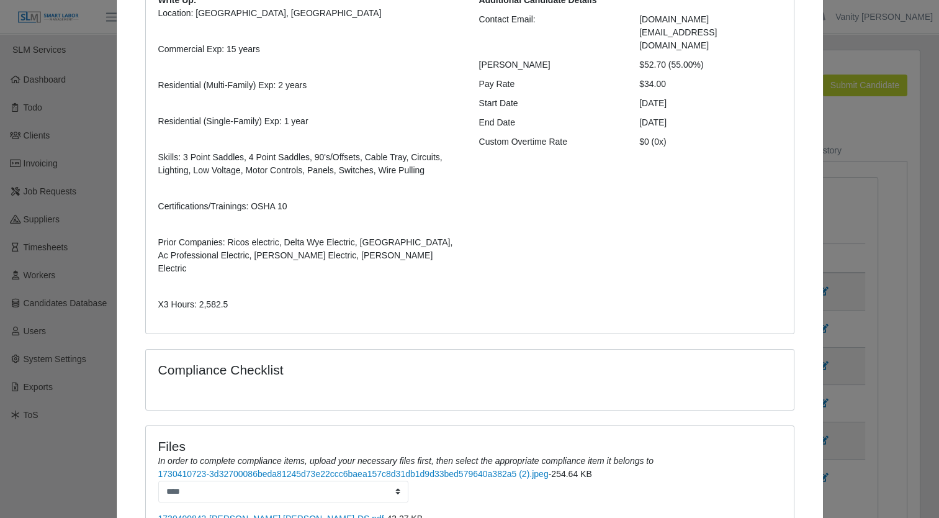
scroll to position [330, 0]
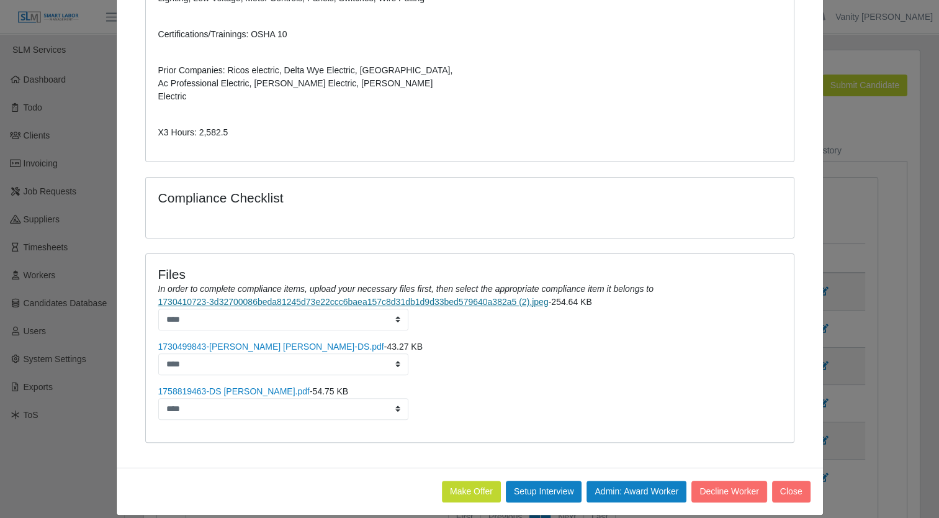
click at [260, 297] on link "1730410723-3d32700086beda81245d73e22ccc6baea157c8d31db1d9d33bed579640a382a5 (2)…" at bounding box center [353, 302] width 391 height 10
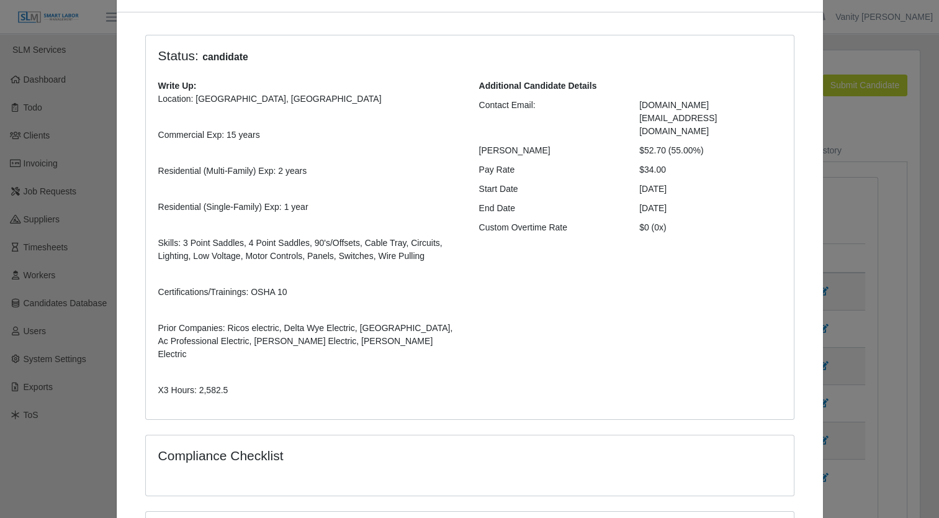
scroll to position [0, 0]
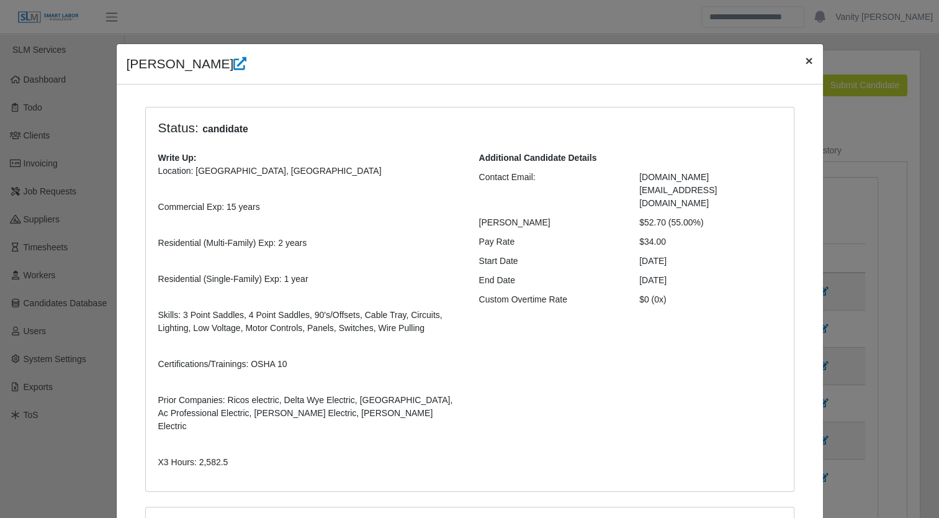
click at [805, 58] on span "×" at bounding box center [808, 60] width 7 height 14
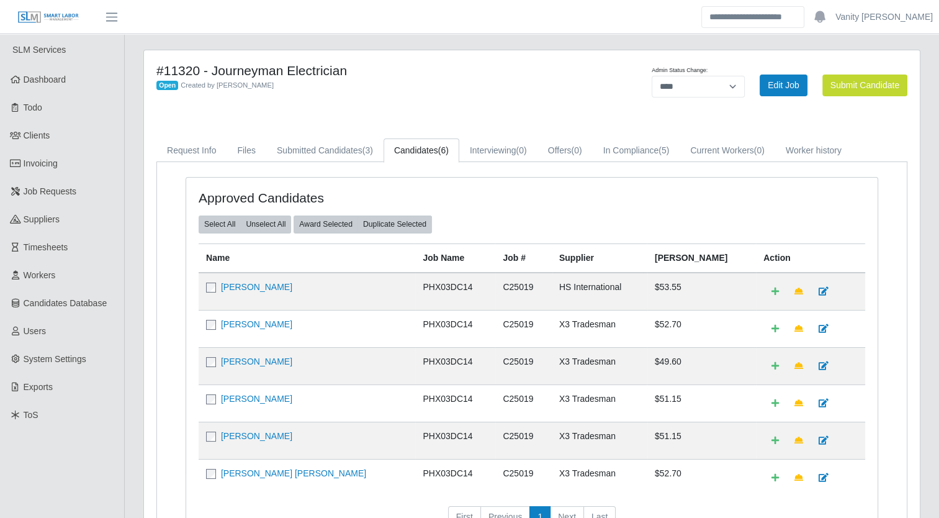
click at [528, 91] on div "#11320 - Journeyman Electrician Open Created by [PERSON_NAME]" at bounding box center [371, 85] width 449 height 45
click at [658, 156] on link "In Compliance (5)" at bounding box center [637, 150] width 88 height 24
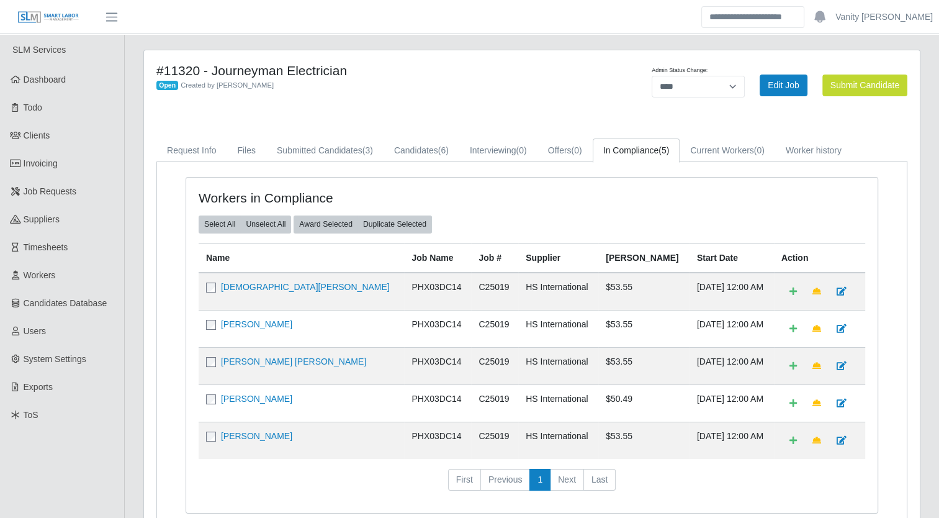
click at [220, 278] on td "[DEMOGRAPHIC_DATA][PERSON_NAME]" at bounding box center [302, 292] width 206 height 38
click at [227, 287] on link "[DEMOGRAPHIC_DATA][PERSON_NAME]" at bounding box center [305, 287] width 169 height 10
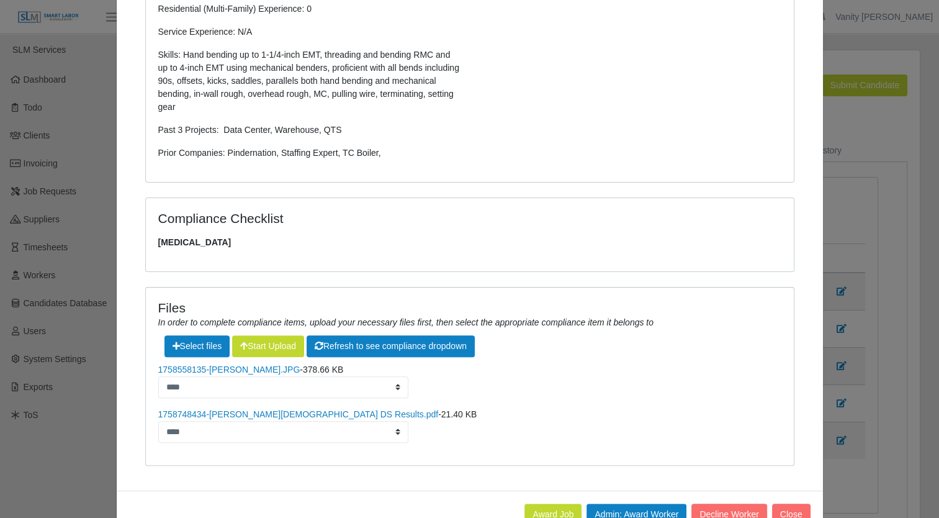
scroll to position [310, 0]
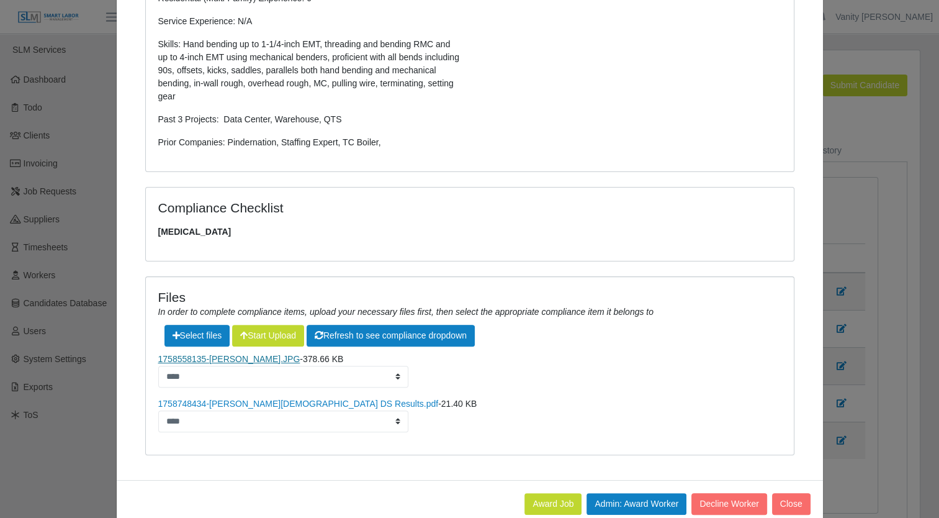
click at [219, 361] on link "1758558135-[PERSON_NAME].JPG" at bounding box center [229, 359] width 142 height 10
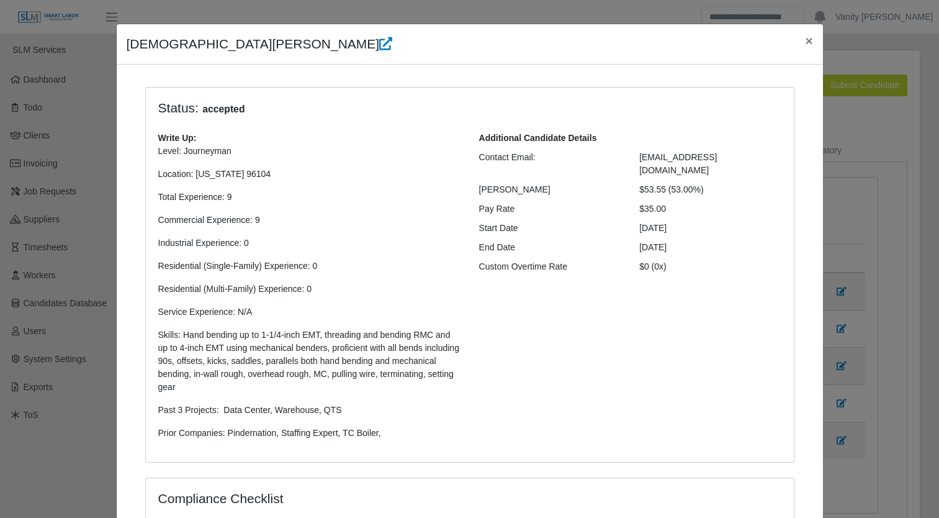
scroll to position [0, 0]
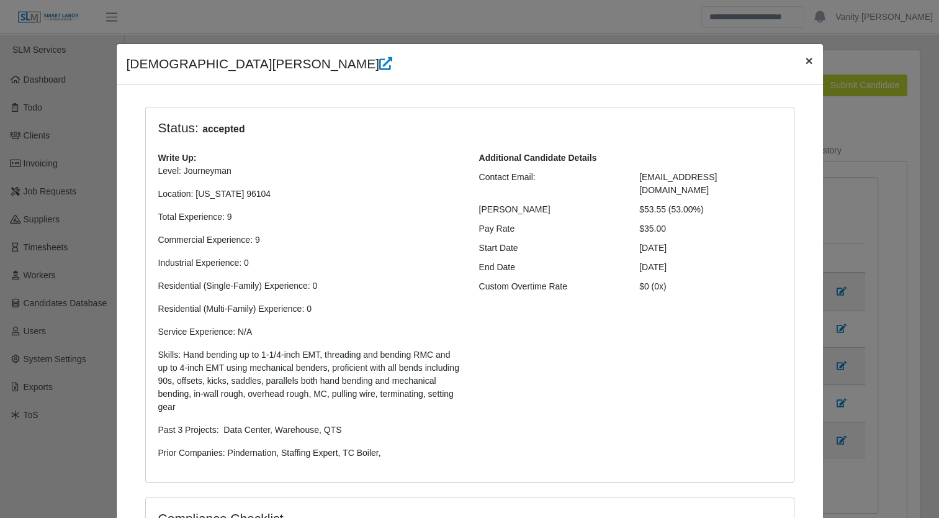
drag, startPoint x: 801, startPoint y: 66, endPoint x: 784, endPoint y: 79, distance: 21.2
click at [805, 66] on span "×" at bounding box center [808, 60] width 7 height 14
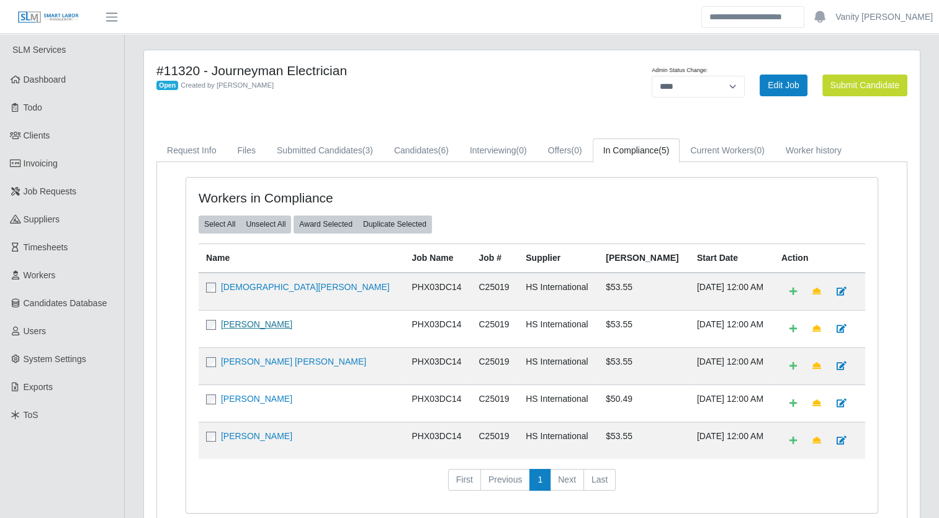
click at [246, 321] on link "[PERSON_NAME]" at bounding box center [256, 324] width 71 height 10
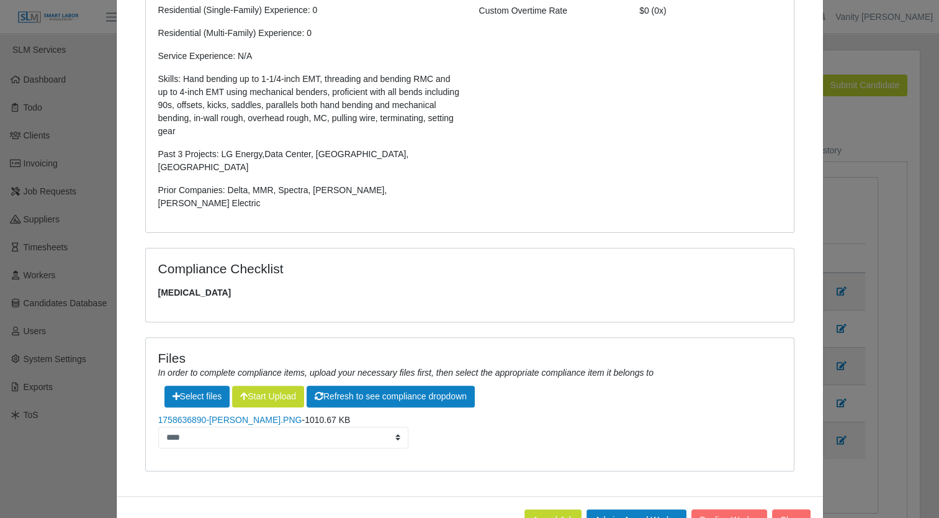
scroll to position [291, 0]
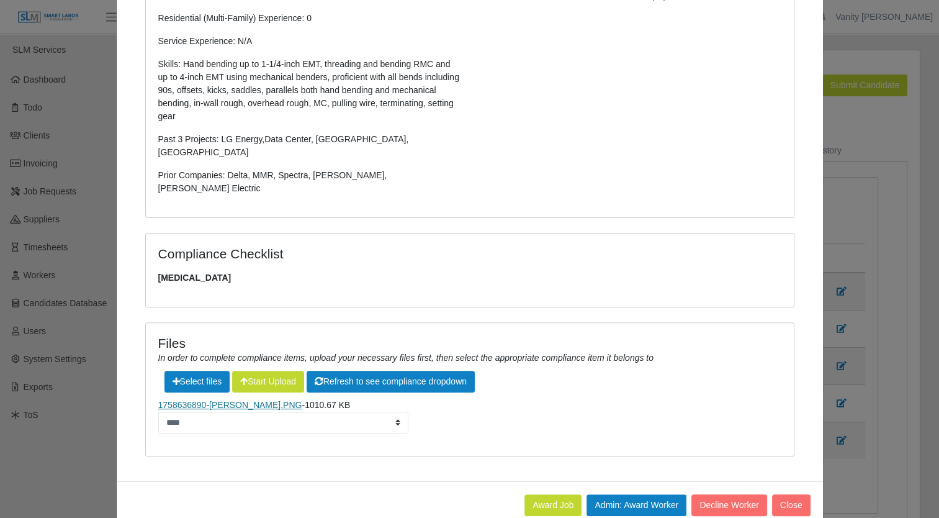
click at [240, 400] on link "1758636890-[PERSON_NAME].PNG" at bounding box center [230, 405] width 144 height 10
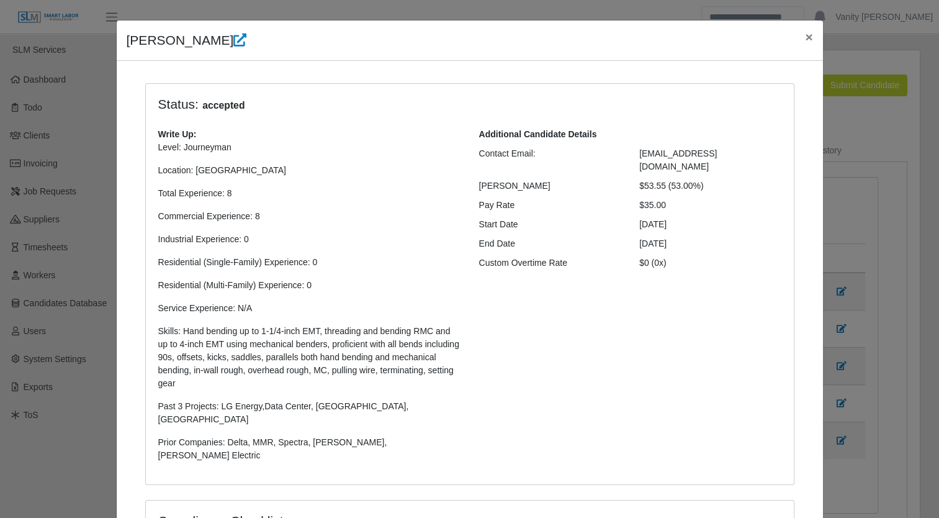
scroll to position [0, 0]
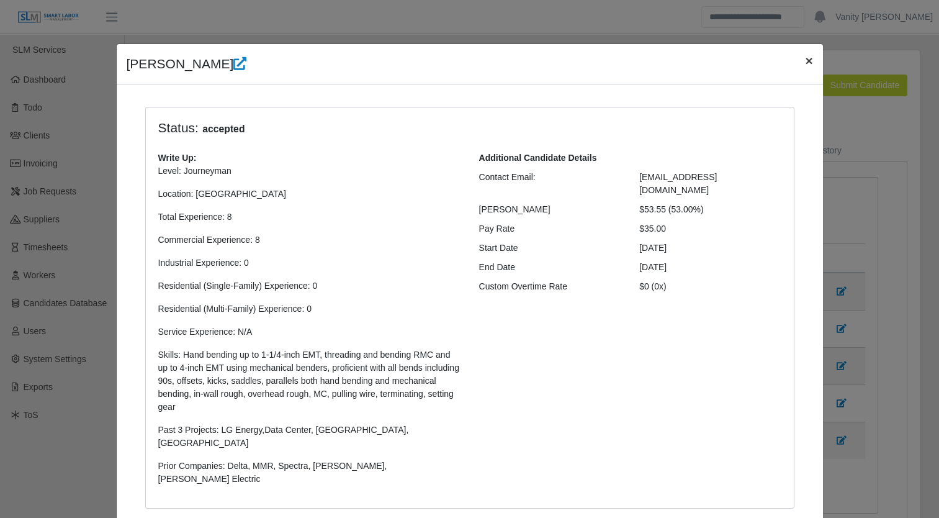
click at [805, 63] on span "×" at bounding box center [808, 60] width 7 height 14
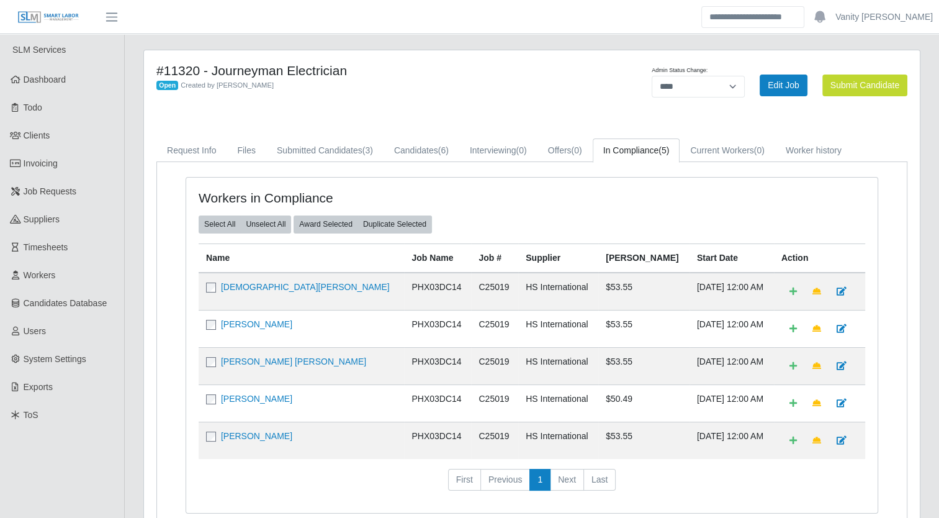
click at [250, 366] on td "[PERSON_NAME] [PERSON_NAME]" at bounding box center [302, 365] width 206 height 37
click at [251, 356] on link "[PERSON_NAME] [PERSON_NAME]" at bounding box center [293, 361] width 145 height 10
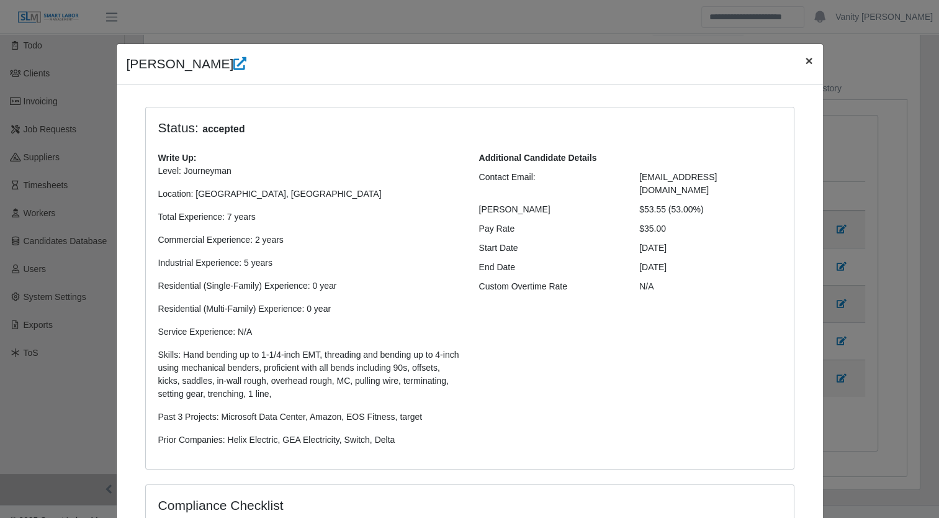
click at [805, 61] on span "×" at bounding box center [808, 60] width 7 height 14
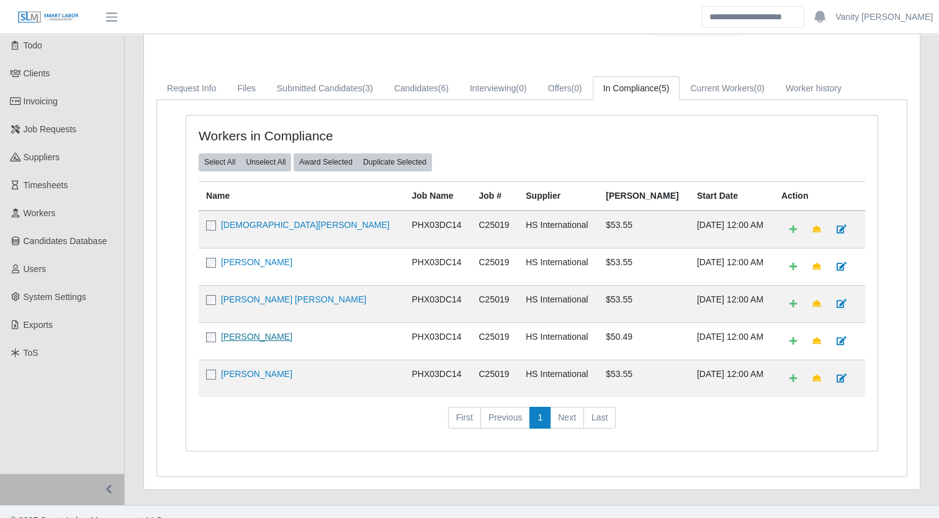
click at [259, 338] on link "[PERSON_NAME]" at bounding box center [256, 337] width 71 height 10
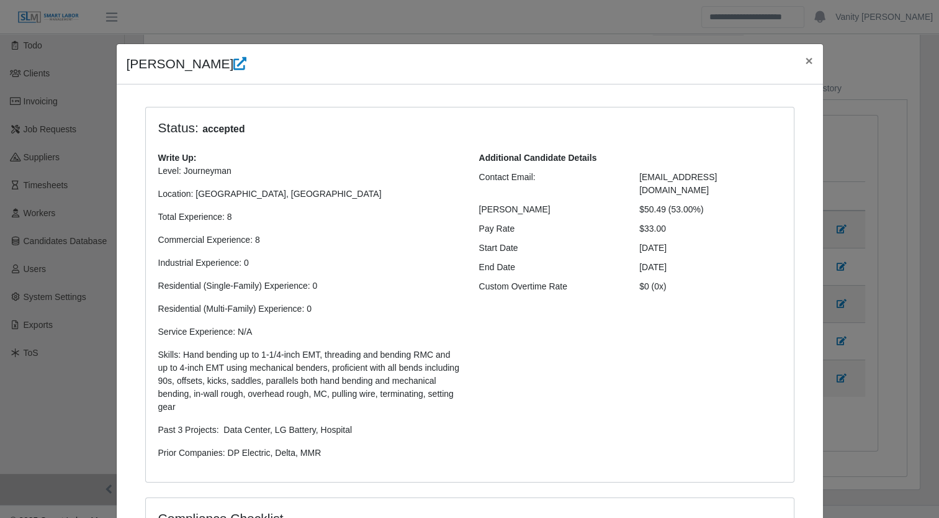
select select "**********"
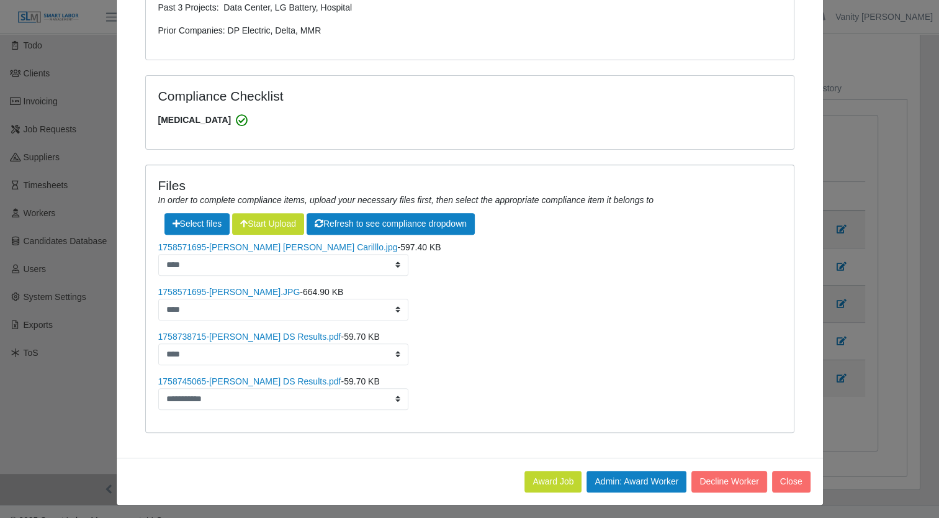
scroll to position [425, 0]
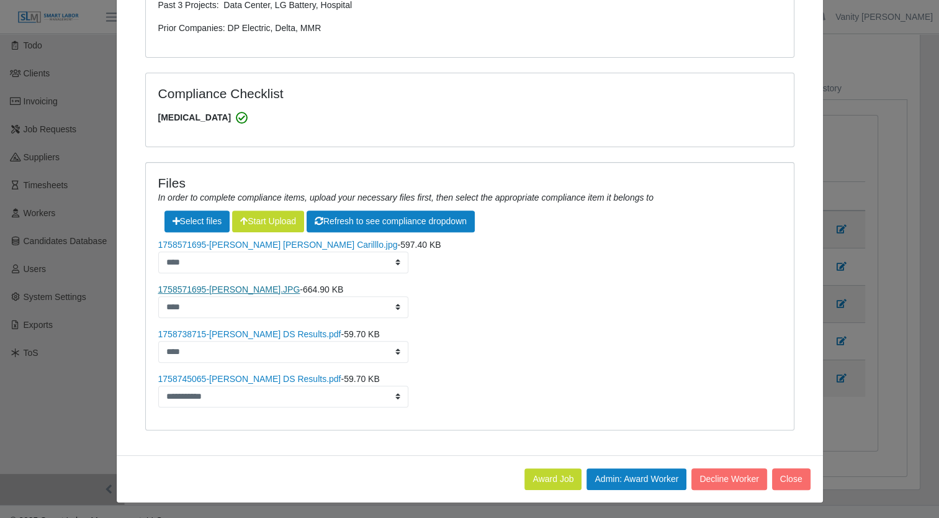
click at [219, 284] on link "1758571695-[PERSON_NAME].JPG" at bounding box center [229, 289] width 142 height 10
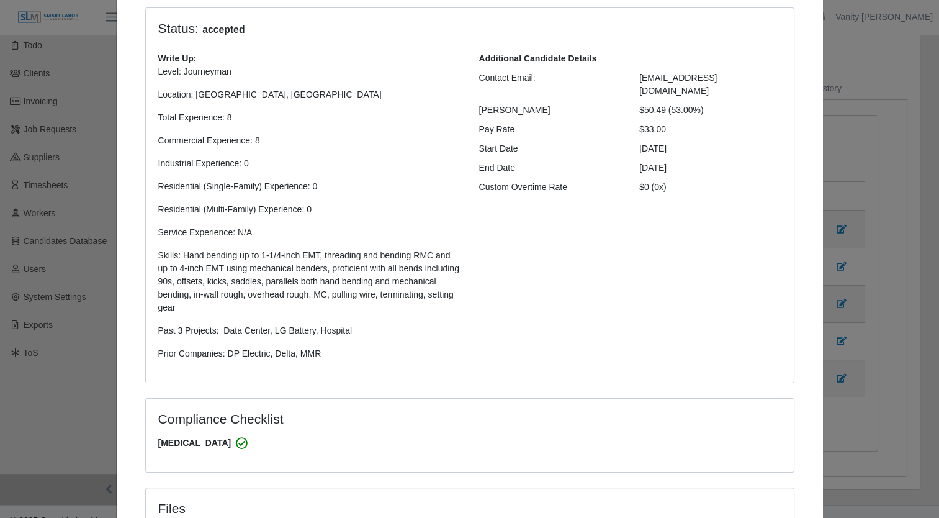
scroll to position [52, 0]
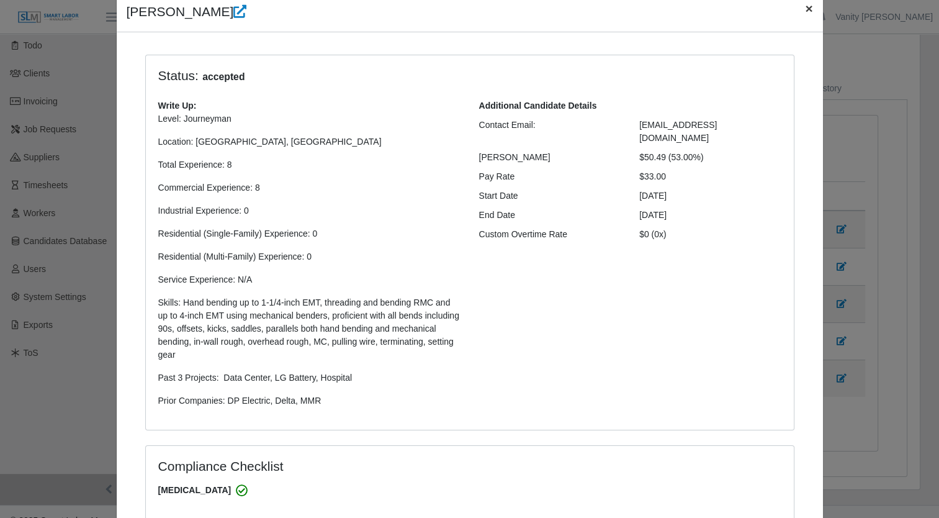
click at [807, 9] on span "×" at bounding box center [808, 8] width 7 height 14
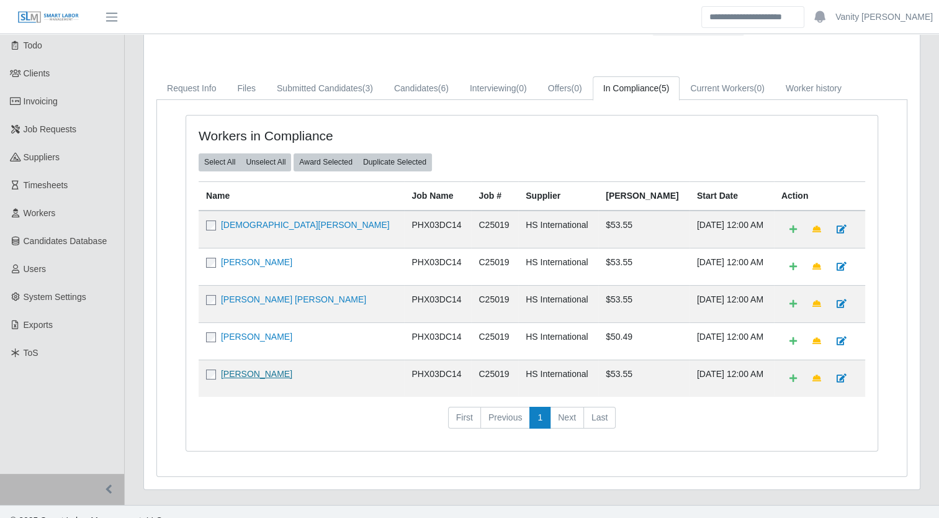
click at [274, 373] on link "[PERSON_NAME]" at bounding box center [256, 374] width 71 height 10
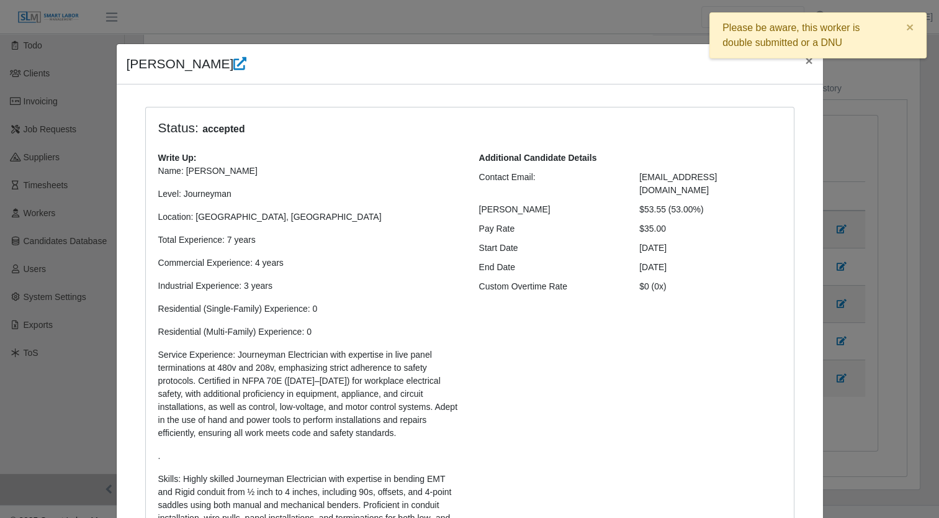
select select "**********"
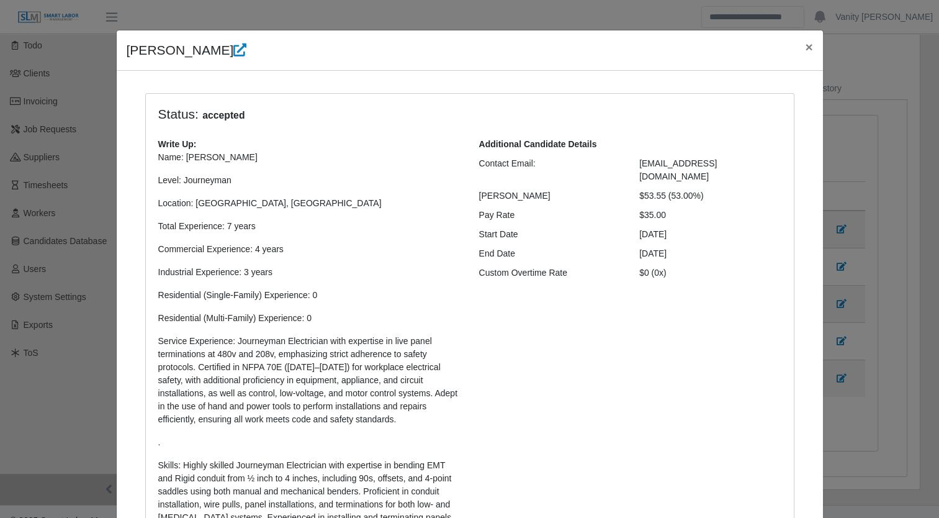
scroll to position [0, 0]
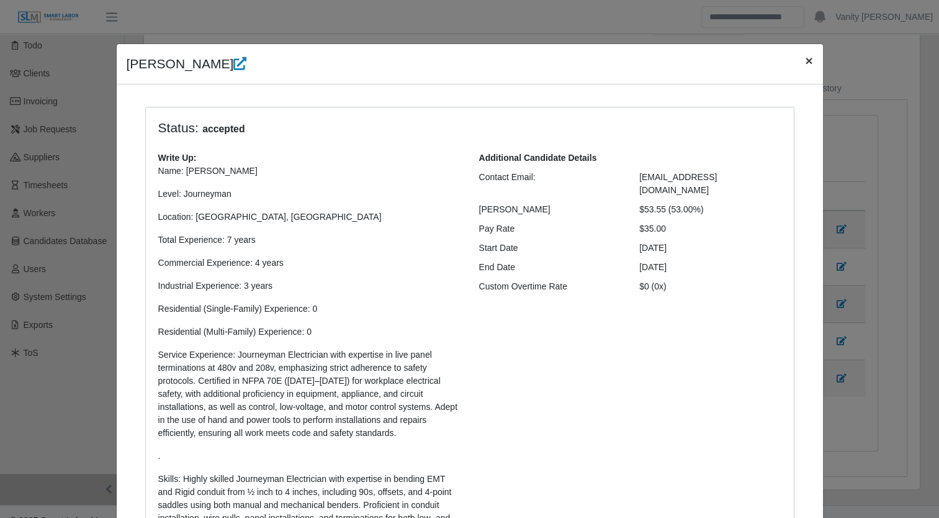
click at [805, 63] on span "×" at bounding box center [808, 60] width 7 height 14
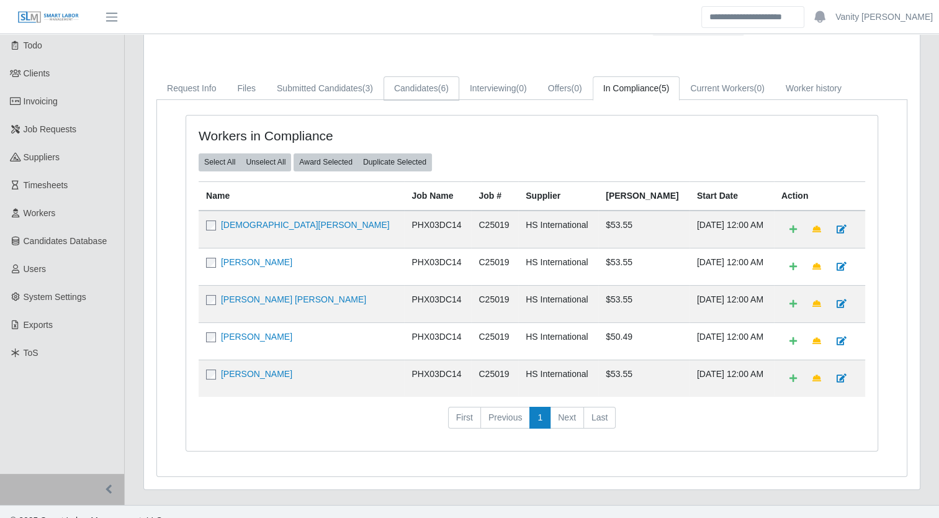
click at [437, 81] on link "Candidates (6)" at bounding box center [422, 88] width 76 height 24
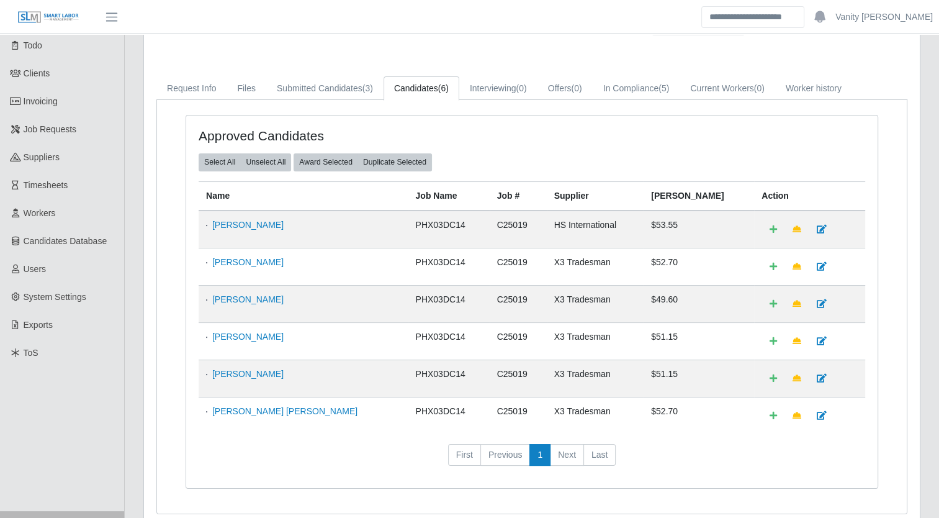
scroll to position [99, 0]
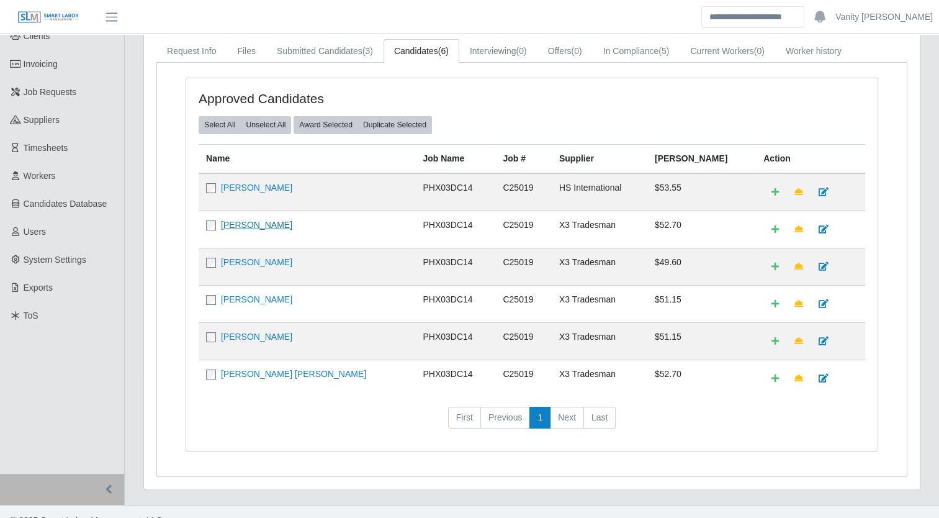
click at [240, 224] on link "[PERSON_NAME]" at bounding box center [256, 225] width 71 height 10
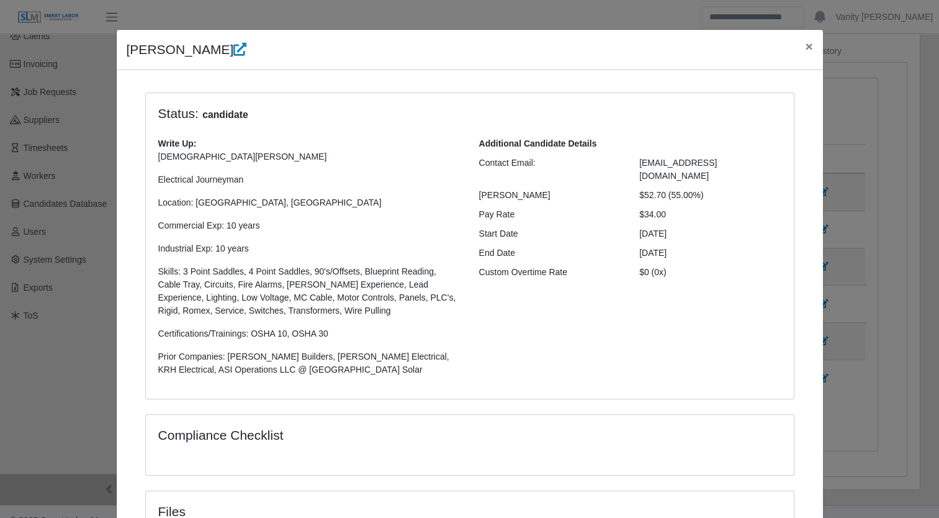
scroll to position [0, 0]
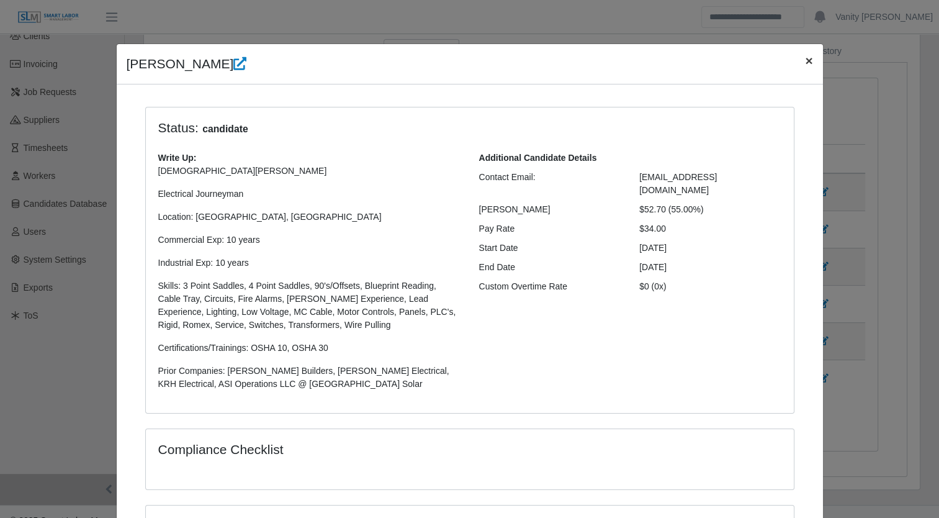
click at [805, 63] on span "×" at bounding box center [808, 60] width 7 height 14
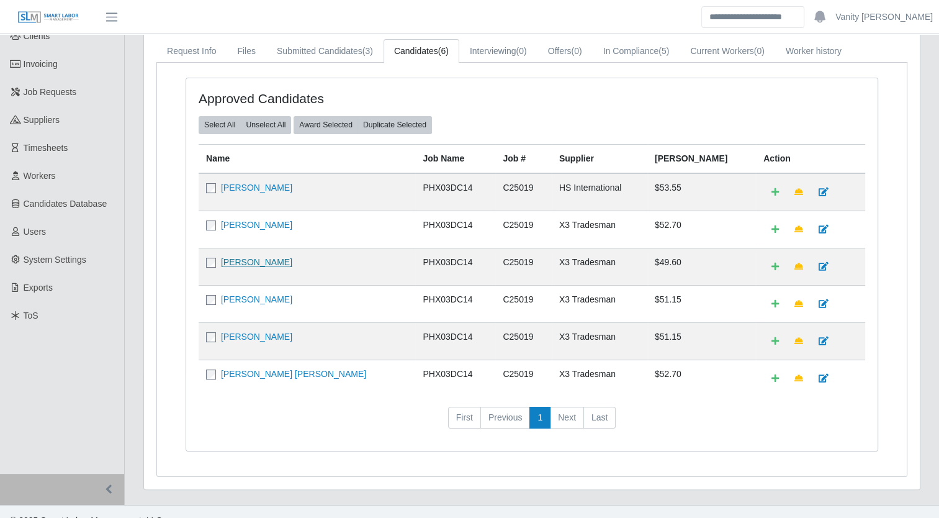
click at [237, 265] on link "[PERSON_NAME]" at bounding box center [256, 262] width 71 height 10
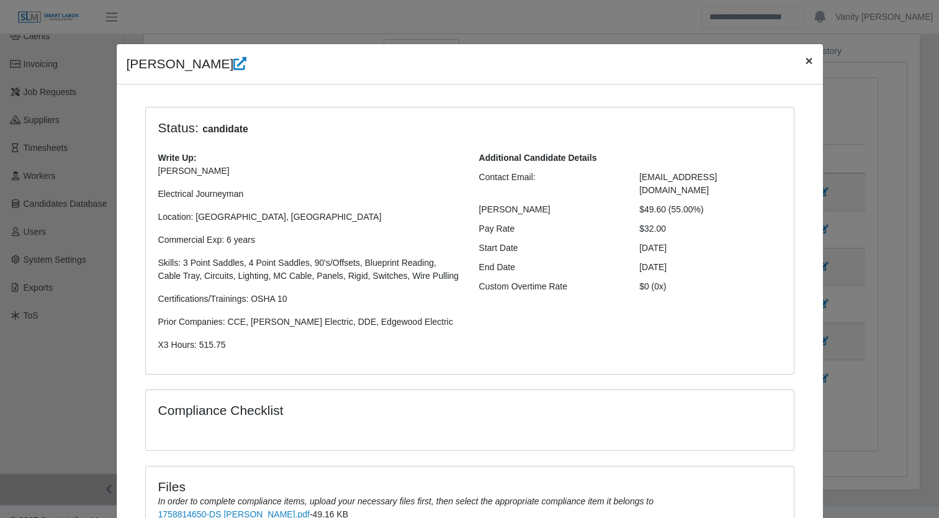
click at [805, 58] on span "×" at bounding box center [808, 60] width 7 height 14
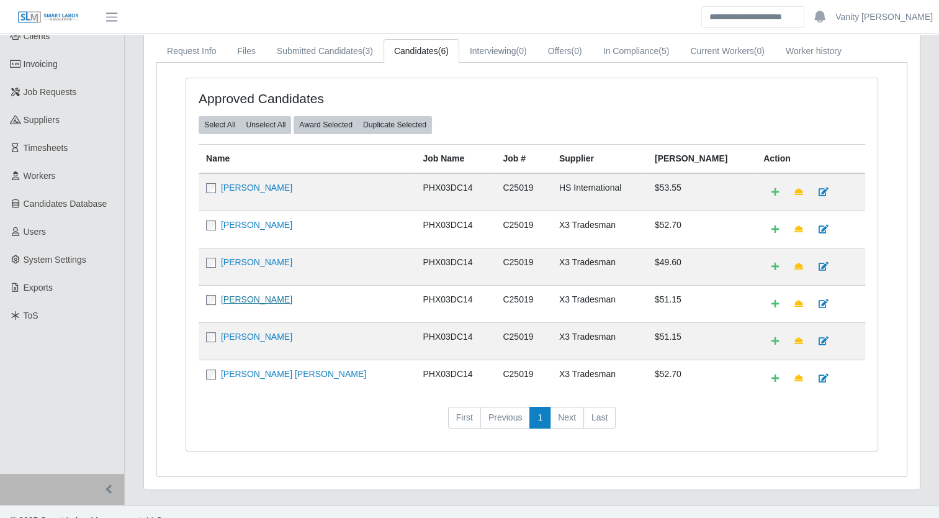
click at [242, 299] on link "[PERSON_NAME]" at bounding box center [256, 299] width 71 height 10
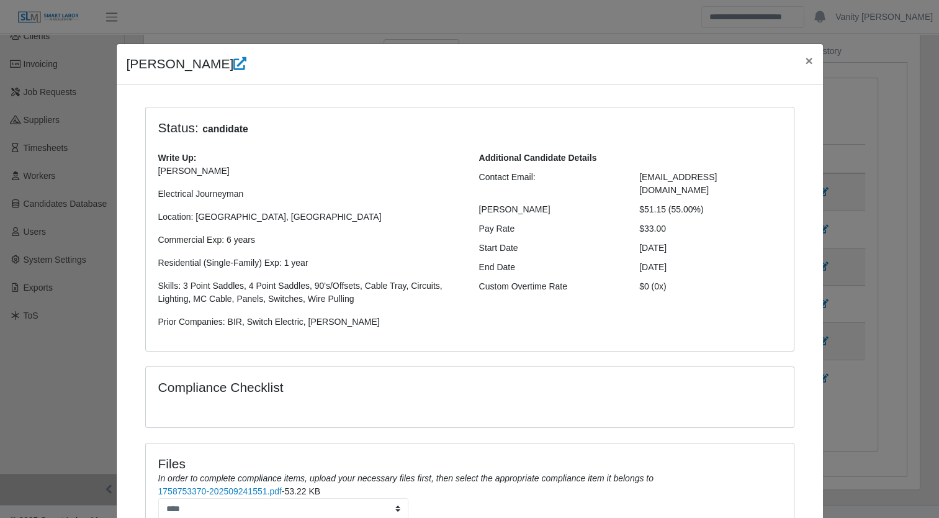
scroll to position [112, 0]
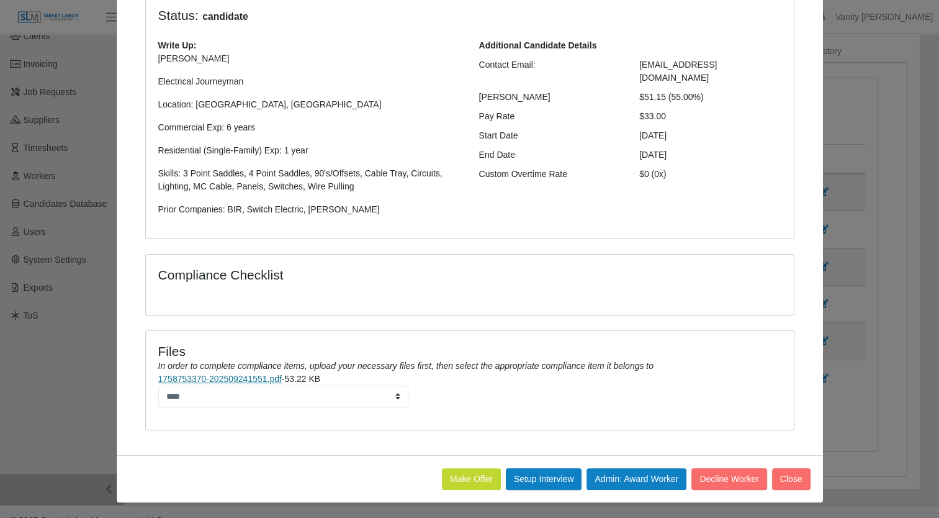
click at [228, 374] on link "1758753370-202509241551.pdf" at bounding box center [220, 379] width 124 height 10
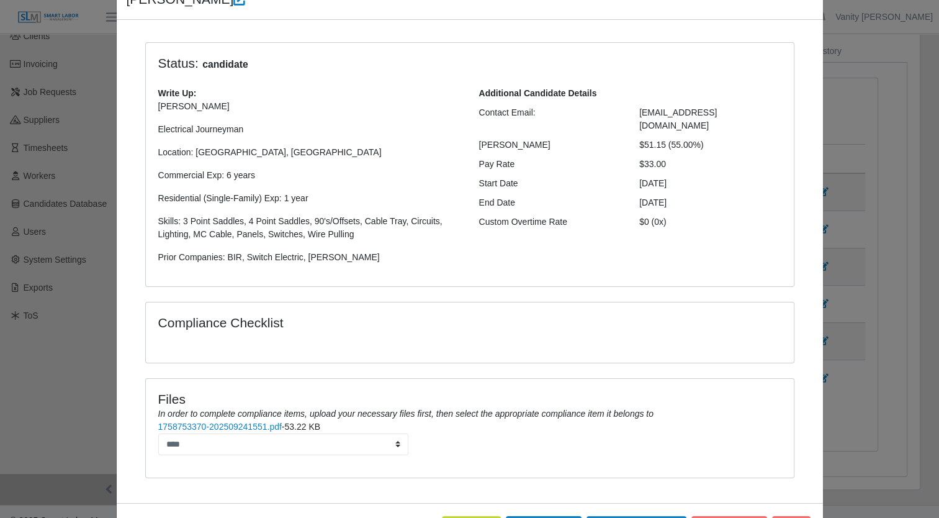
scroll to position [0, 0]
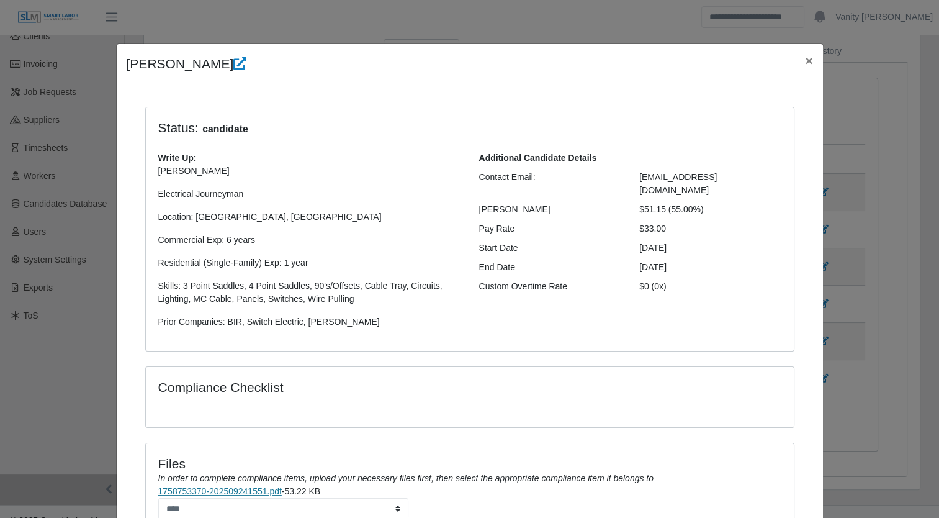
click at [243, 492] on link "1758753370-202509241551.pdf" at bounding box center [220, 491] width 124 height 10
click at [809, 58] on button "×" at bounding box center [808, 60] width 27 height 33
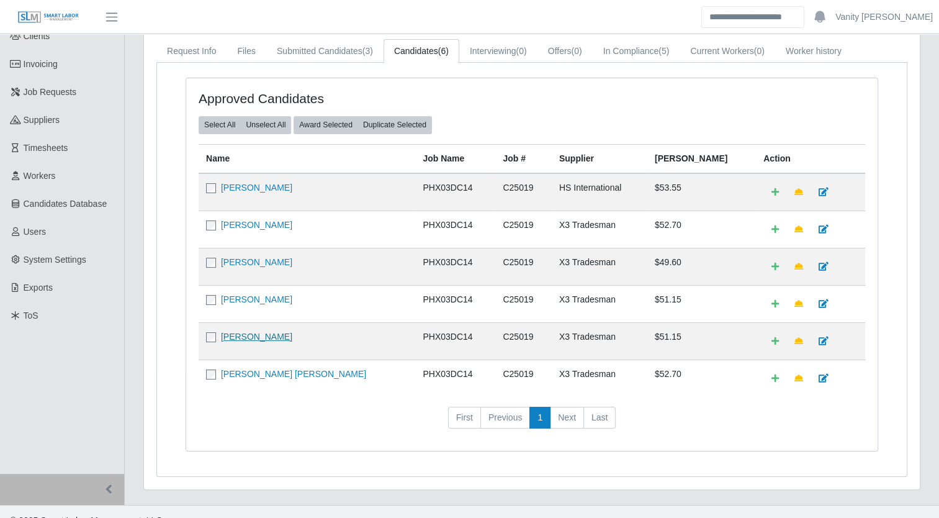
click at [268, 334] on link "[PERSON_NAME]" at bounding box center [256, 337] width 71 height 10
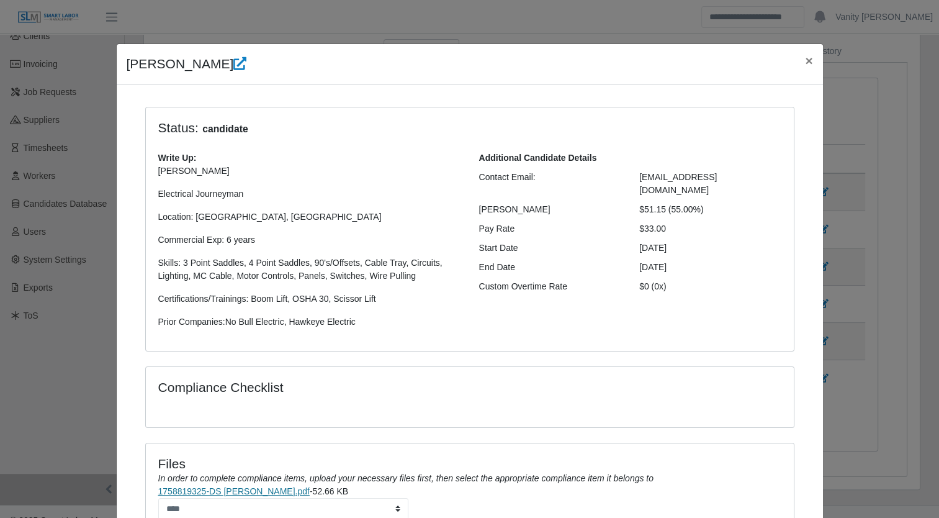
scroll to position [112, 0]
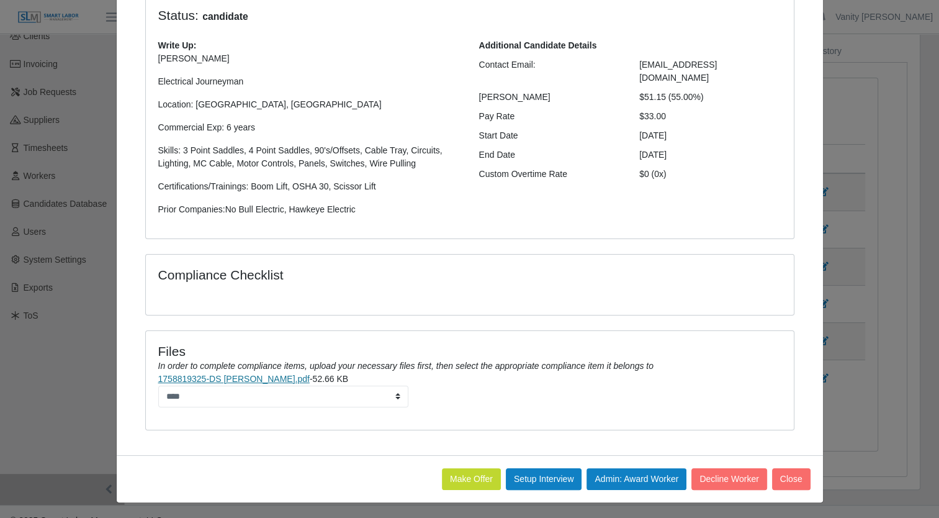
click at [266, 376] on link "1758819325-DS [PERSON_NAME].pdf" at bounding box center [234, 379] width 152 height 10
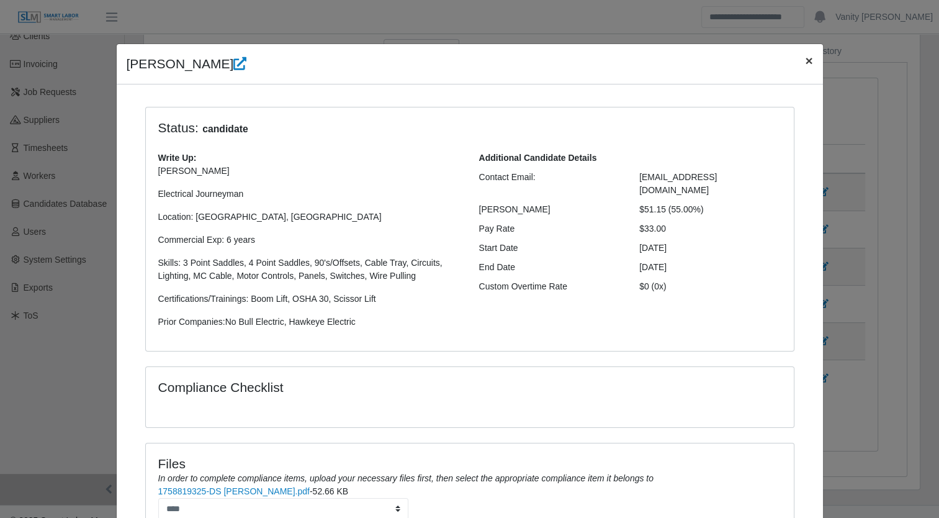
click at [807, 57] on span "×" at bounding box center [808, 60] width 7 height 14
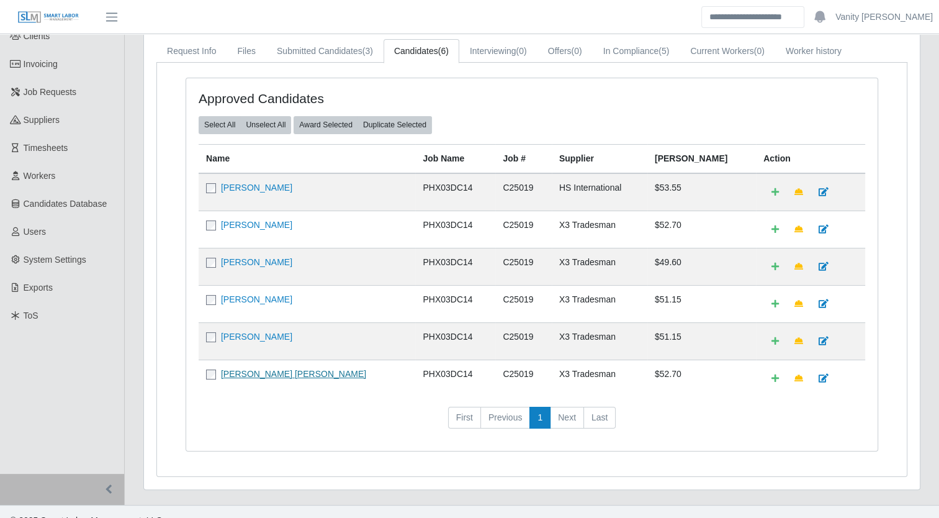
click at [288, 372] on link "[PERSON_NAME] [PERSON_NAME]" at bounding box center [293, 374] width 145 height 10
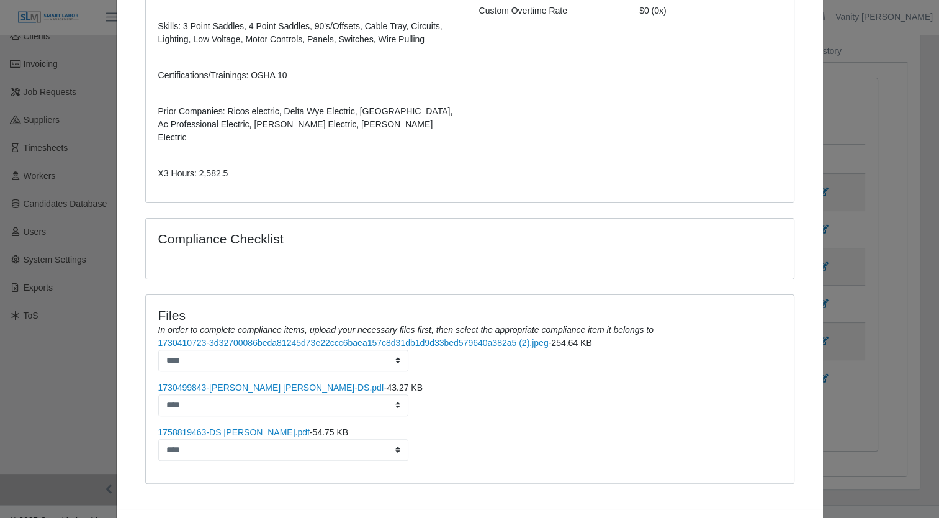
scroll to position [310, 0]
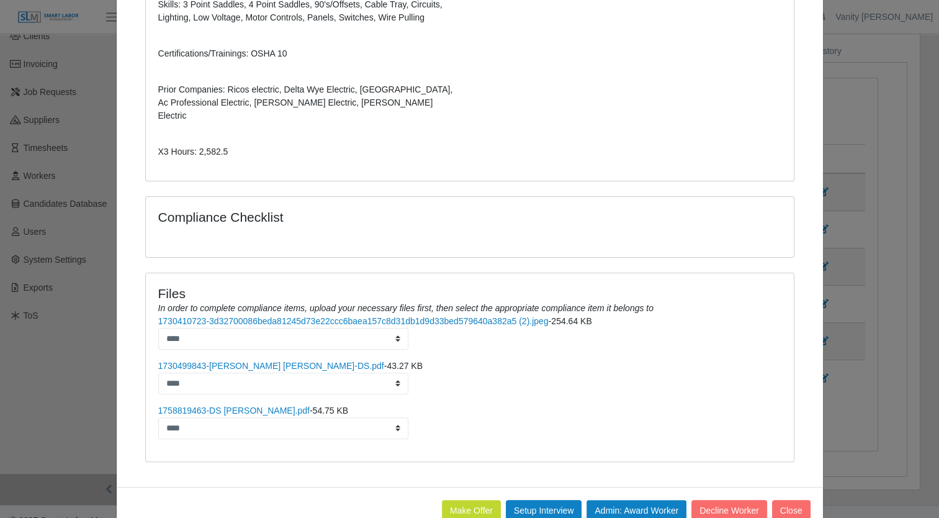
click at [255, 315] on li "1730410723-3d32700086beda81245d73e22ccc6baea157c8d31db1d9d33bed579640a382a5 (2)…" at bounding box center [469, 332] width 623 height 35
click at [255, 316] on link "1730410723-3d32700086beda81245d73e22ccc6baea157c8d31db1d9d33bed579640a382a5 (2)…" at bounding box center [353, 321] width 391 height 10
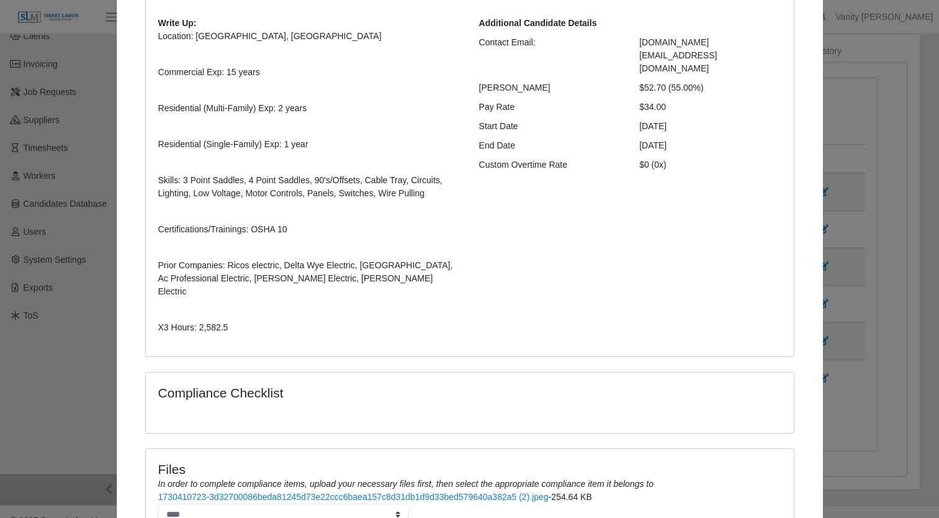
scroll to position [0, 0]
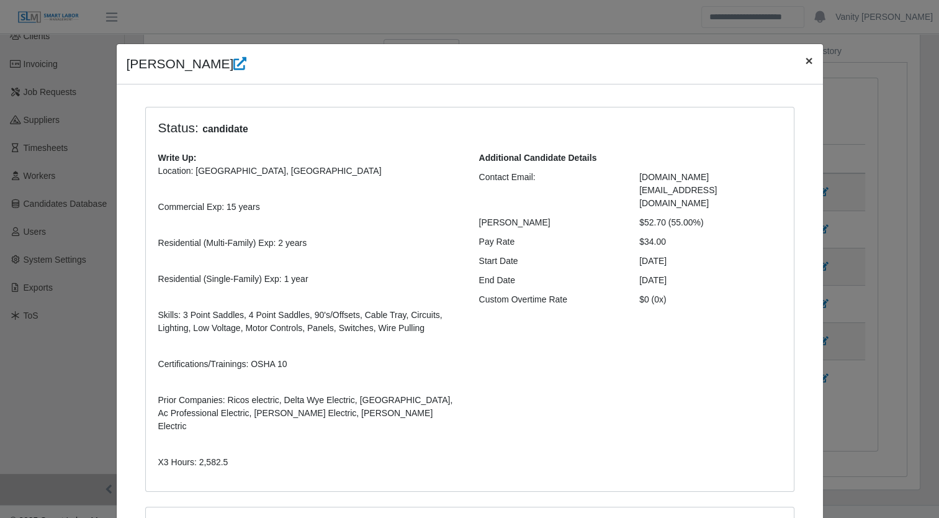
click at [805, 59] on span "×" at bounding box center [808, 60] width 7 height 14
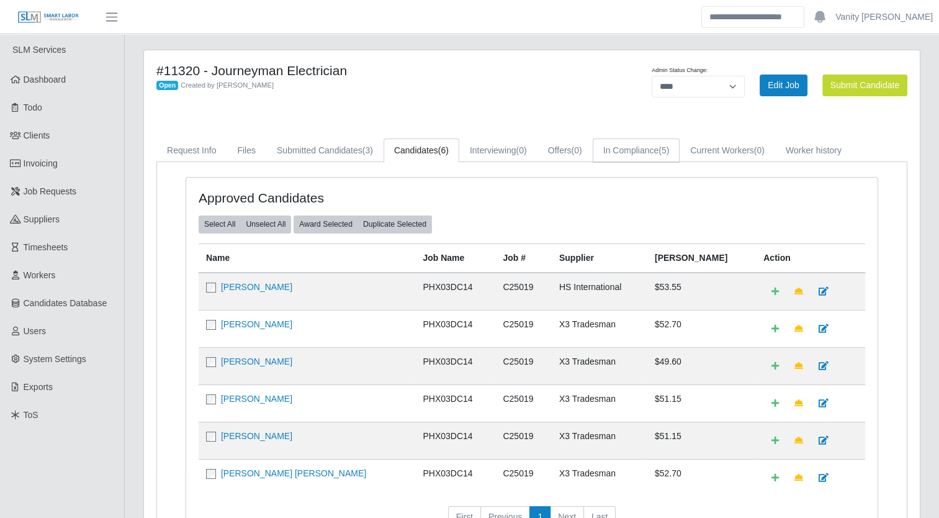
click at [671, 143] on link "In Compliance (5)" at bounding box center [637, 150] width 88 height 24
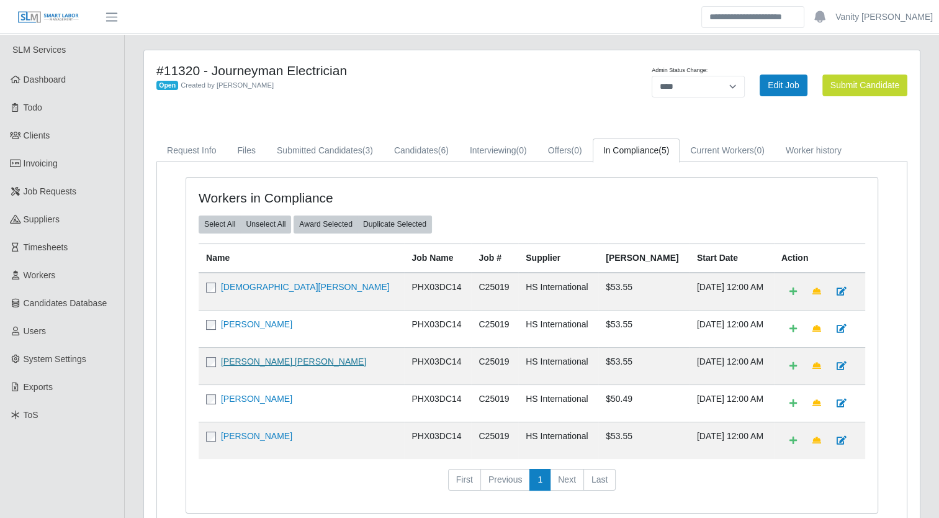
click at [238, 356] on link "[PERSON_NAME] [PERSON_NAME]" at bounding box center [293, 361] width 145 height 10
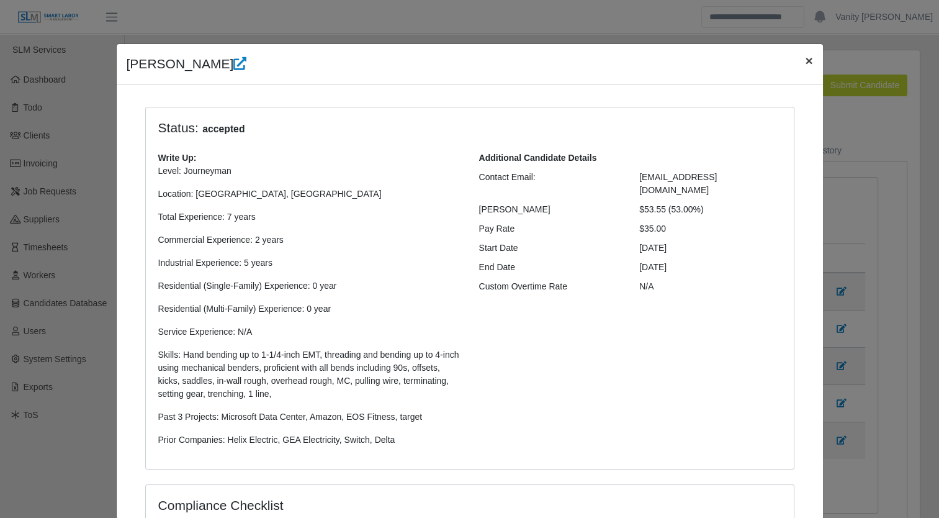
click at [805, 63] on span "×" at bounding box center [808, 60] width 7 height 14
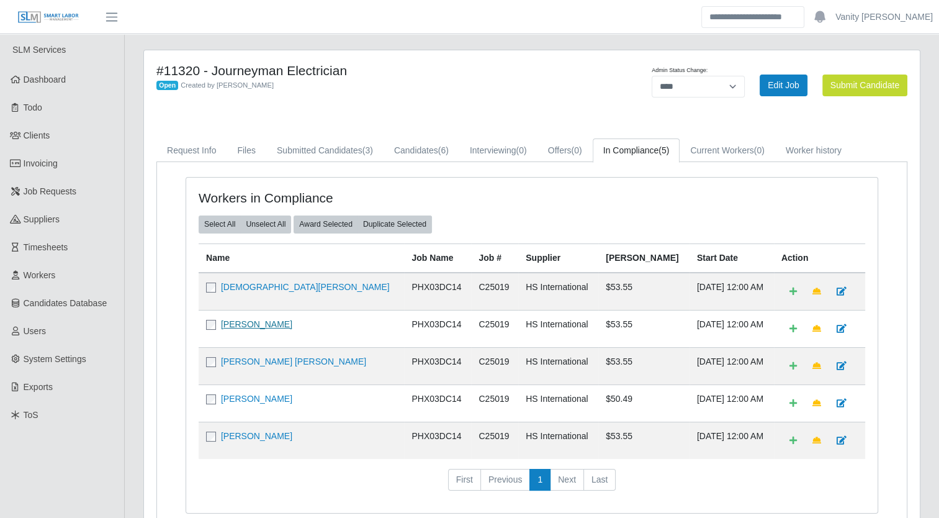
click at [232, 322] on link "[PERSON_NAME]" at bounding box center [256, 324] width 71 height 10
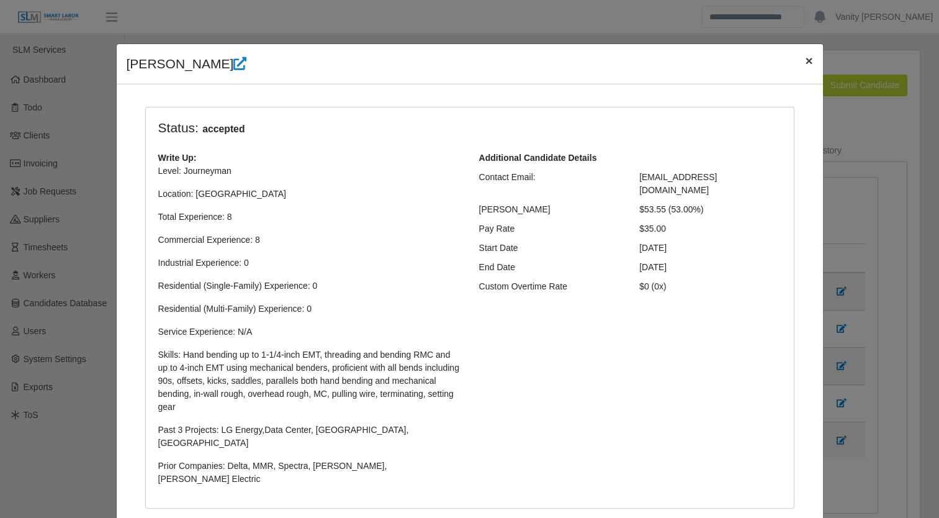
click at [805, 58] on span "×" at bounding box center [808, 60] width 7 height 14
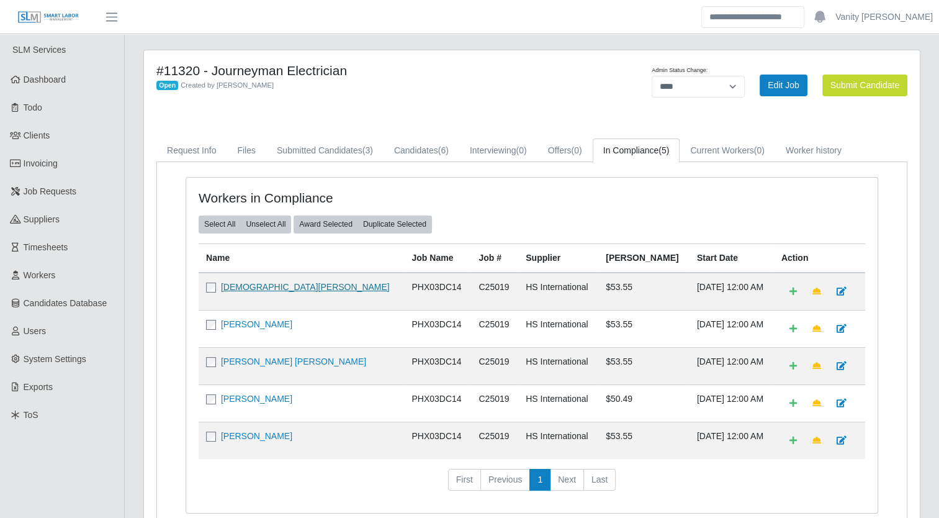
click at [248, 282] on link "[DEMOGRAPHIC_DATA][PERSON_NAME]" at bounding box center [305, 287] width 169 height 10
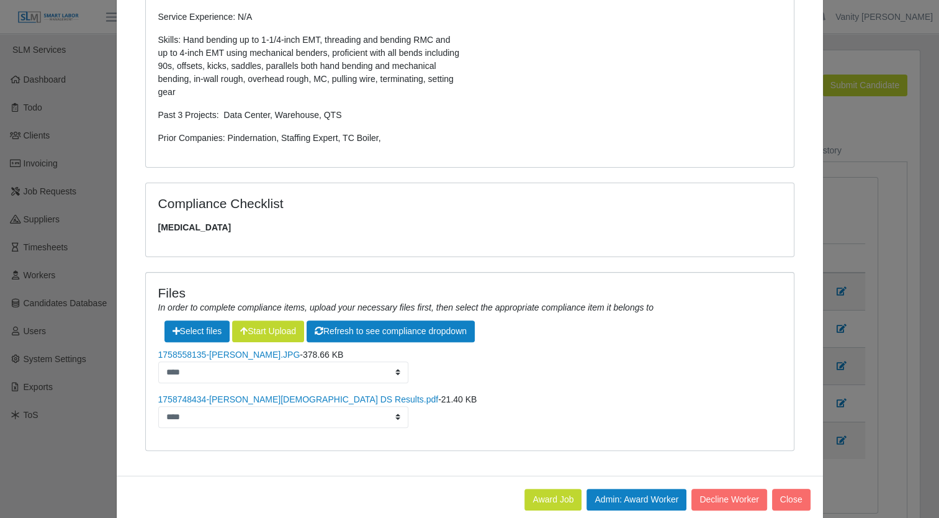
scroll to position [335, 0]
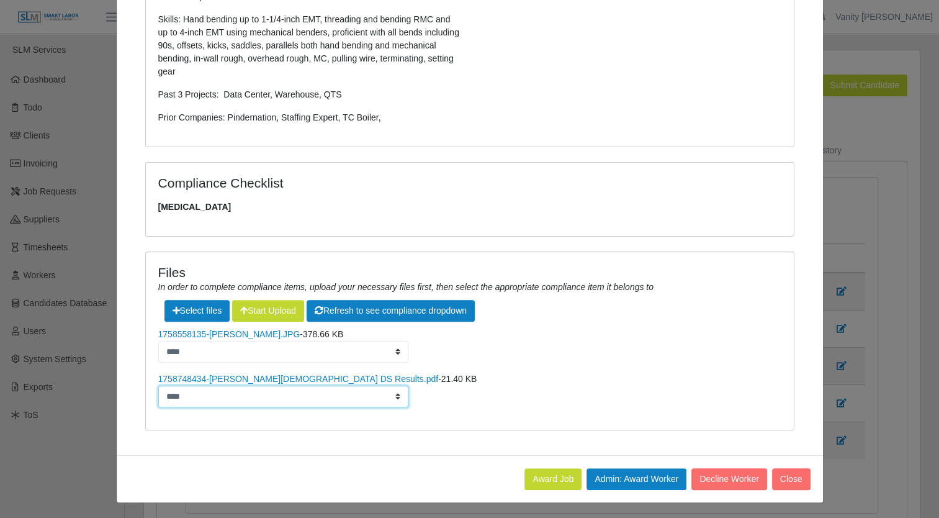
click at [340, 394] on select "**********" at bounding box center [283, 397] width 251 height 22
select select "**********"
click at [158, 386] on select "**********" at bounding box center [283, 397] width 251 height 22
click at [522, 391] on li "**********" at bounding box center [469, 390] width 623 height 35
click at [230, 329] on link "1758558135-[PERSON_NAME].JPG" at bounding box center [229, 334] width 142 height 10
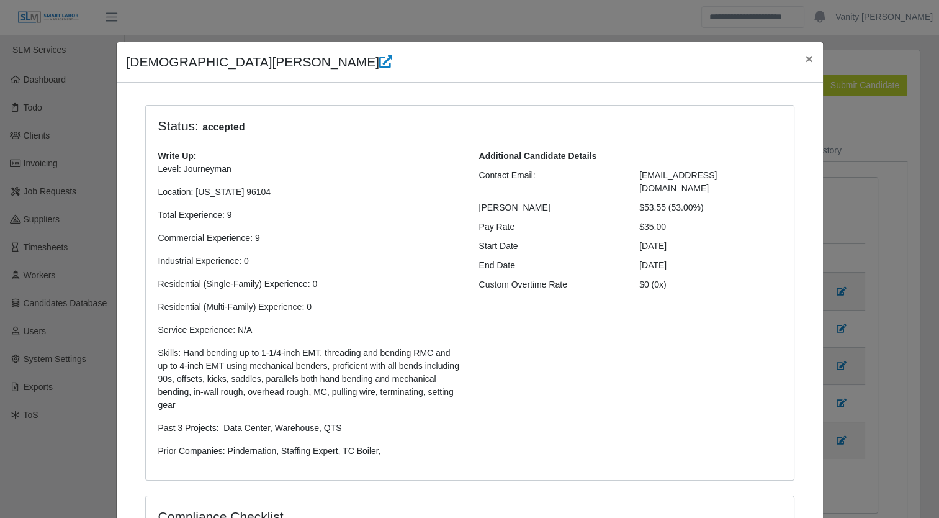
scroll to position [0, 0]
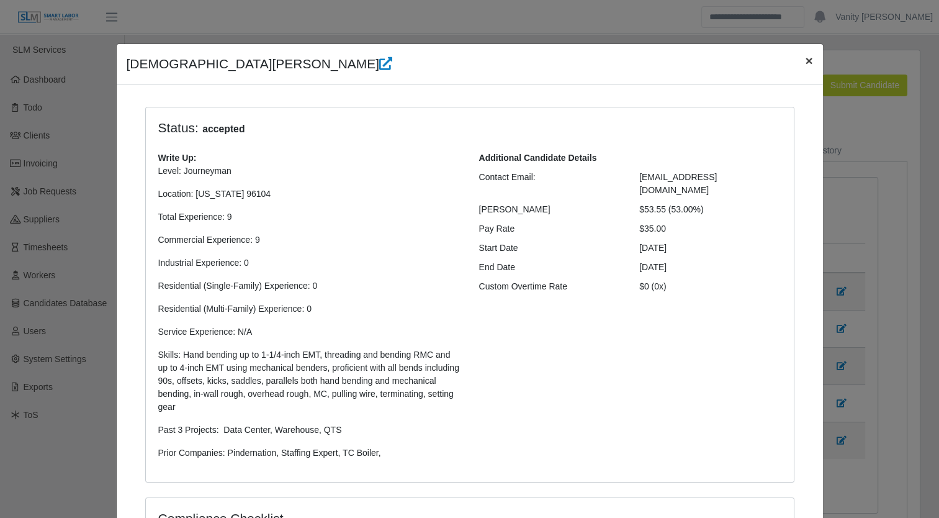
click at [805, 56] on span "×" at bounding box center [808, 60] width 7 height 14
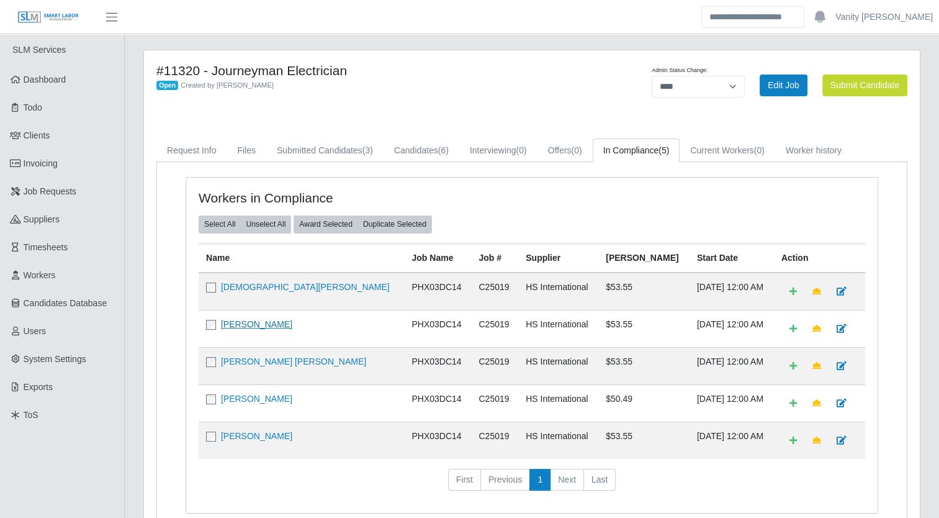
click at [253, 320] on link "[PERSON_NAME]" at bounding box center [256, 324] width 71 height 10
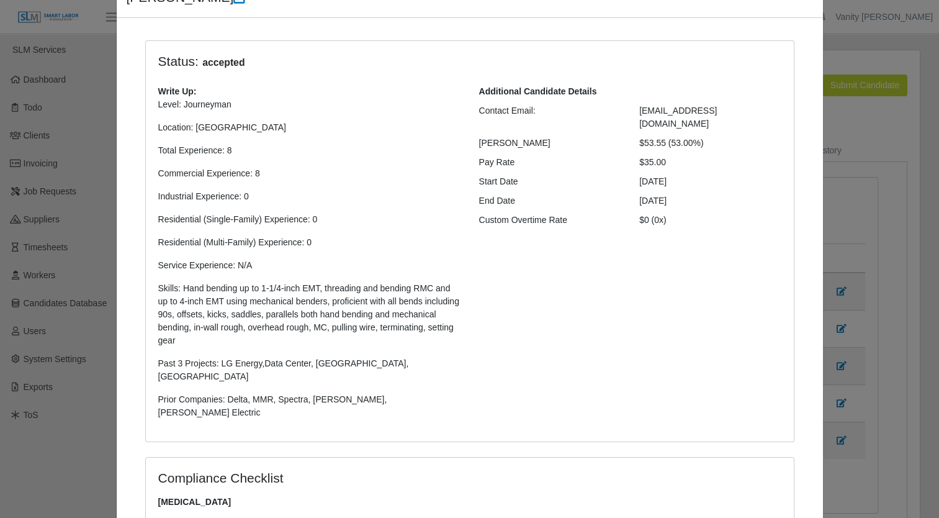
scroll to position [291, 0]
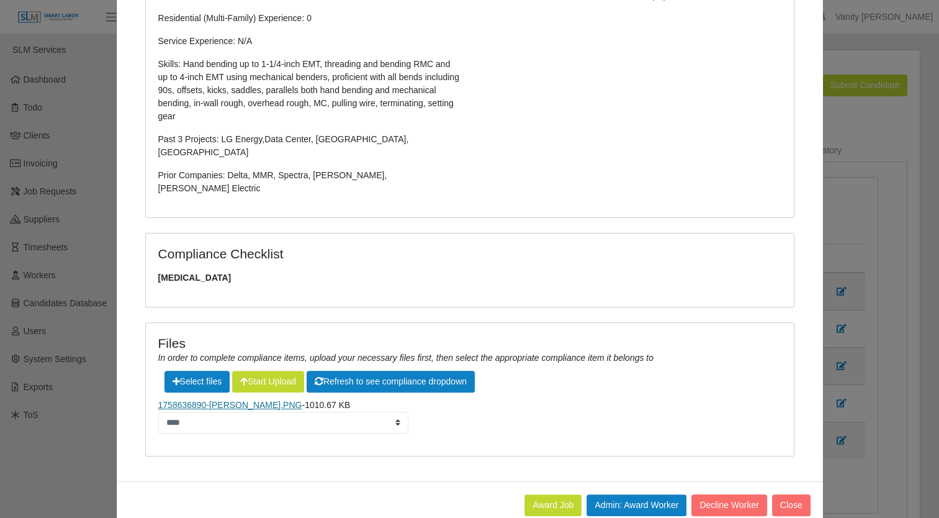
click at [250, 400] on link "1758636890-[PERSON_NAME].PNG" at bounding box center [230, 405] width 144 height 10
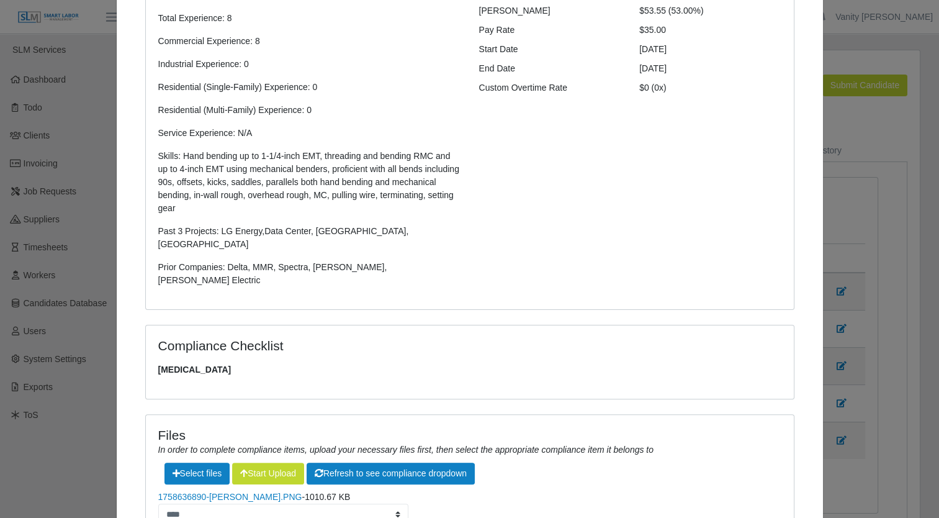
scroll to position [0, 0]
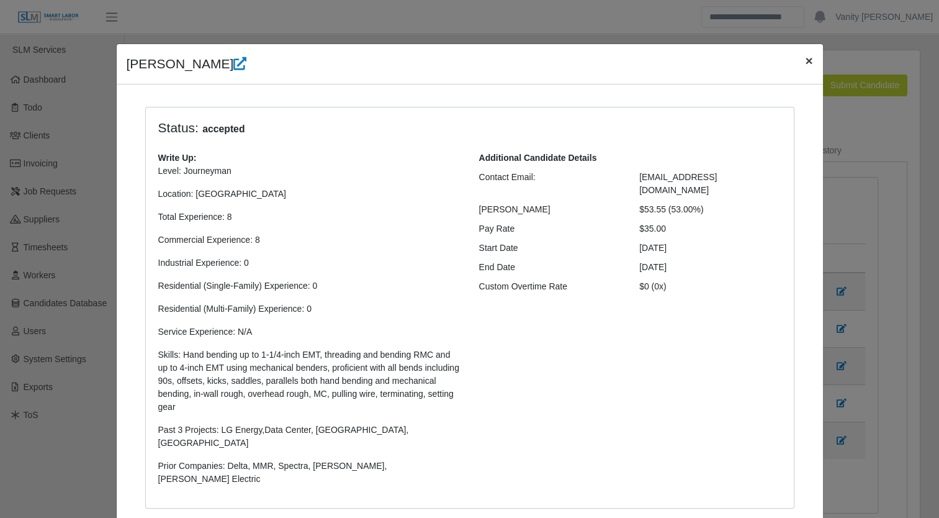
click at [805, 58] on span "×" at bounding box center [808, 60] width 7 height 14
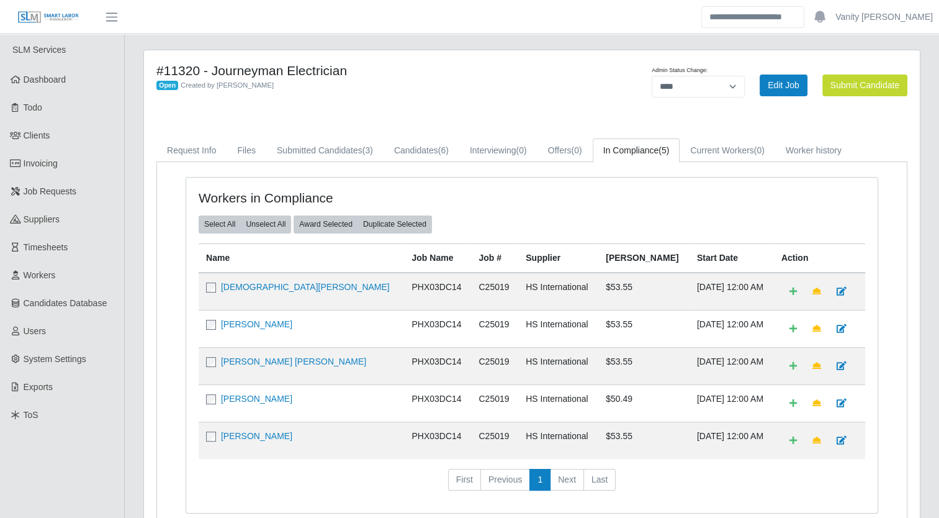
click at [550, 97] on div "#11320 - Journeyman Electrician Open Created by [PERSON_NAME]" at bounding box center [371, 85] width 449 height 45
